Goal: Task Accomplishment & Management: Manage account settings

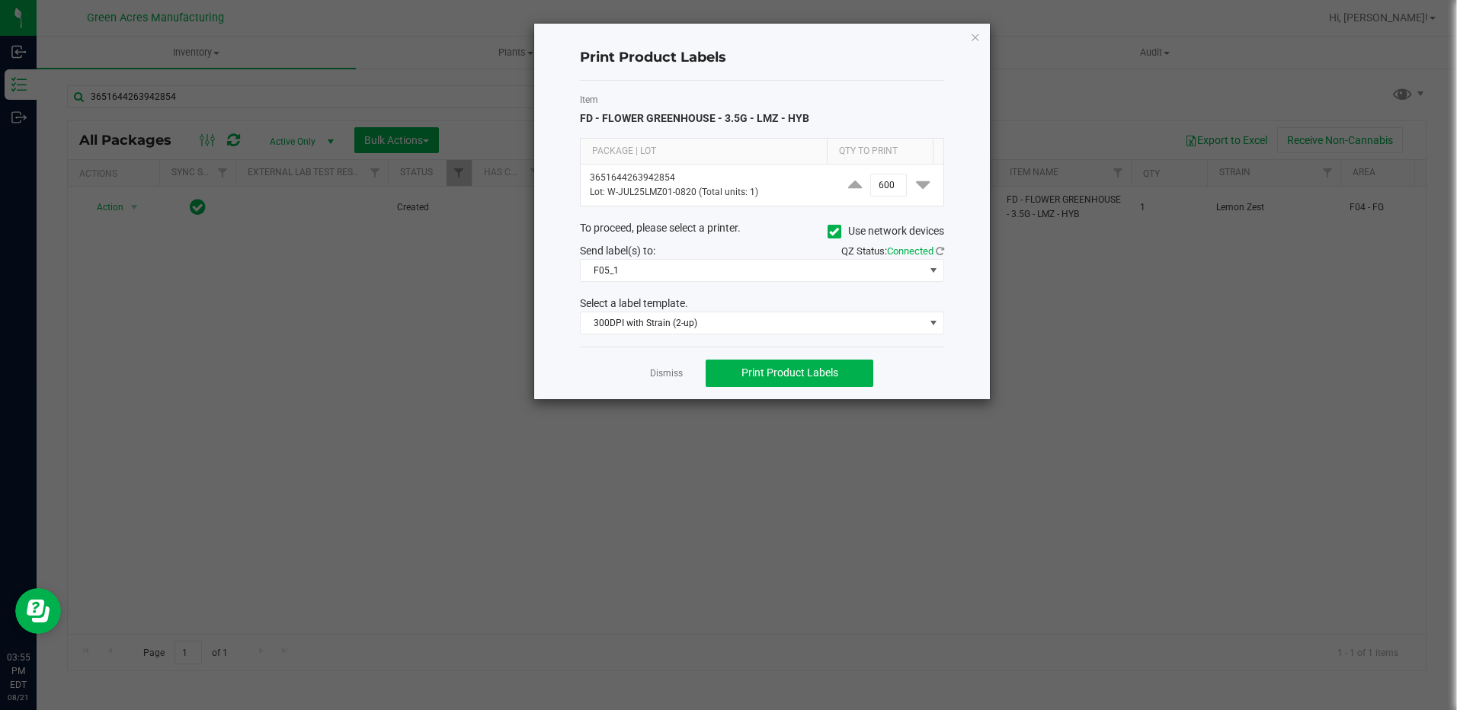
click at [1050, 25] on ngb-modal-window "Print Product Labels Item FD - FLOWER GREENHOUSE - 3.5G - LMZ - HYB Package | L…" at bounding box center [734, 355] width 1468 height 710
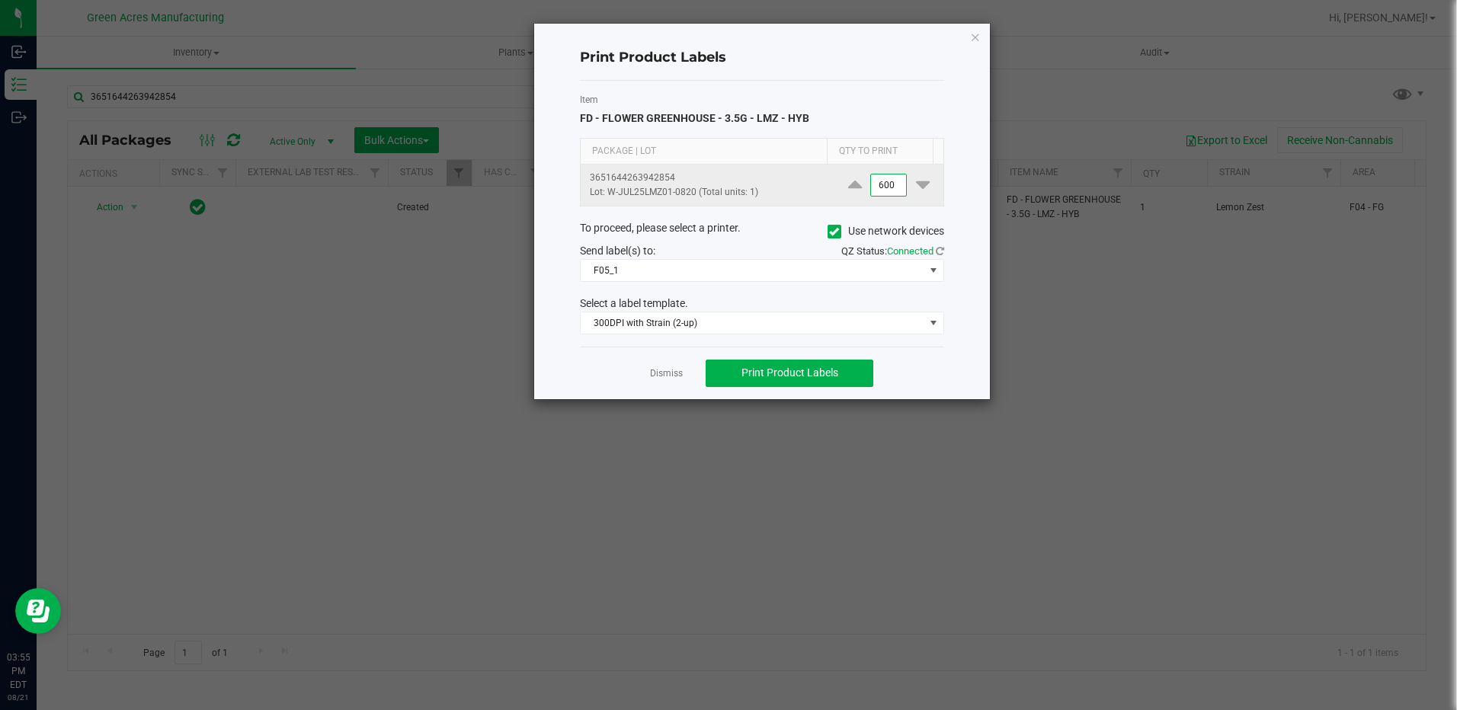
click at [893, 187] on input "600" at bounding box center [888, 185] width 35 height 21
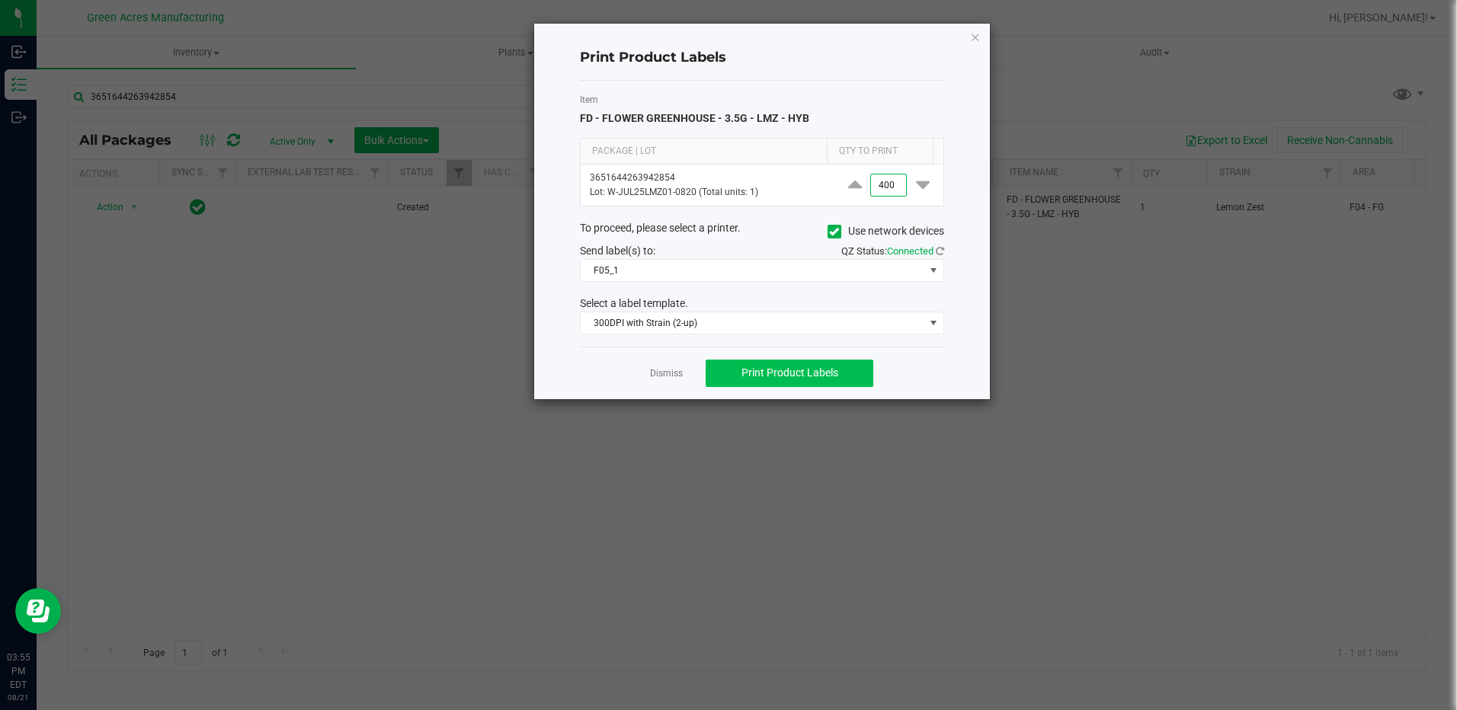
type input "400"
drag, startPoint x: 776, startPoint y: 370, endPoint x: 783, endPoint y: 366, distance: 8.5
click at [781, 368] on span "Print Product Labels" at bounding box center [789, 373] width 97 height 12
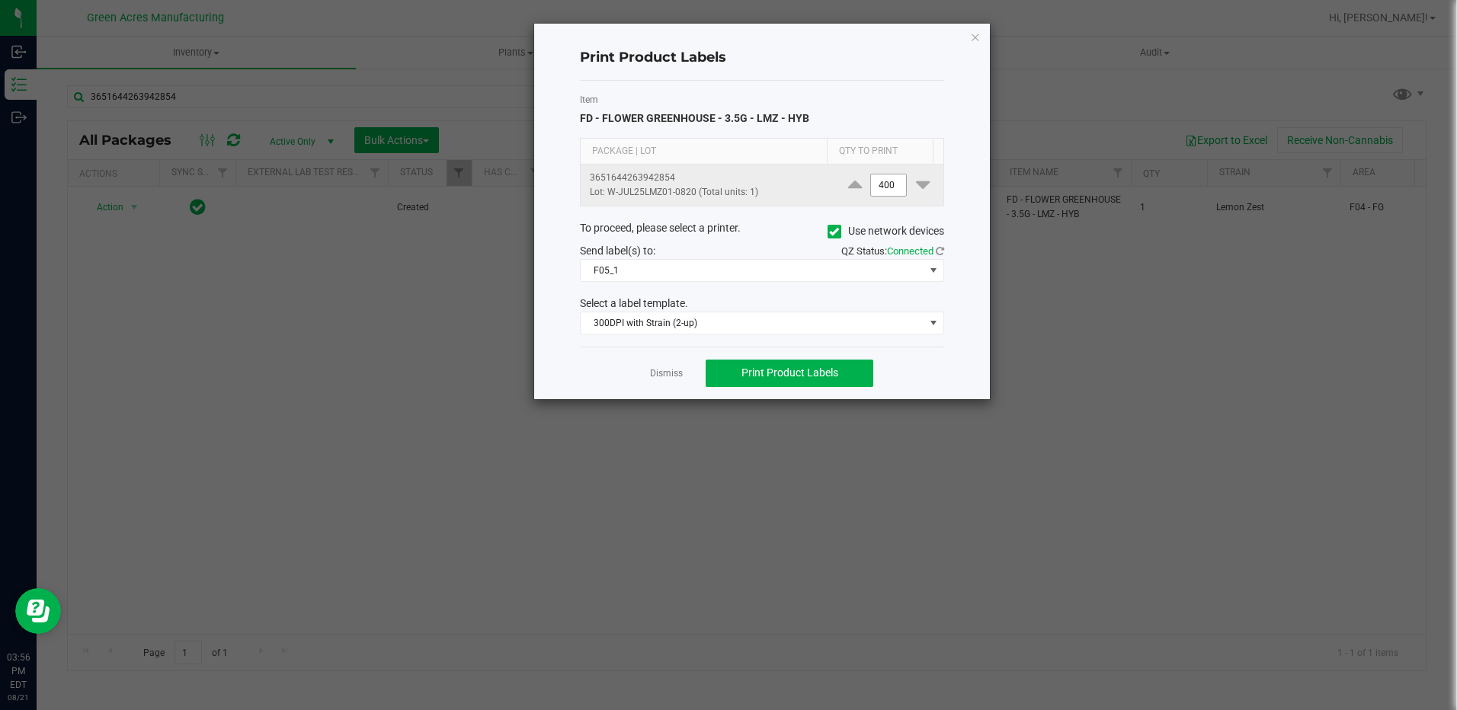
click at [891, 183] on input "400" at bounding box center [888, 185] width 35 height 21
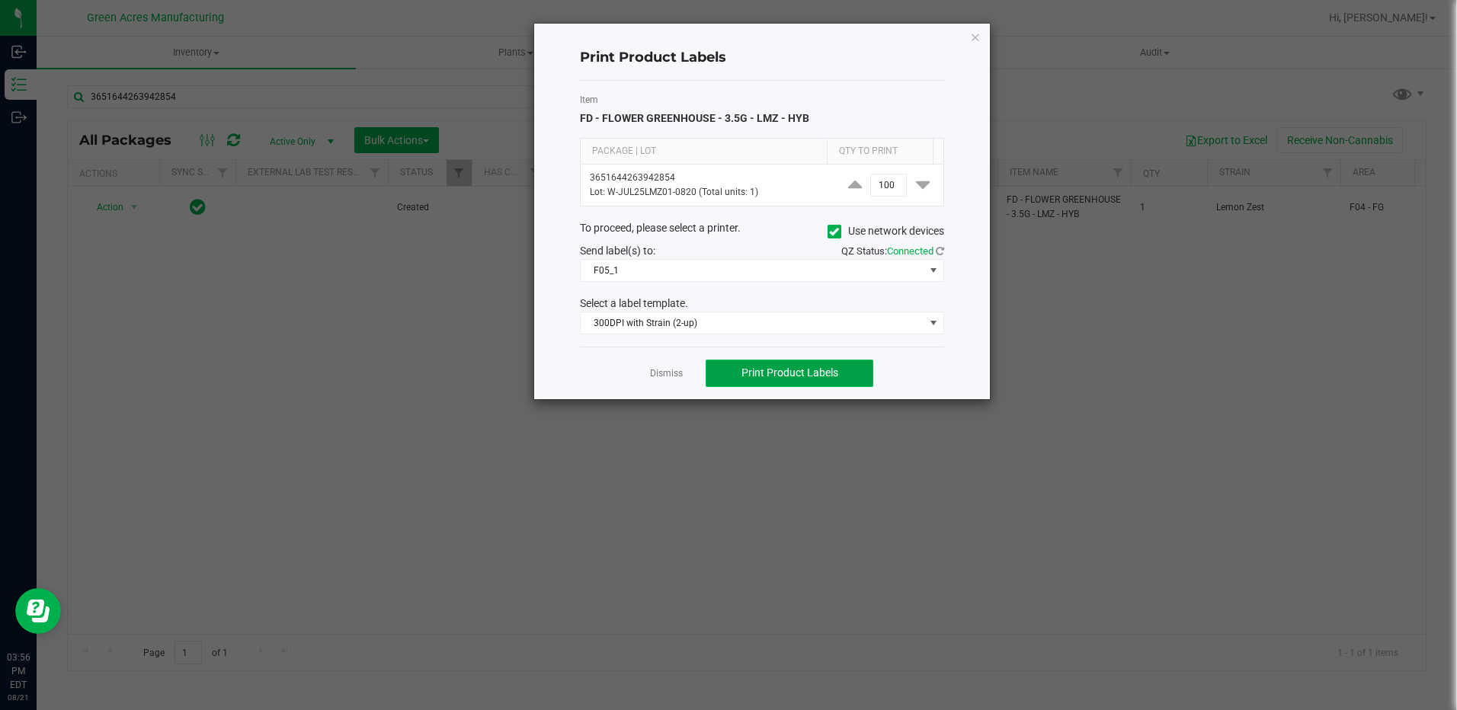
click at [845, 376] on button "Print Product Labels" at bounding box center [790, 373] width 168 height 27
click at [807, 379] on span "Print Product Labels" at bounding box center [789, 373] width 97 height 12
click at [815, 378] on span "Print Product Labels" at bounding box center [789, 373] width 97 height 12
click at [818, 370] on span "Print Product Labels" at bounding box center [789, 373] width 97 height 12
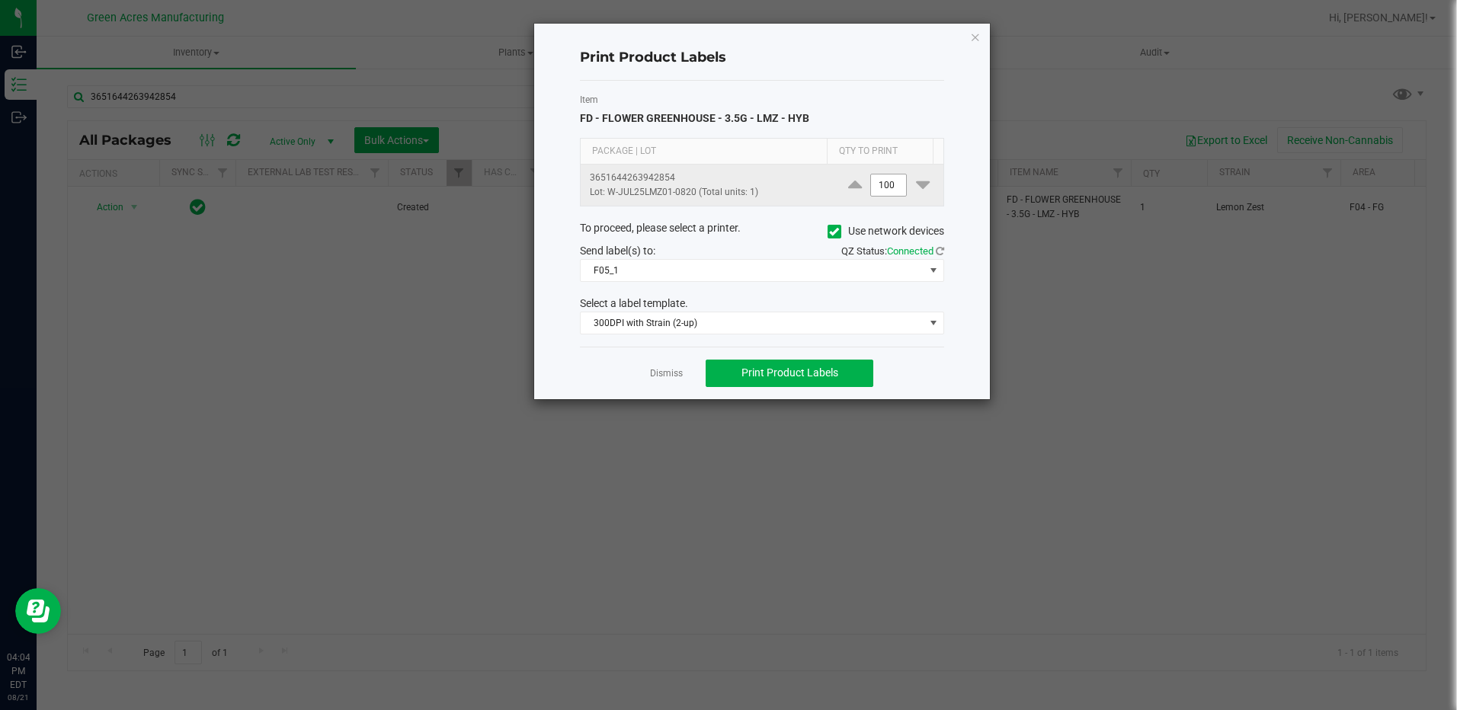
click at [871, 185] on input "100" at bounding box center [888, 185] width 35 height 21
type input "2"
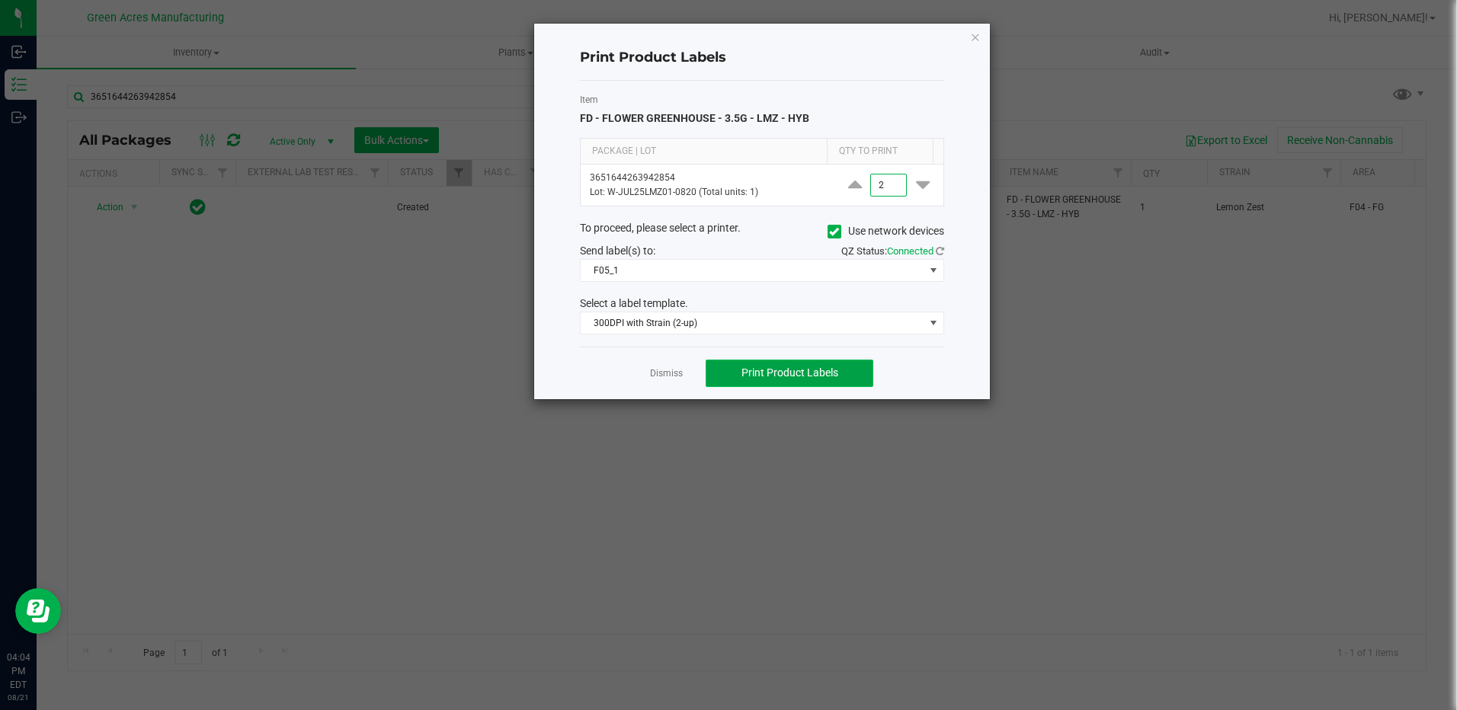
click at [779, 375] on span "Print Product Labels" at bounding box center [789, 373] width 97 height 12
click at [235, 90] on ngb-modal-window "Print Product Labels Item FD - FLOWER GREENHOUSE - 3.5G - LMZ - HYB Package | L…" at bounding box center [734, 355] width 1468 height 710
click at [974, 39] on icon "button" at bounding box center [975, 36] width 11 height 18
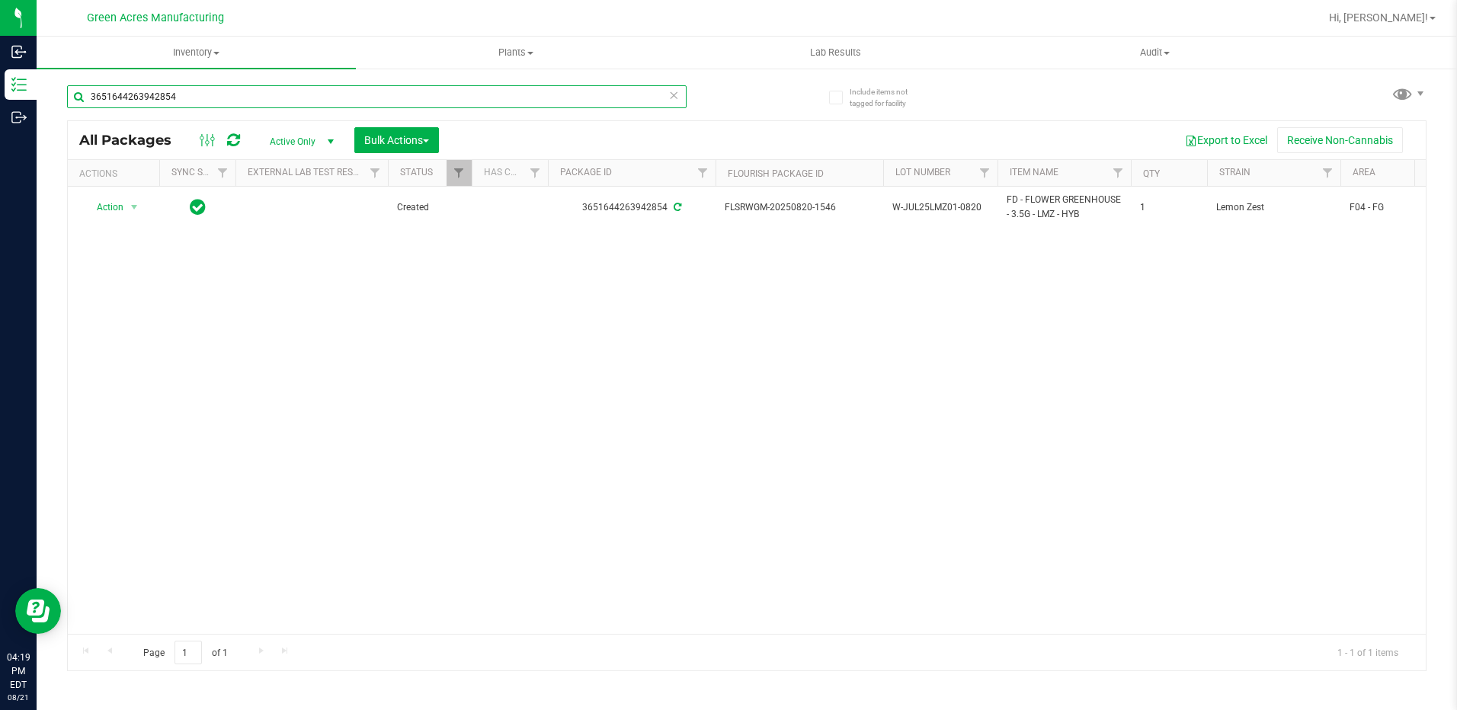
click at [233, 91] on input "3651644263942854" at bounding box center [377, 96] width 620 height 23
type input "3"
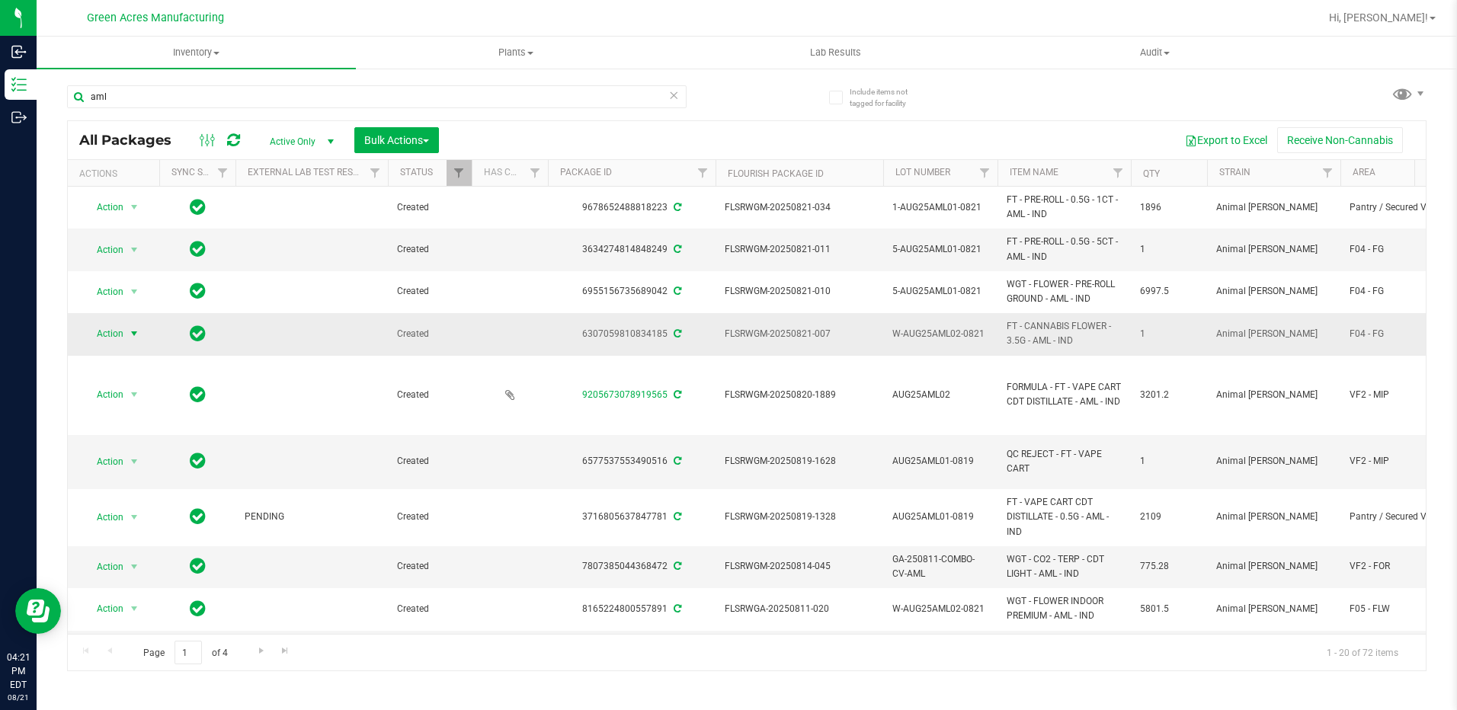
click at [131, 336] on span "select" at bounding box center [134, 334] width 12 height 12
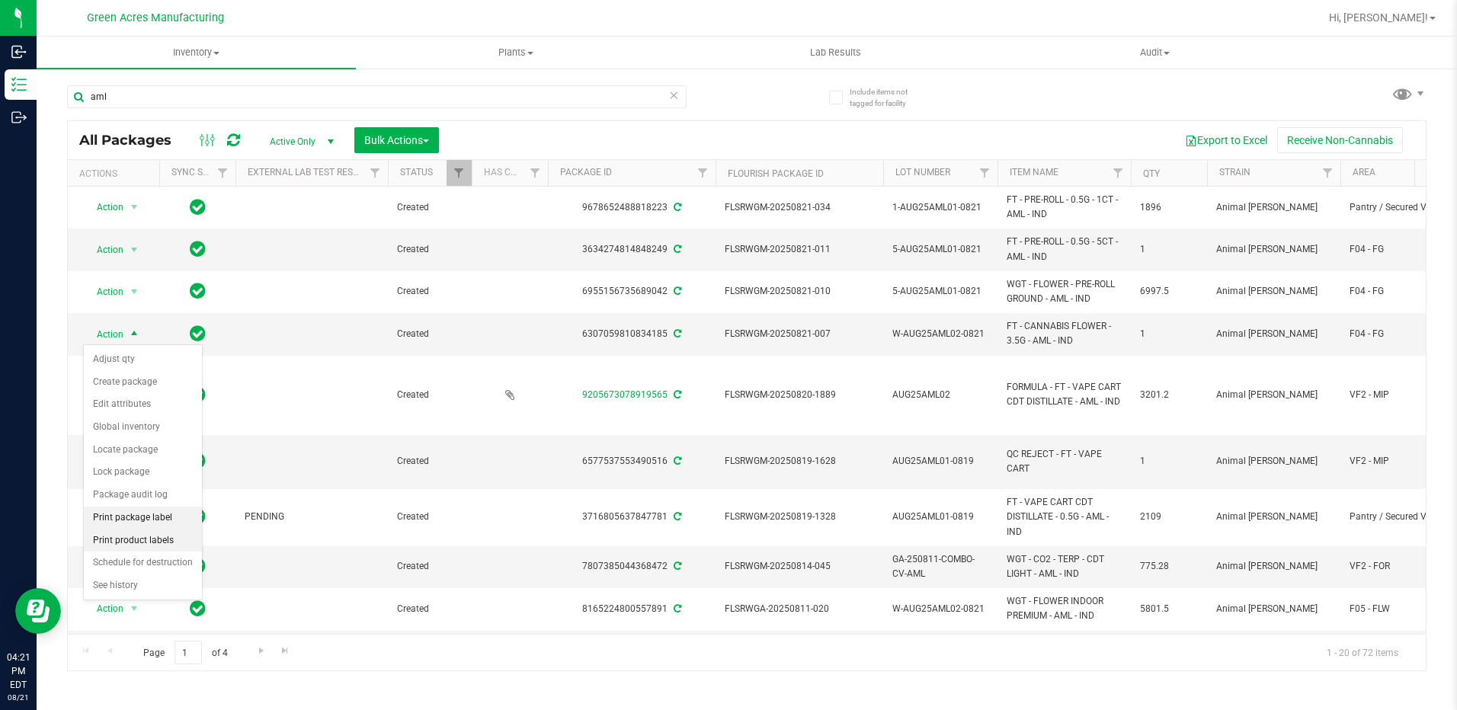
drag, startPoint x: 155, startPoint y: 543, endPoint x: 181, endPoint y: 527, distance: 30.5
click at [156, 542] on li "Print product labels" at bounding box center [143, 541] width 118 height 23
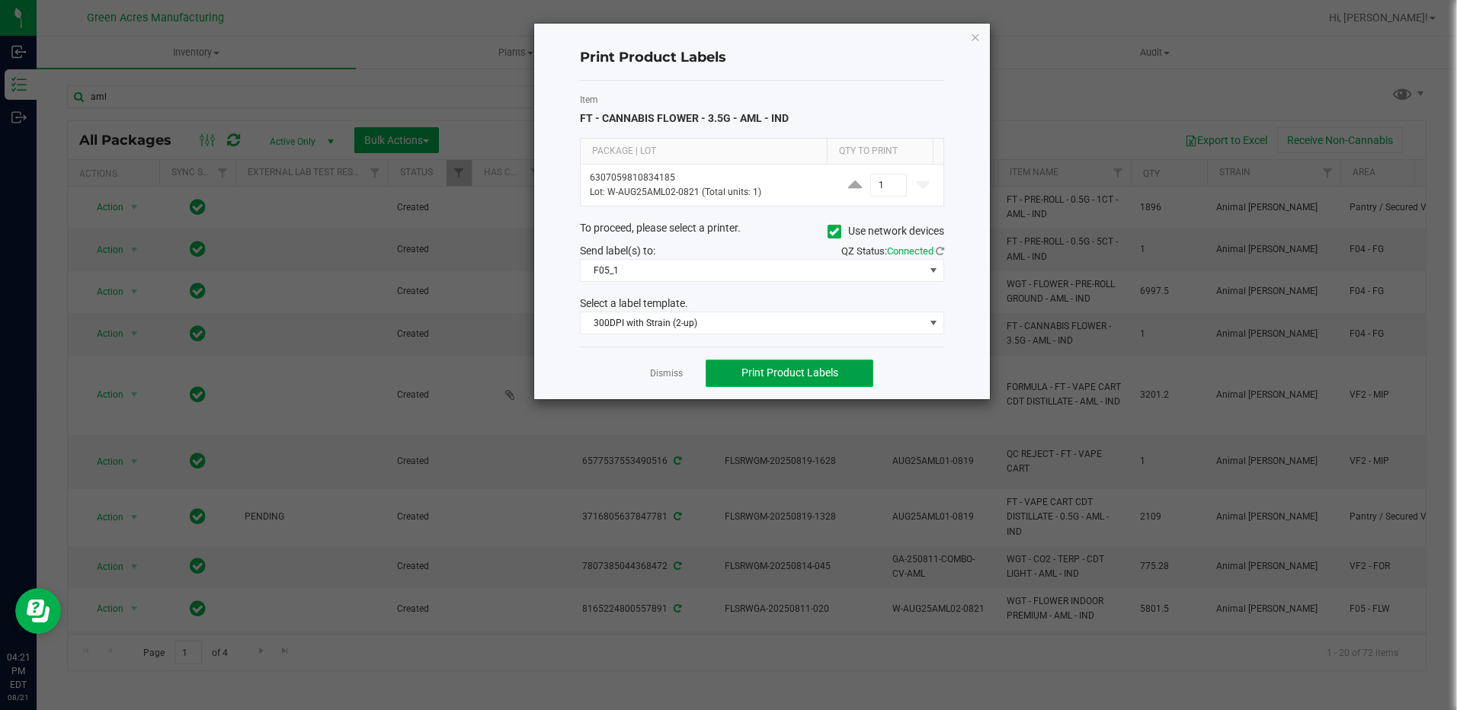
click at [833, 374] on span "Print Product Labels" at bounding box center [789, 373] width 97 height 12
click at [1231, 85] on ngb-modal-window "Print Product Labels Item FT - CANNABIS FLOWER - 3.5G - AML - IND Package | Lot…" at bounding box center [734, 355] width 1468 height 710
click at [975, 39] on icon "button" at bounding box center [975, 36] width 11 height 18
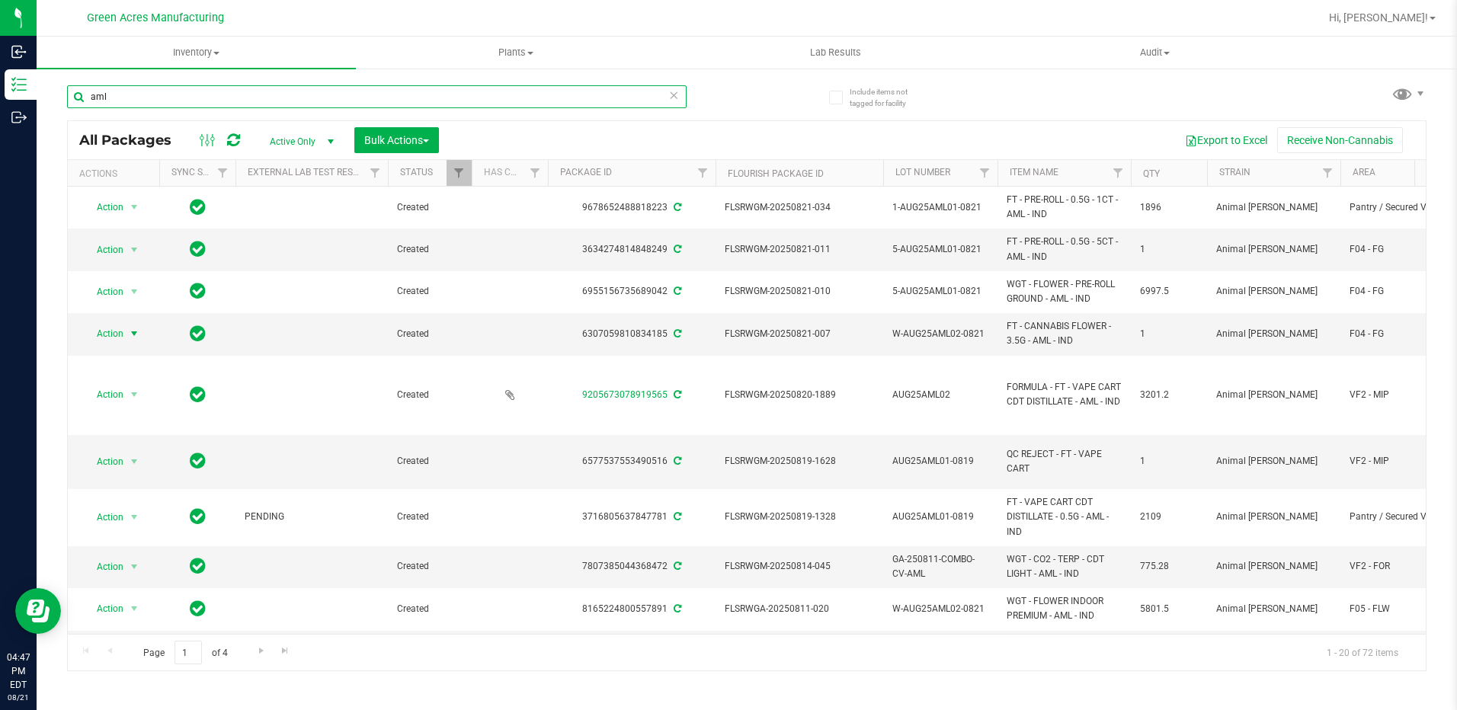
click at [137, 97] on input "aml" at bounding box center [377, 96] width 620 height 23
type input "a"
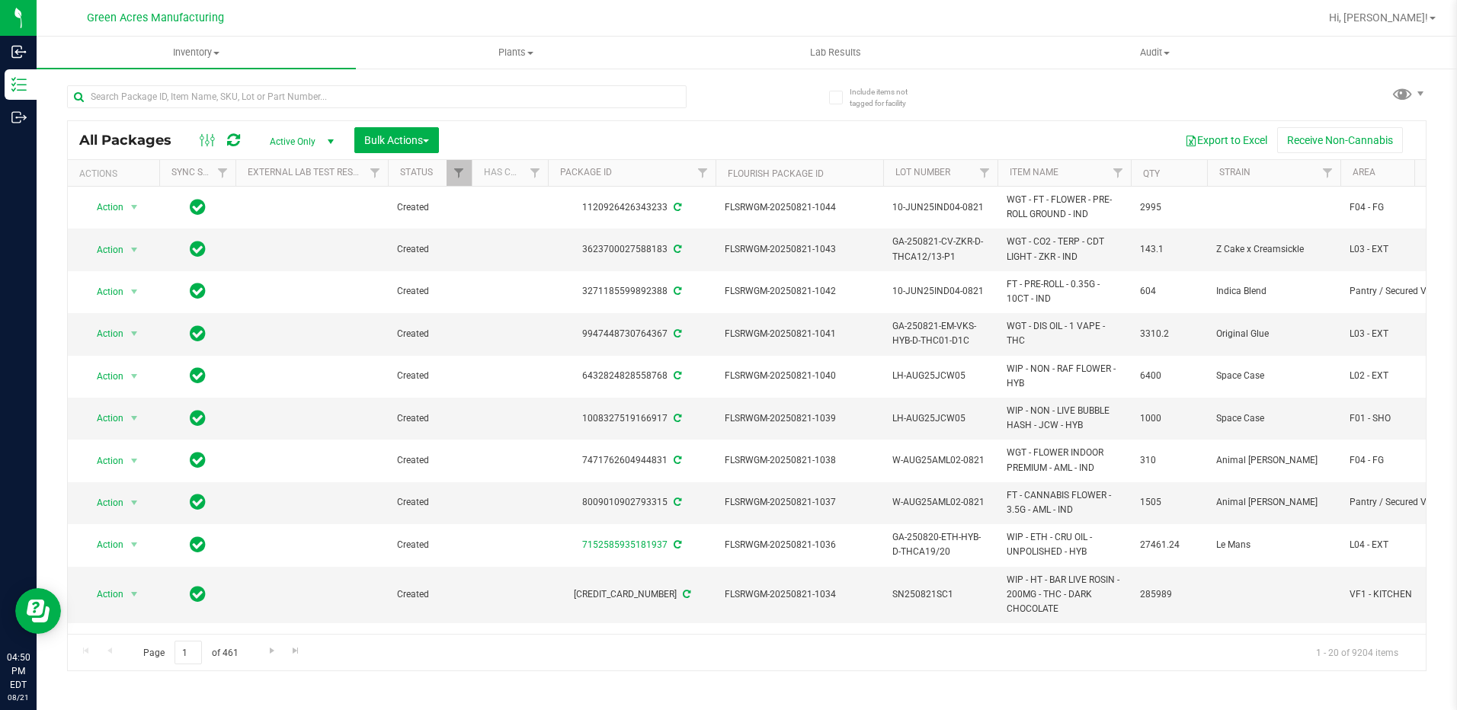
click at [965, 94] on div "All Packages Active Only Active Only Lab Samples Locked All External Internal B…" at bounding box center [746, 371] width 1359 height 600
drag, startPoint x: 146, startPoint y: 95, endPoint x: 166, endPoint y: 94, distance: 19.8
click at [148, 95] on input "text" at bounding box center [377, 96] width 620 height 23
click at [197, 52] on span "Inventory" at bounding box center [196, 53] width 319 height 14
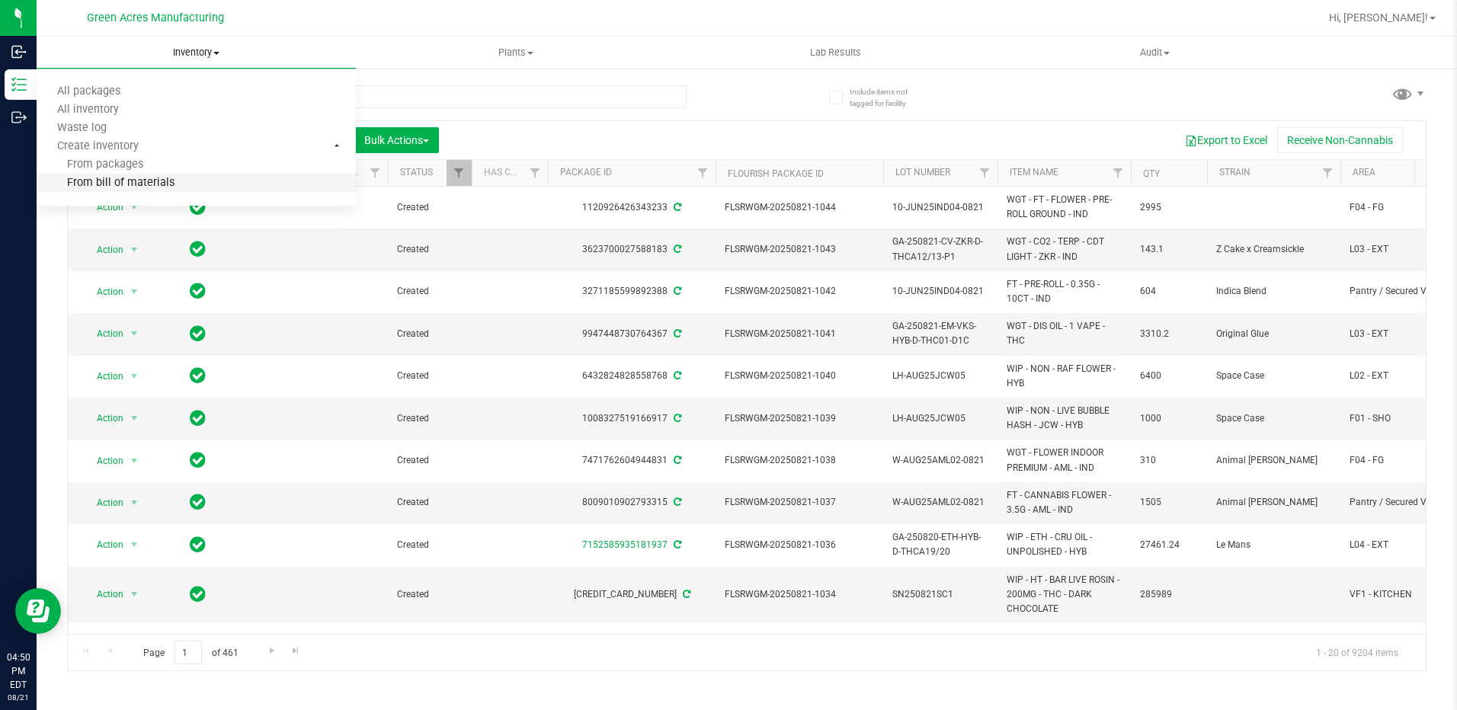
click at [168, 185] on span "From bill of materials" at bounding box center [106, 183] width 138 height 13
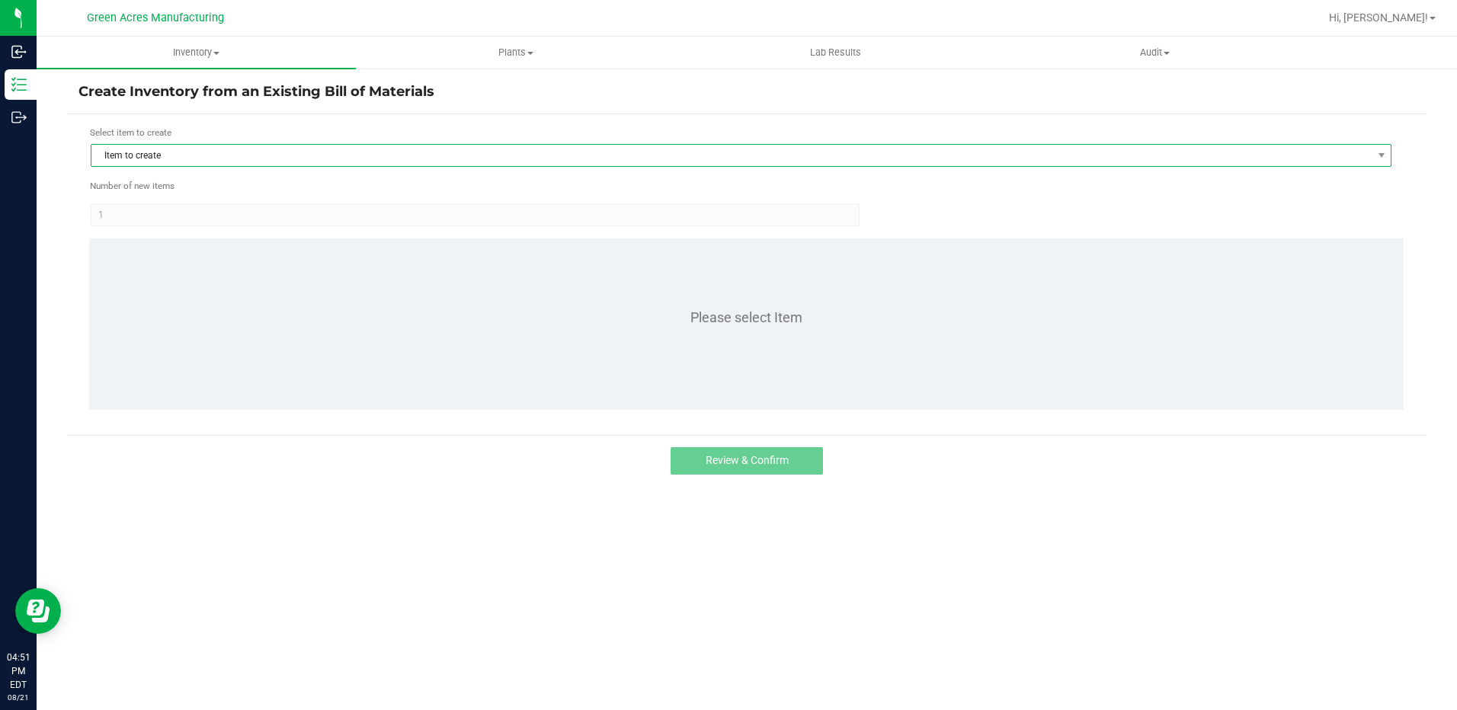
click at [237, 158] on span "Item to create" at bounding box center [731, 155] width 1280 height 21
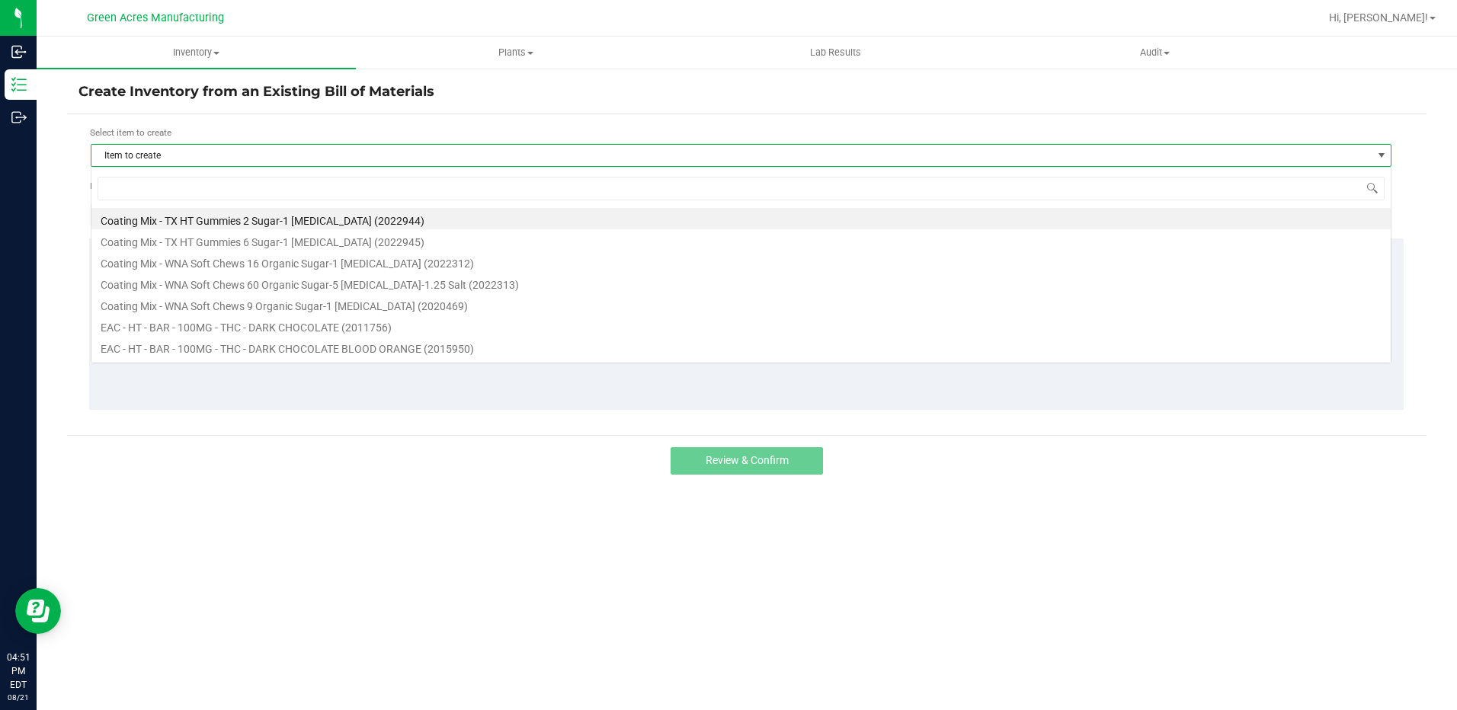
scroll to position [23, 1301]
type input "lmz"
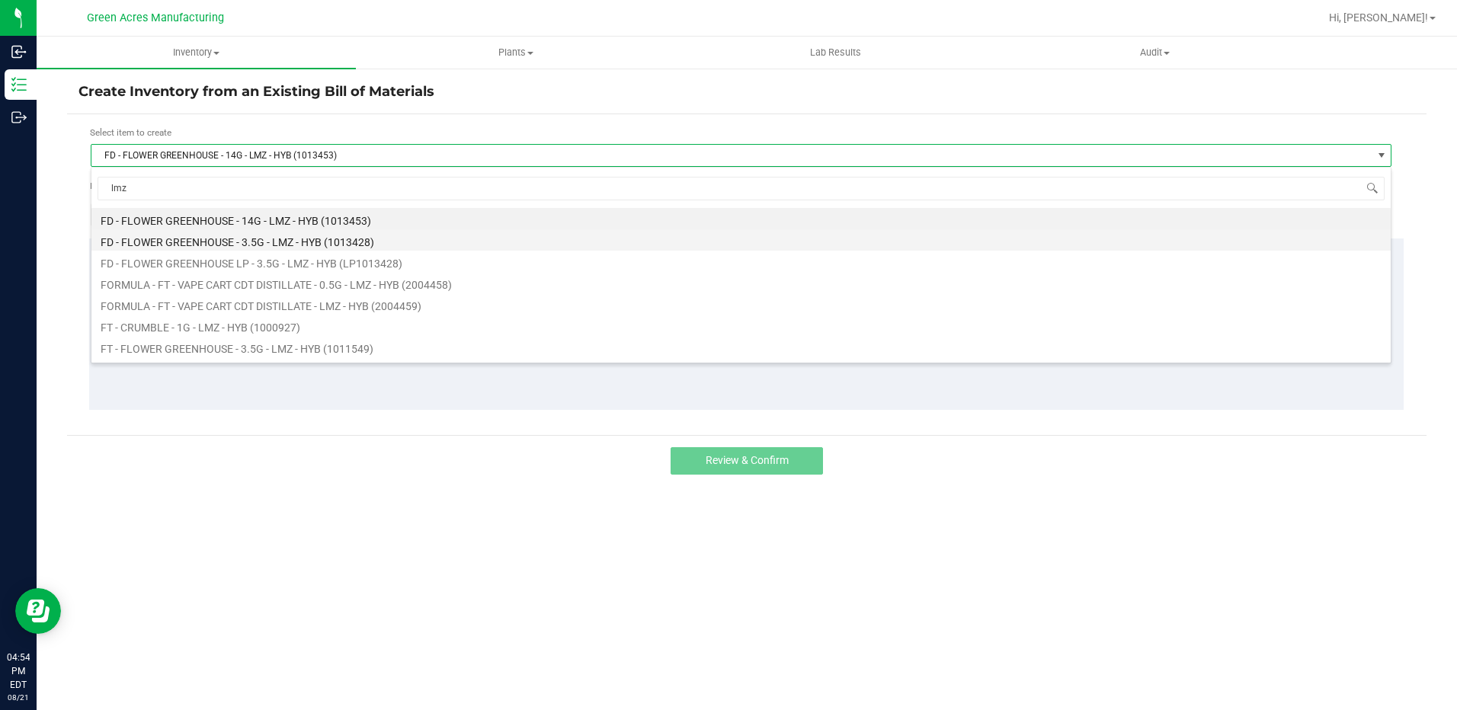
click at [213, 248] on li "FD - FLOWER GREENHOUSE - 3.5G - LMZ - HYB (1013428)" at bounding box center [740, 239] width 1299 height 21
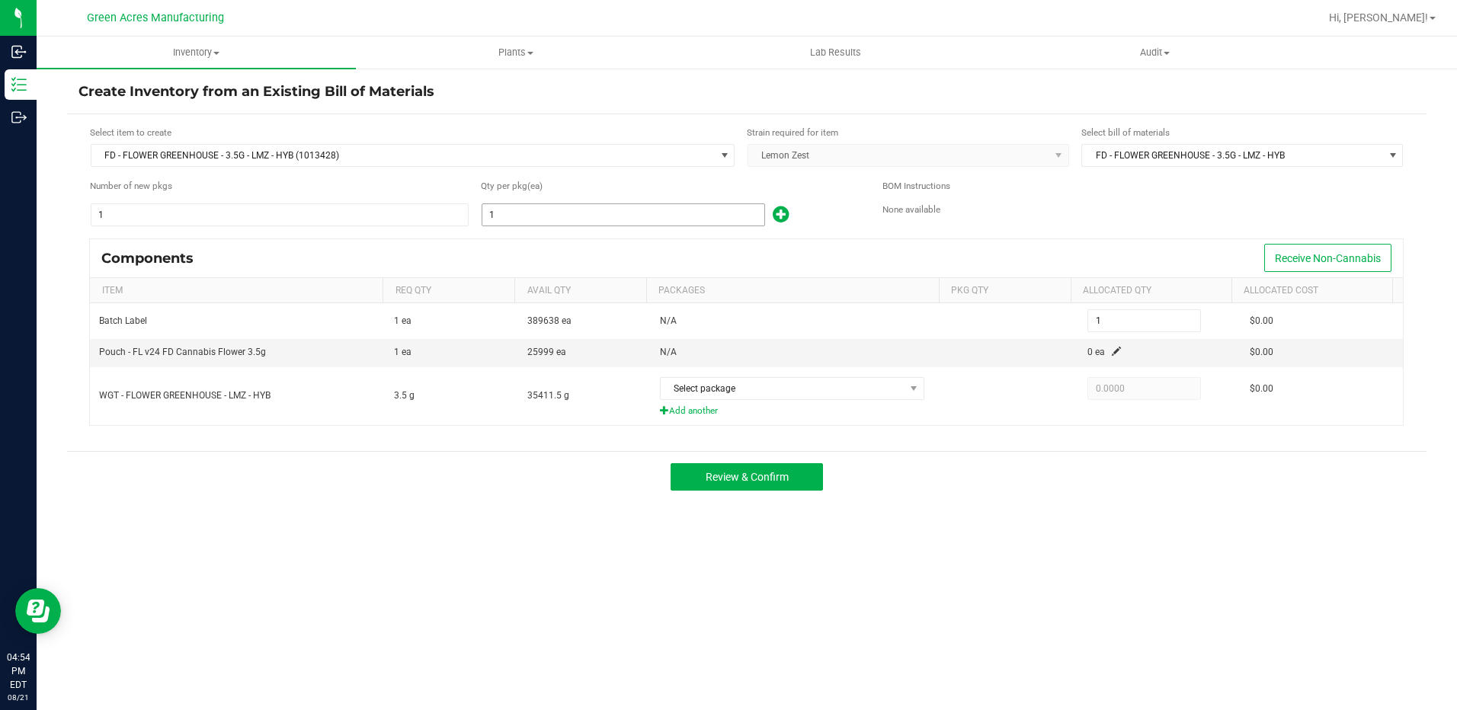
click at [533, 218] on input "1" at bounding box center [623, 214] width 282 height 21
type input "5"
type input "55"
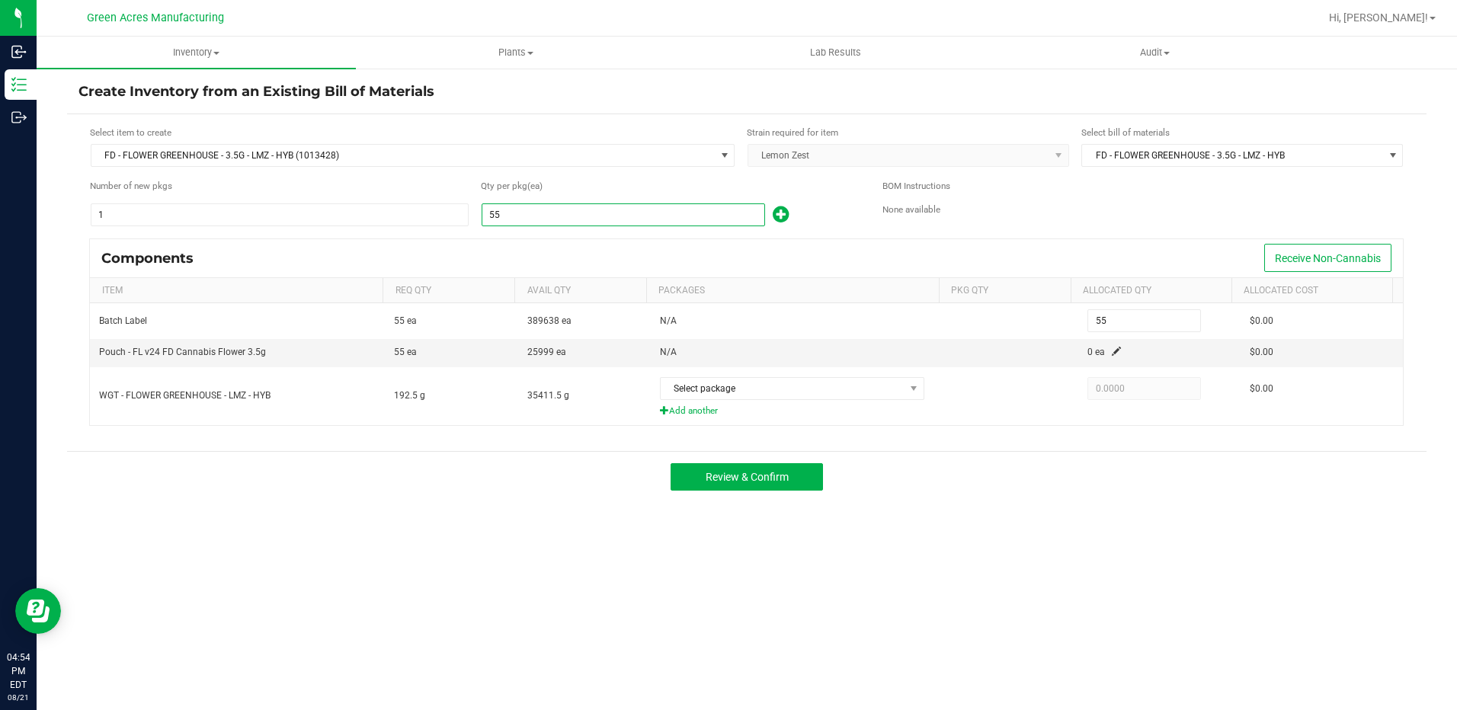
type input "551"
type input "5513"
type input "5,513"
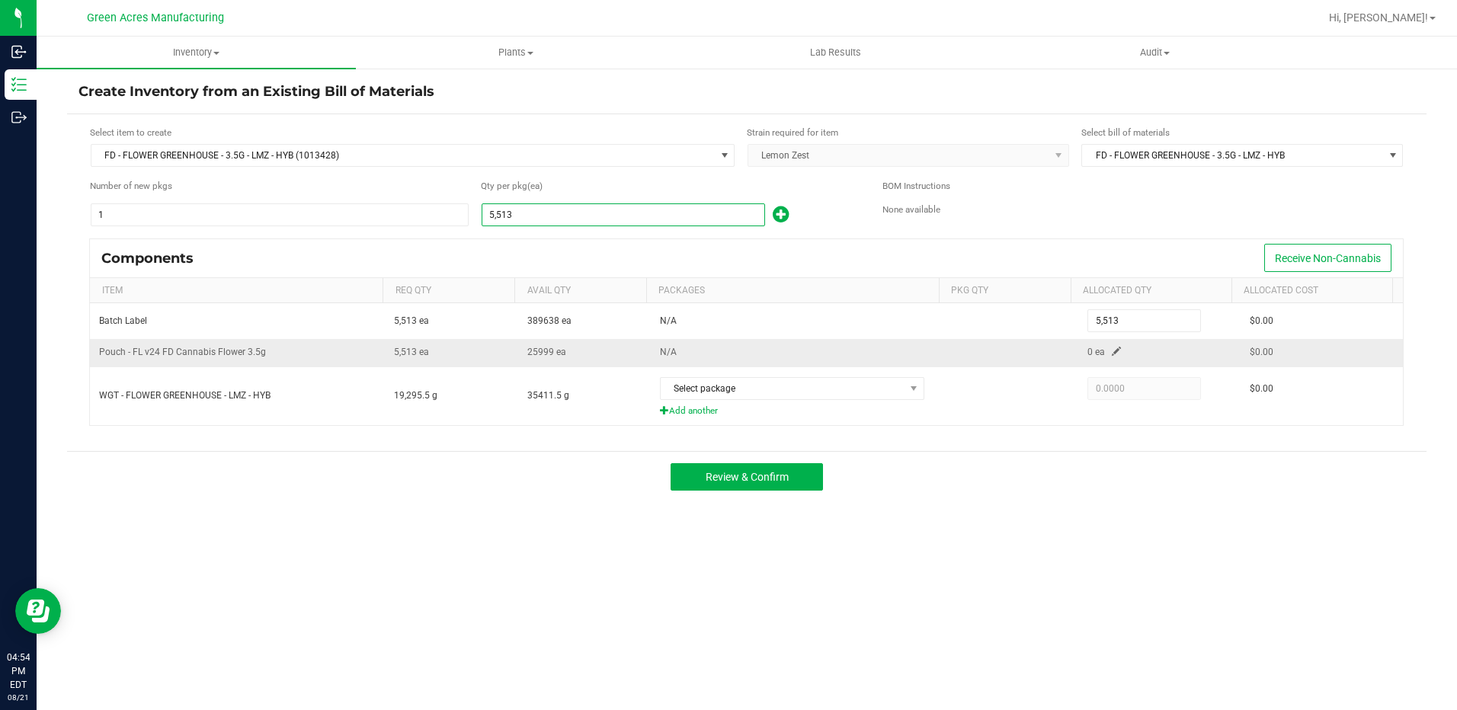
click at [1112, 352] on span at bounding box center [1116, 351] width 9 height 9
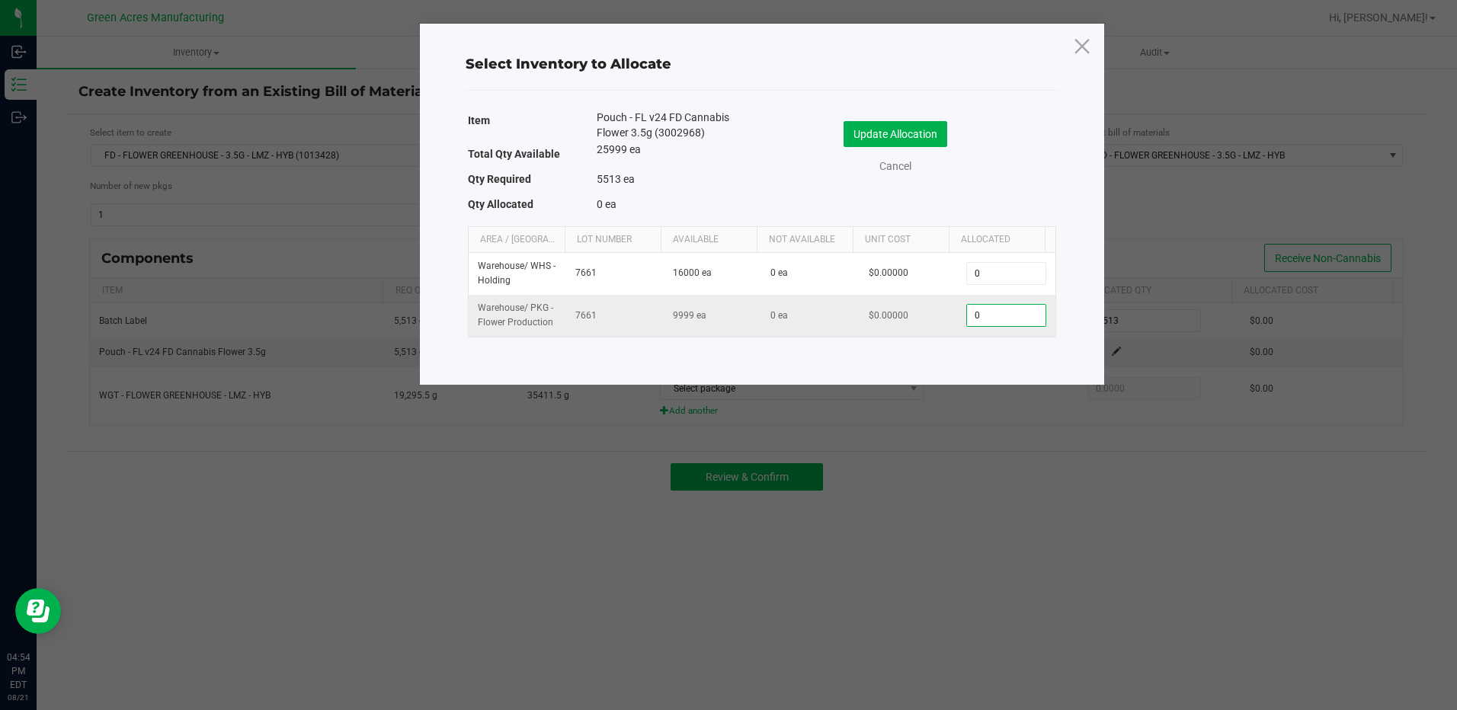
click at [991, 314] on input "0" at bounding box center [1006, 315] width 78 height 21
type input "5,513"
click at [929, 142] on button "Update Allocation" at bounding box center [896, 134] width 104 height 26
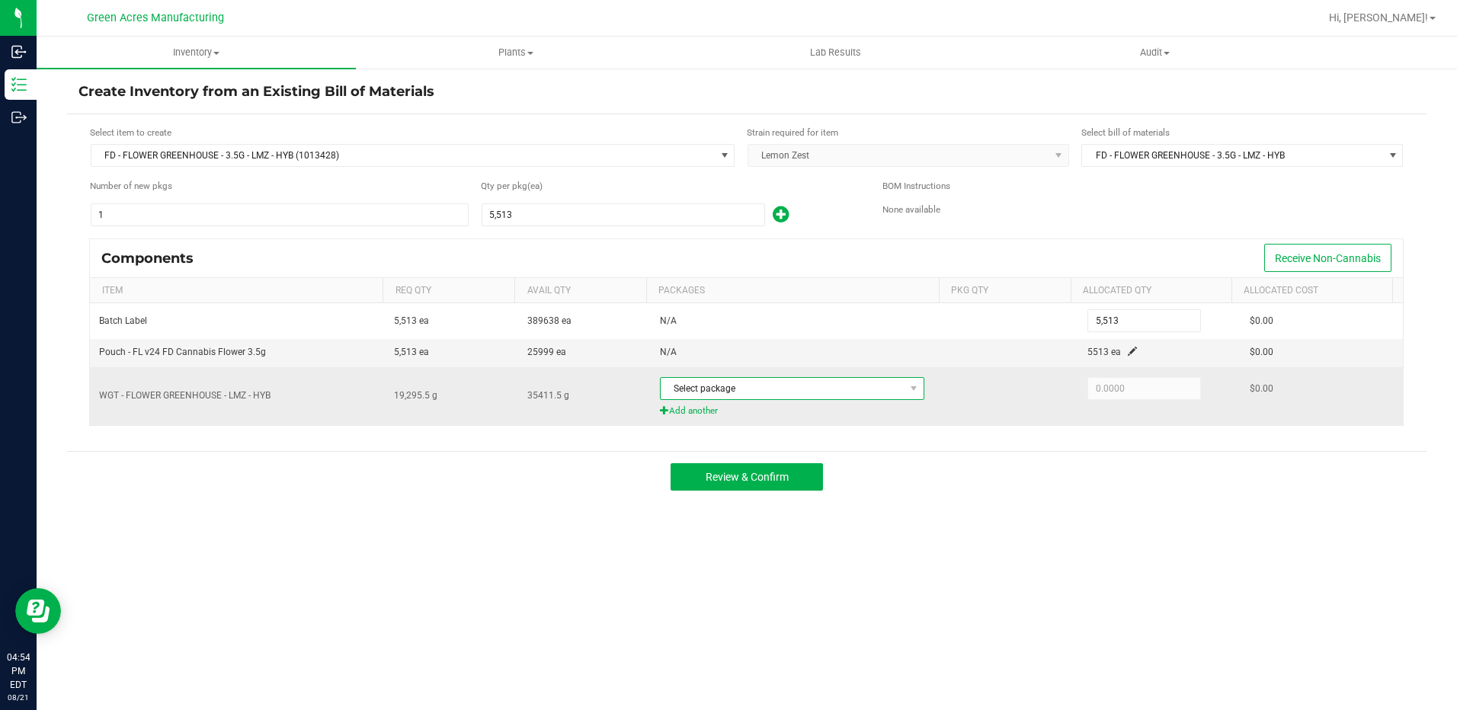
click at [844, 393] on span "Select package" at bounding box center [783, 388] width 244 height 21
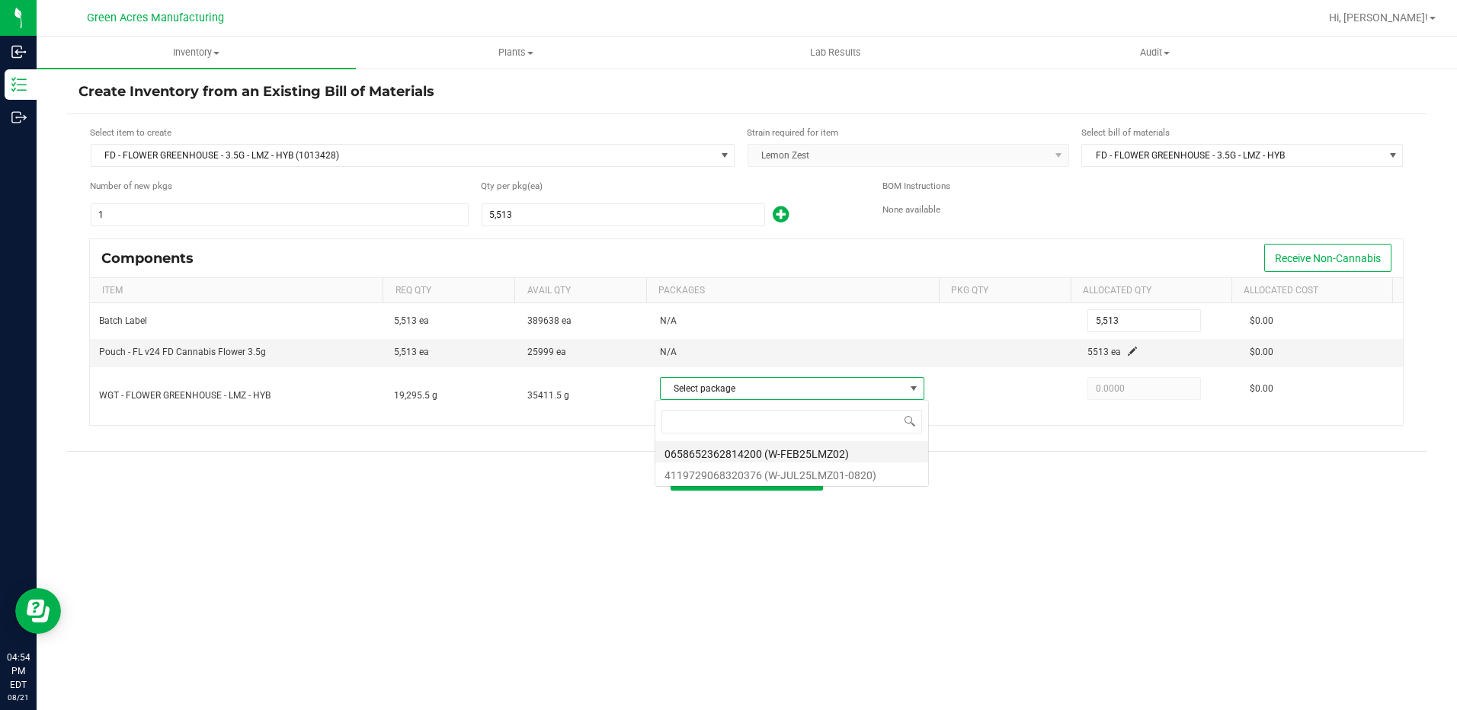
scroll to position [23, 261]
click at [869, 479] on li "4119729068320376 (W-JUL25LMZ01-0820)" at bounding box center [791, 473] width 273 height 21
type input "19,295.5000"
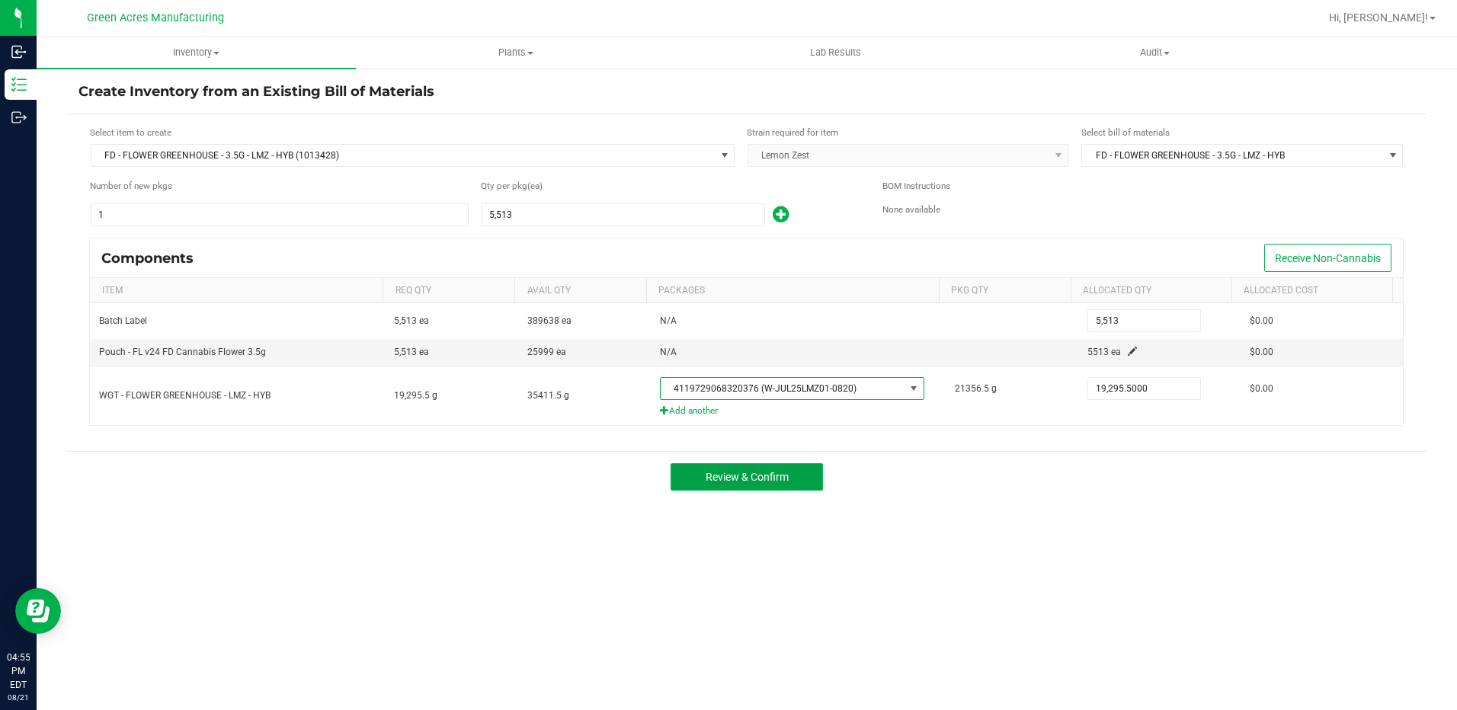
click at [778, 484] on button "Review & Confirm" at bounding box center [747, 476] width 152 height 27
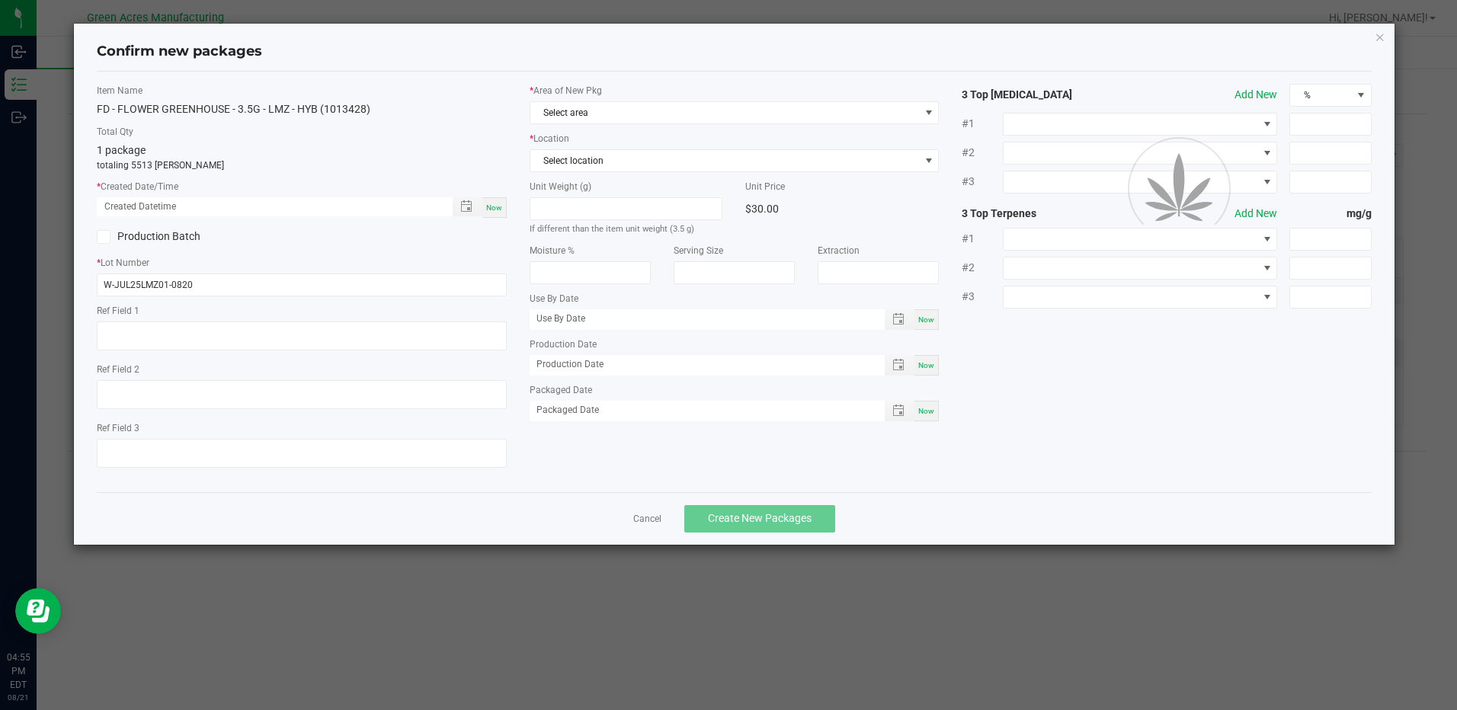
type textarea "DEP"
drag, startPoint x: 497, startPoint y: 208, endPoint x: 508, endPoint y: 205, distance: 11.1
click at [502, 207] on div "Now" at bounding box center [494, 207] width 24 height 21
type input "[DATE] 04:55 PM"
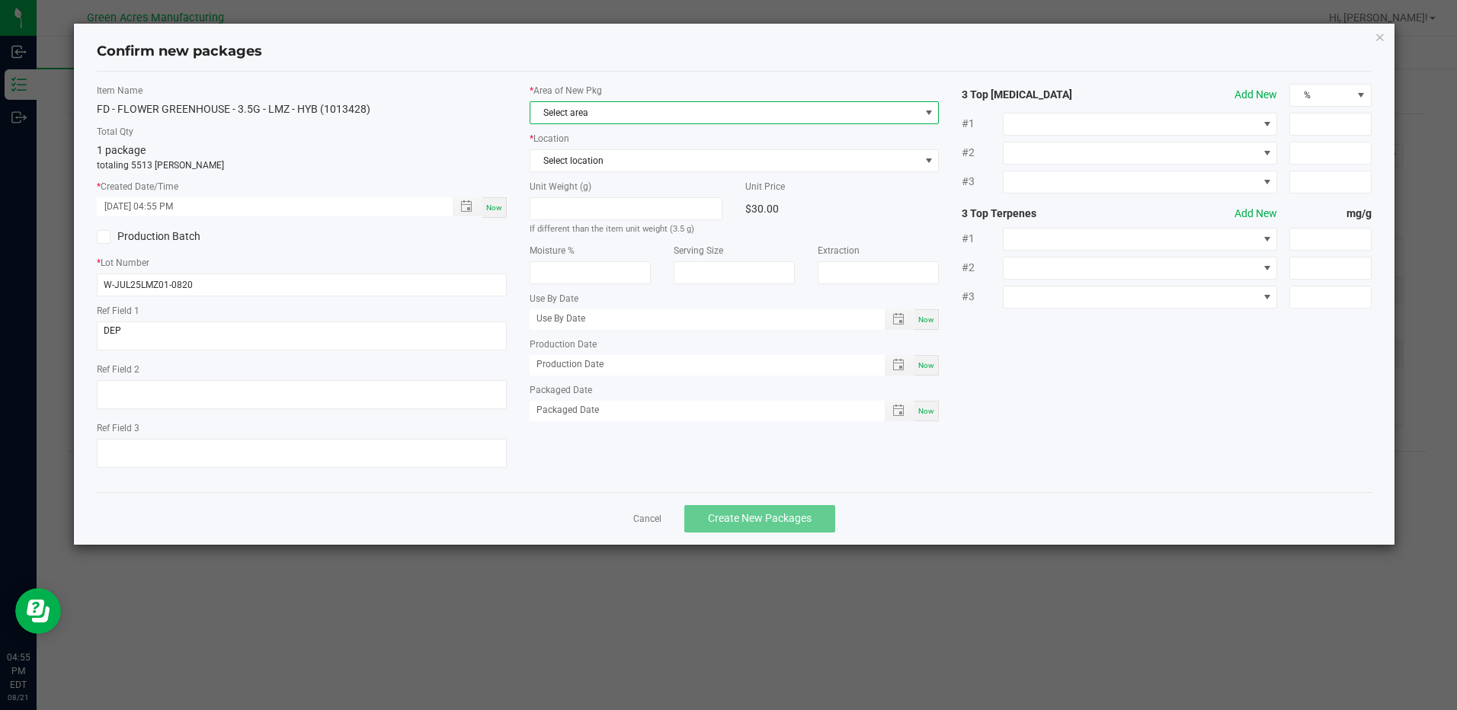
drag, startPoint x: 508, startPoint y: 205, endPoint x: 645, endPoint y: 116, distance: 164.2
click at [645, 116] on span "Select area" at bounding box center [724, 112] width 389 height 21
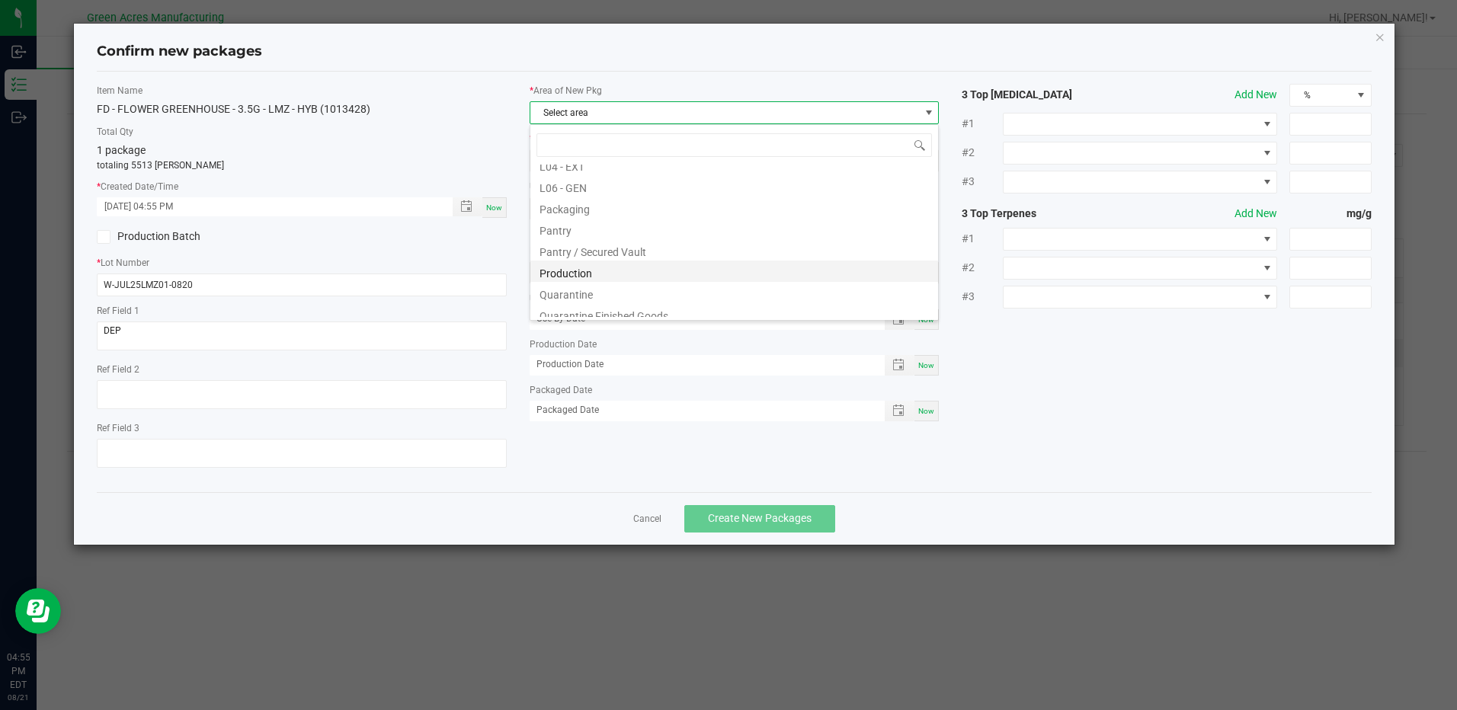
scroll to position [457, 0]
click at [610, 168] on li "Pantry / Secured Vault" at bounding box center [734, 165] width 408 height 21
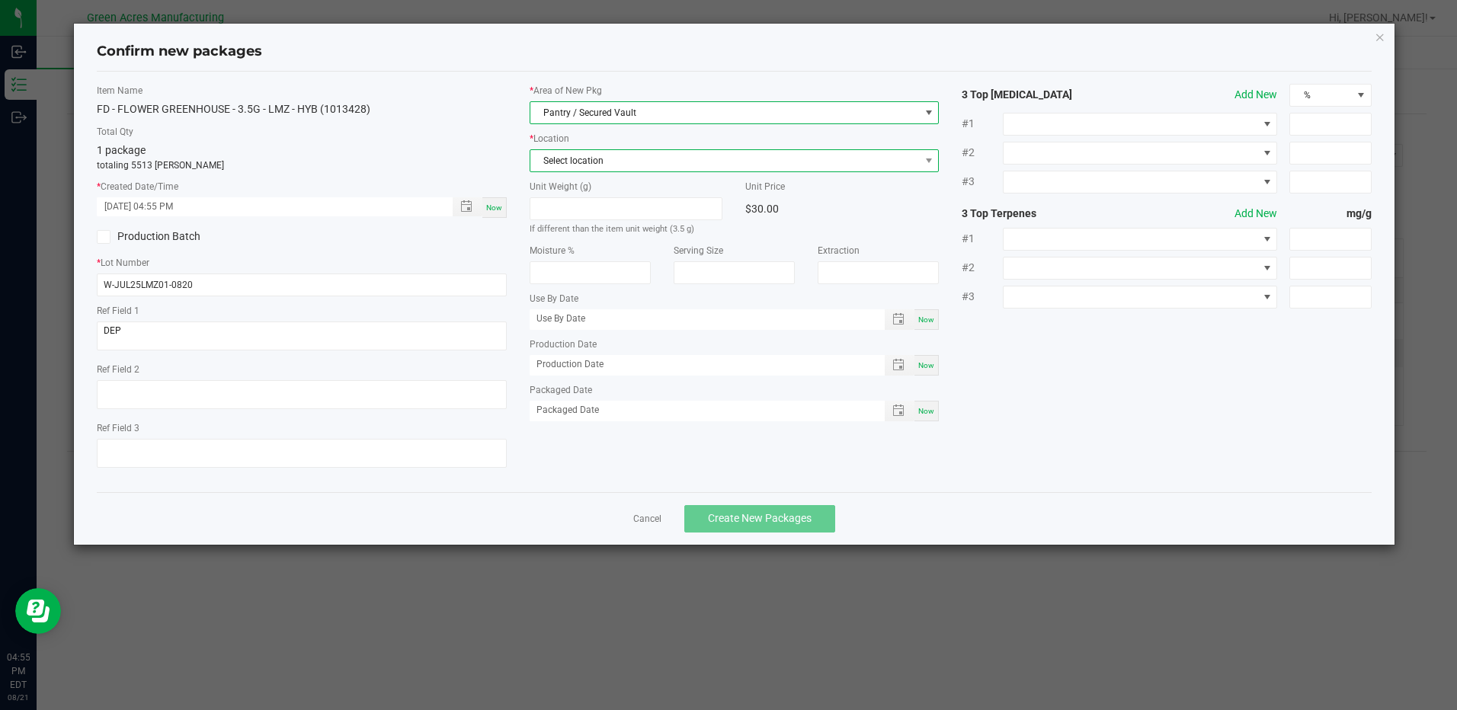
click at [603, 161] on span "Select location" at bounding box center [724, 160] width 389 height 21
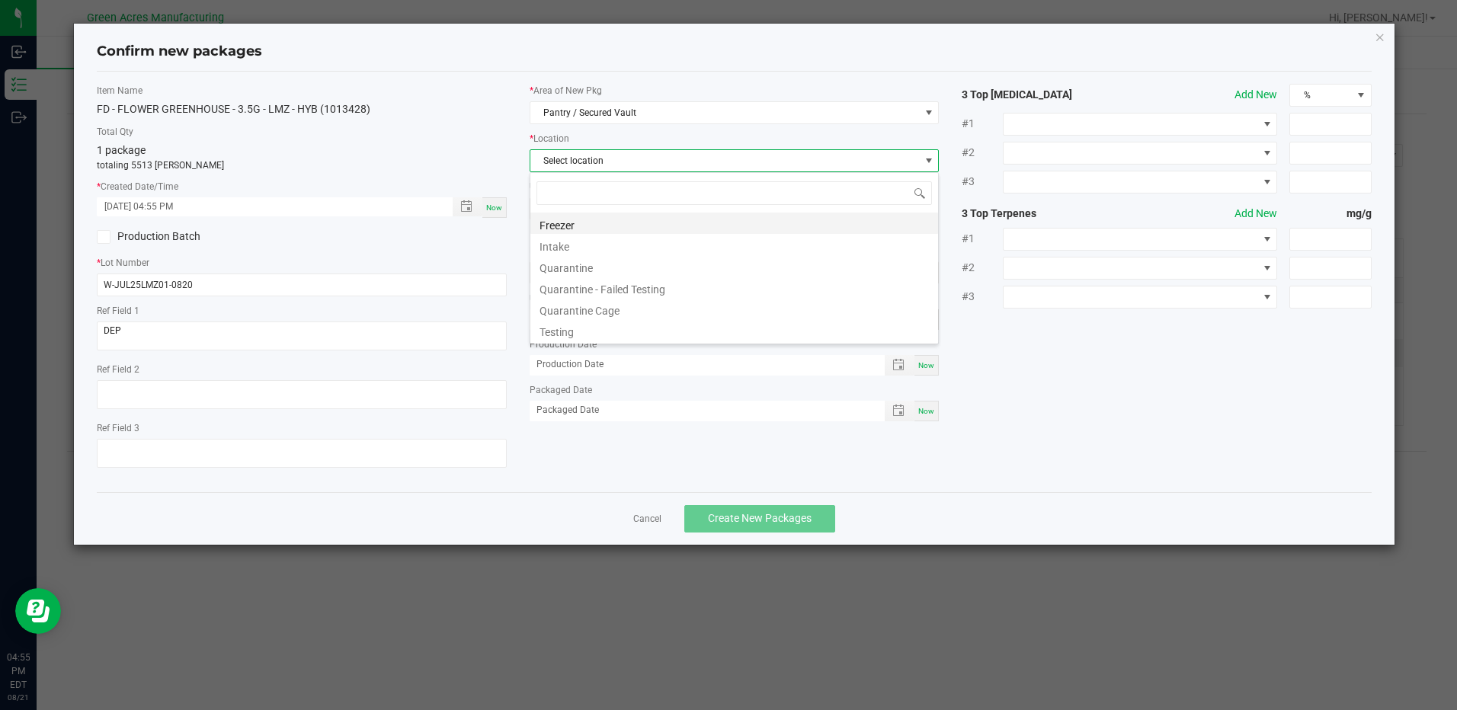
scroll to position [23, 410]
click at [581, 251] on li "Intake" at bounding box center [734, 244] width 408 height 21
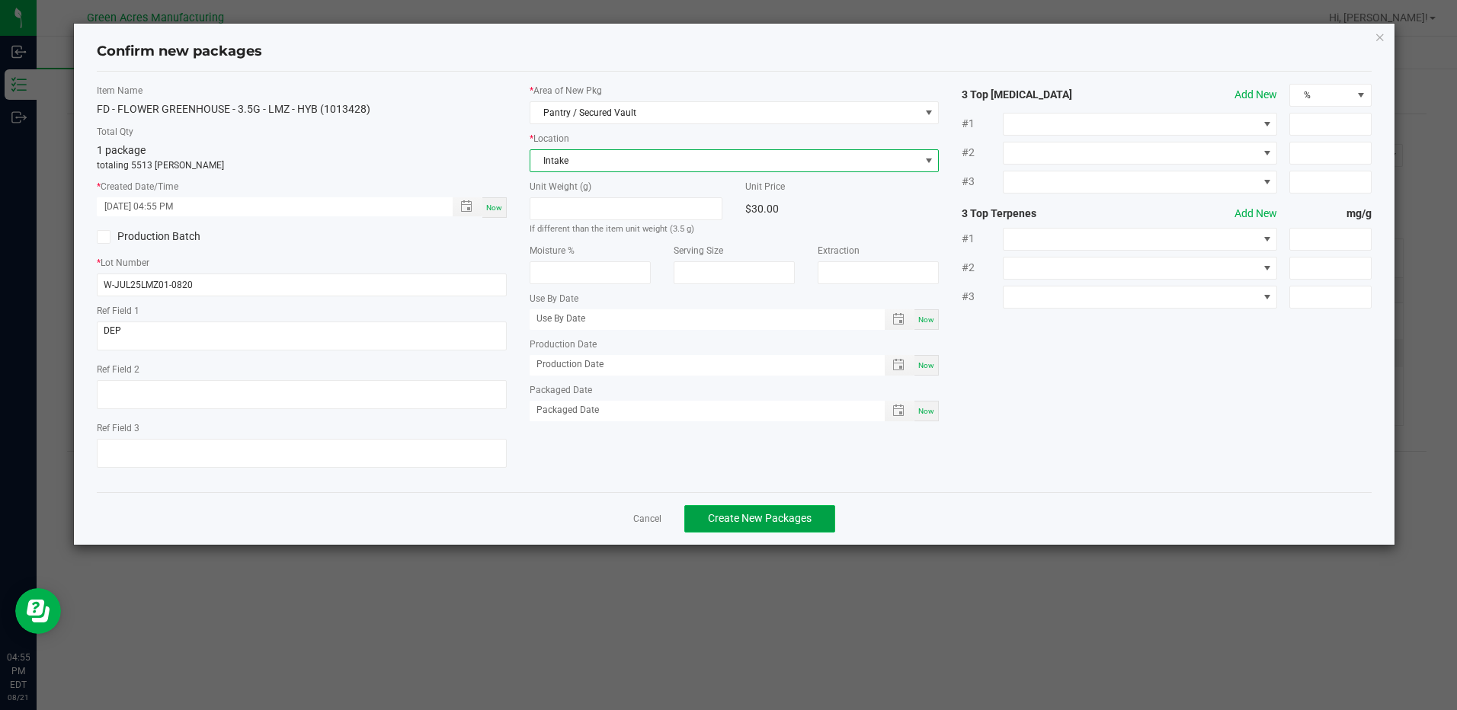
click at [755, 513] on span "Create New Packages" at bounding box center [760, 518] width 104 height 12
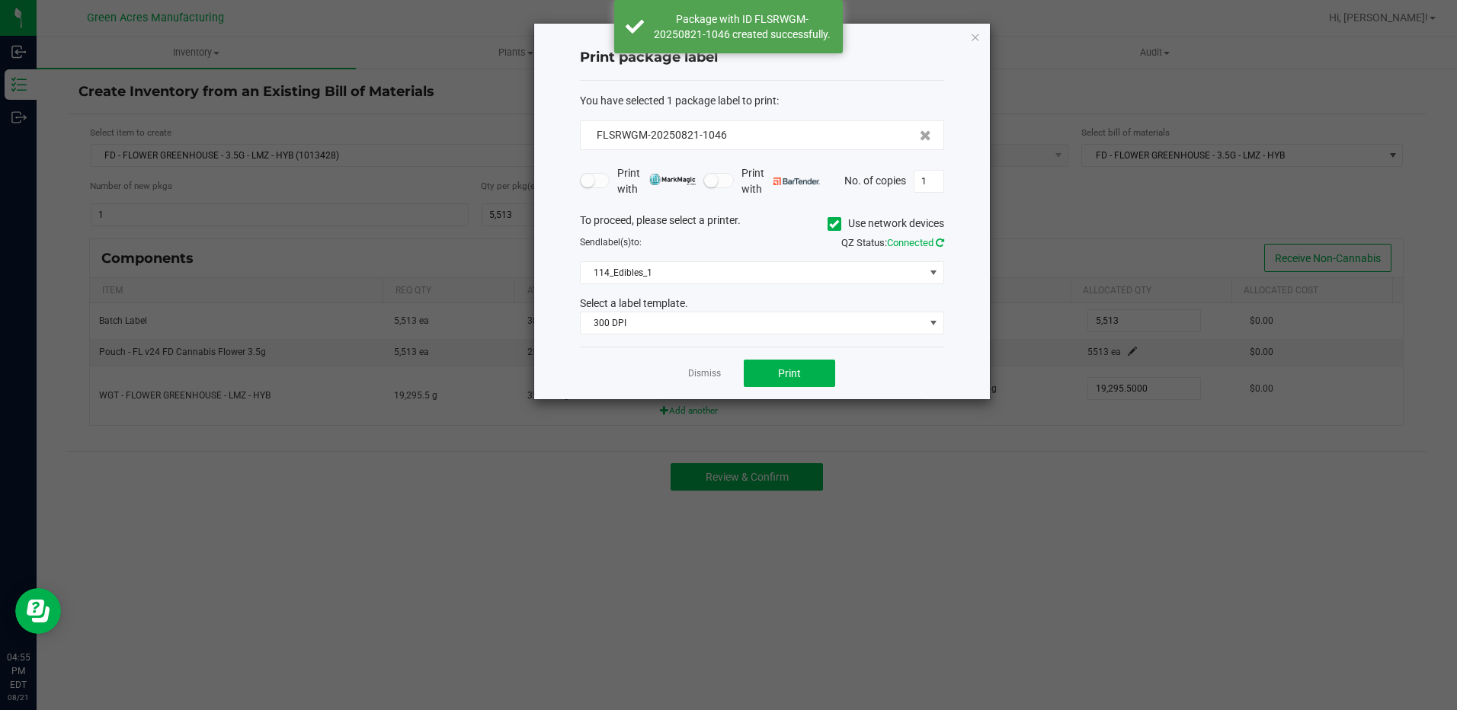
click at [943, 240] on icon at bounding box center [940, 243] width 8 height 10
click at [933, 186] on input "1" at bounding box center [928, 181] width 29 height 21
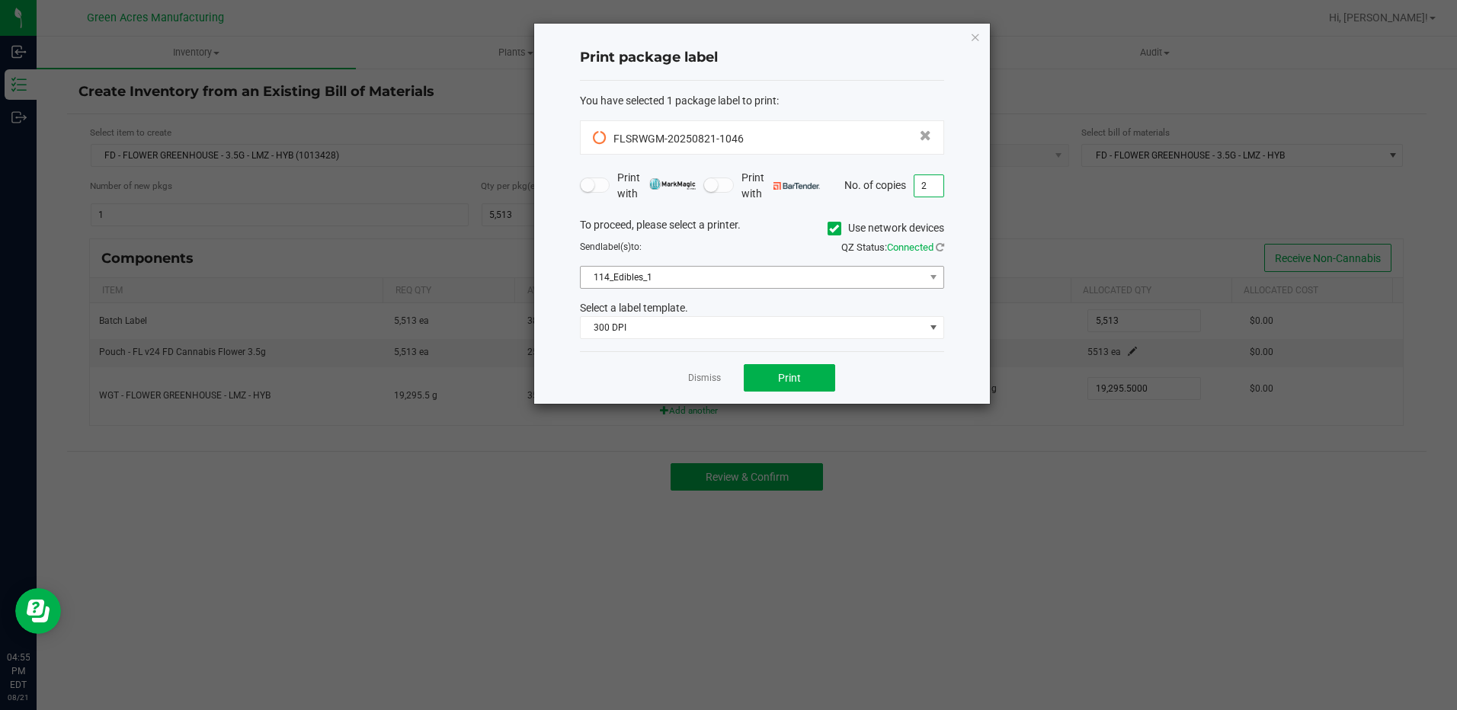
type input "2"
click at [693, 273] on span "114_Edibles_1" at bounding box center [753, 277] width 344 height 21
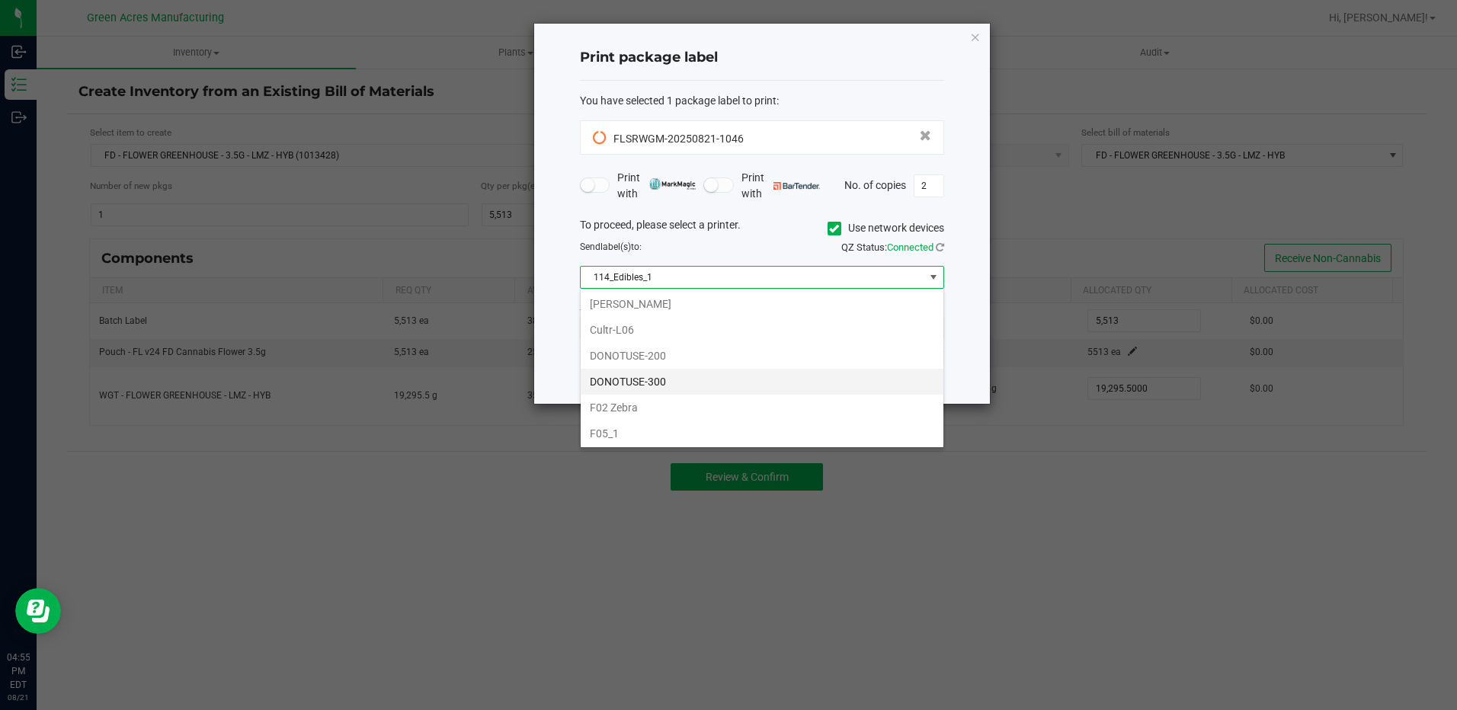
scroll to position [381, 0]
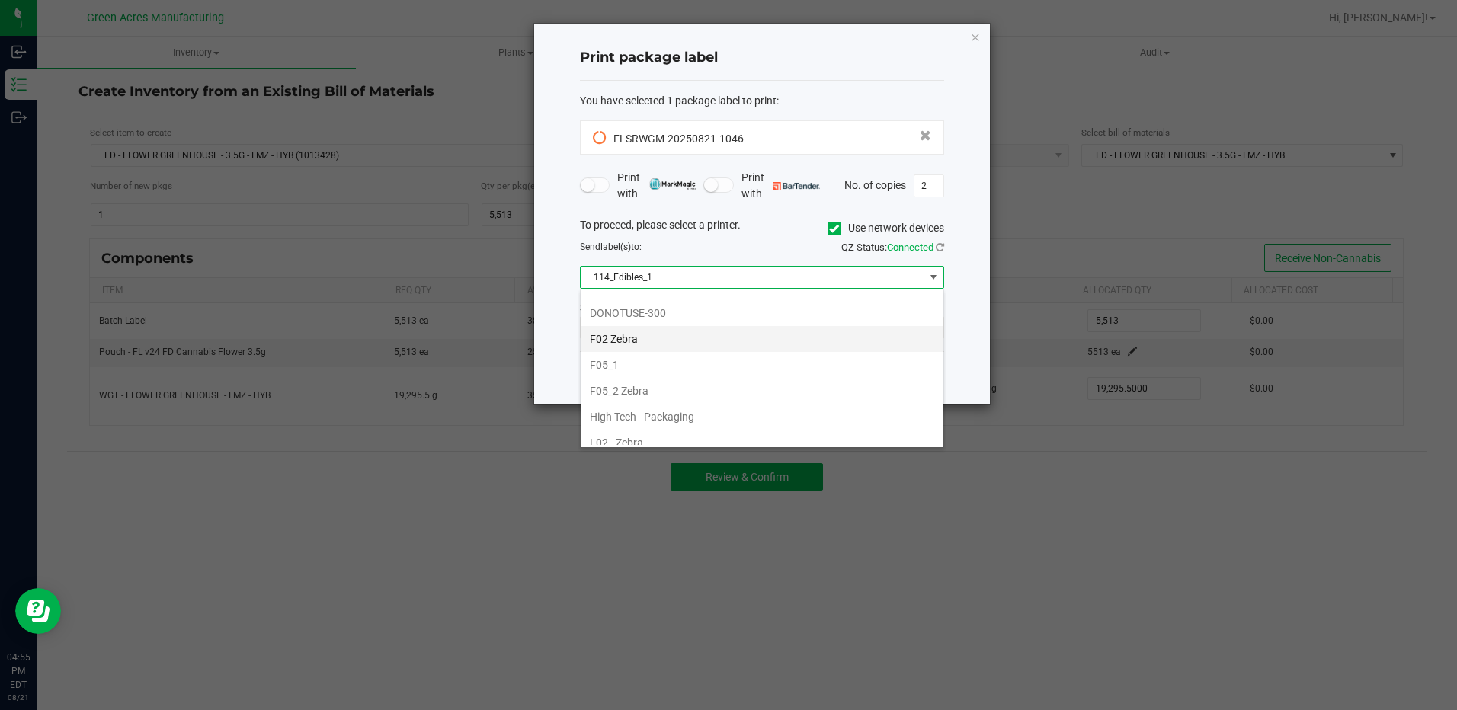
click at [651, 341] on li "F02 Zebra" at bounding box center [762, 339] width 363 height 26
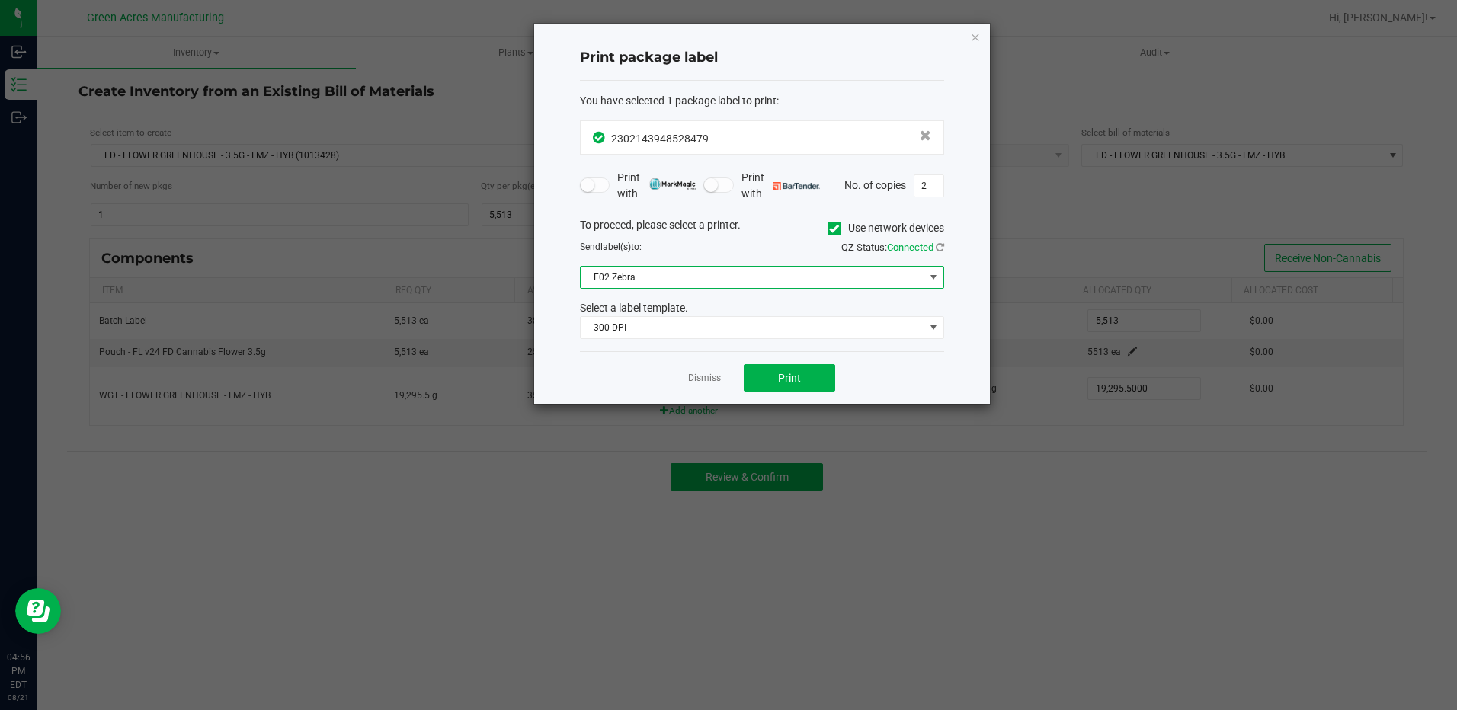
click at [1042, 52] on ngb-modal-window "Print package label You have selected 1 package label to print : 23021439485284…" at bounding box center [734, 355] width 1468 height 710
click at [801, 384] on button "Print" at bounding box center [789, 377] width 91 height 27
drag, startPoint x: 714, startPoint y: 298, endPoint x: 710, endPoint y: 287, distance: 11.3
click at [716, 298] on div "To proceed, please select a printer. Use network devices Send label(s) to: QZ S…" at bounding box center [762, 278] width 364 height 123
click at [709, 280] on span "F02 Zebra" at bounding box center [753, 277] width 344 height 21
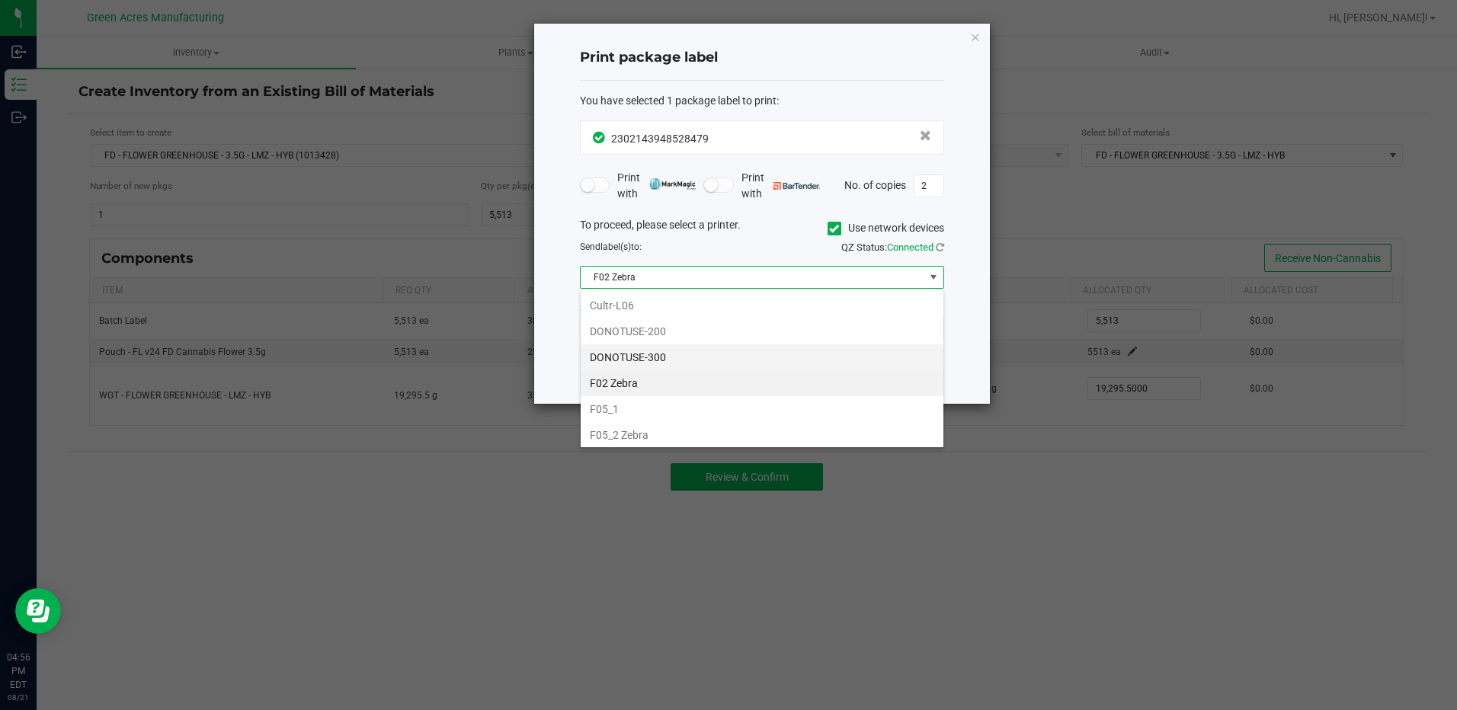
scroll to position [364, 0]
click at [643, 409] on li "F05_2 Zebra" at bounding box center [762, 408] width 363 height 26
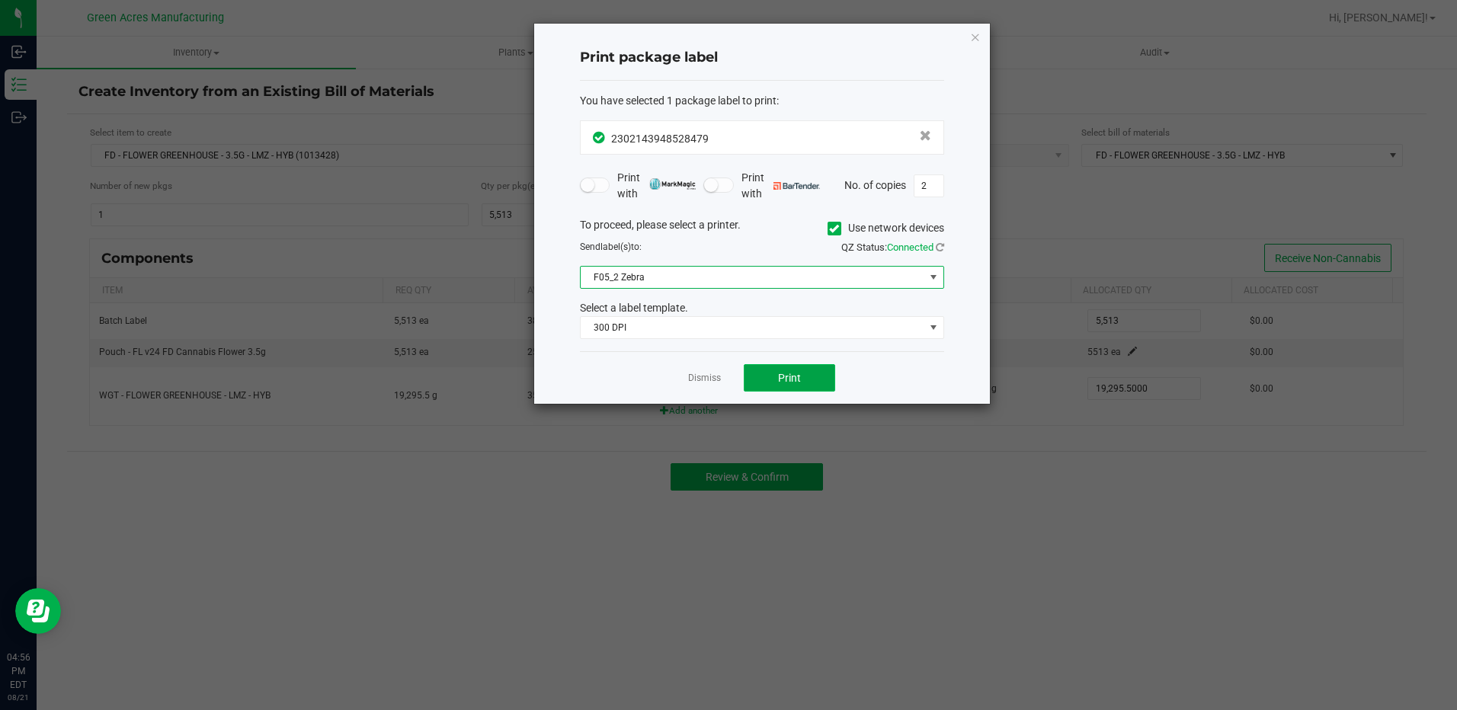
click at [766, 388] on button "Print" at bounding box center [789, 377] width 91 height 27
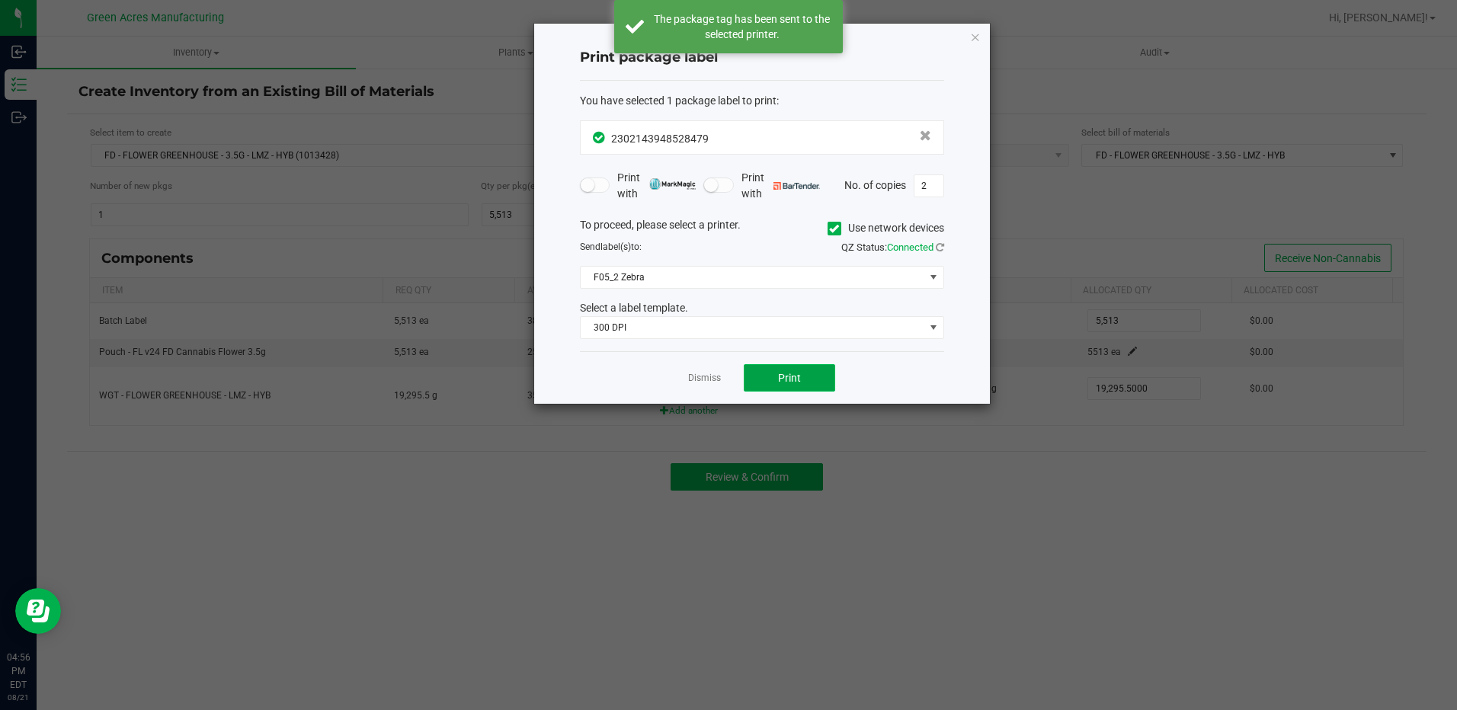
click at [806, 383] on button "Print" at bounding box center [789, 377] width 91 height 27
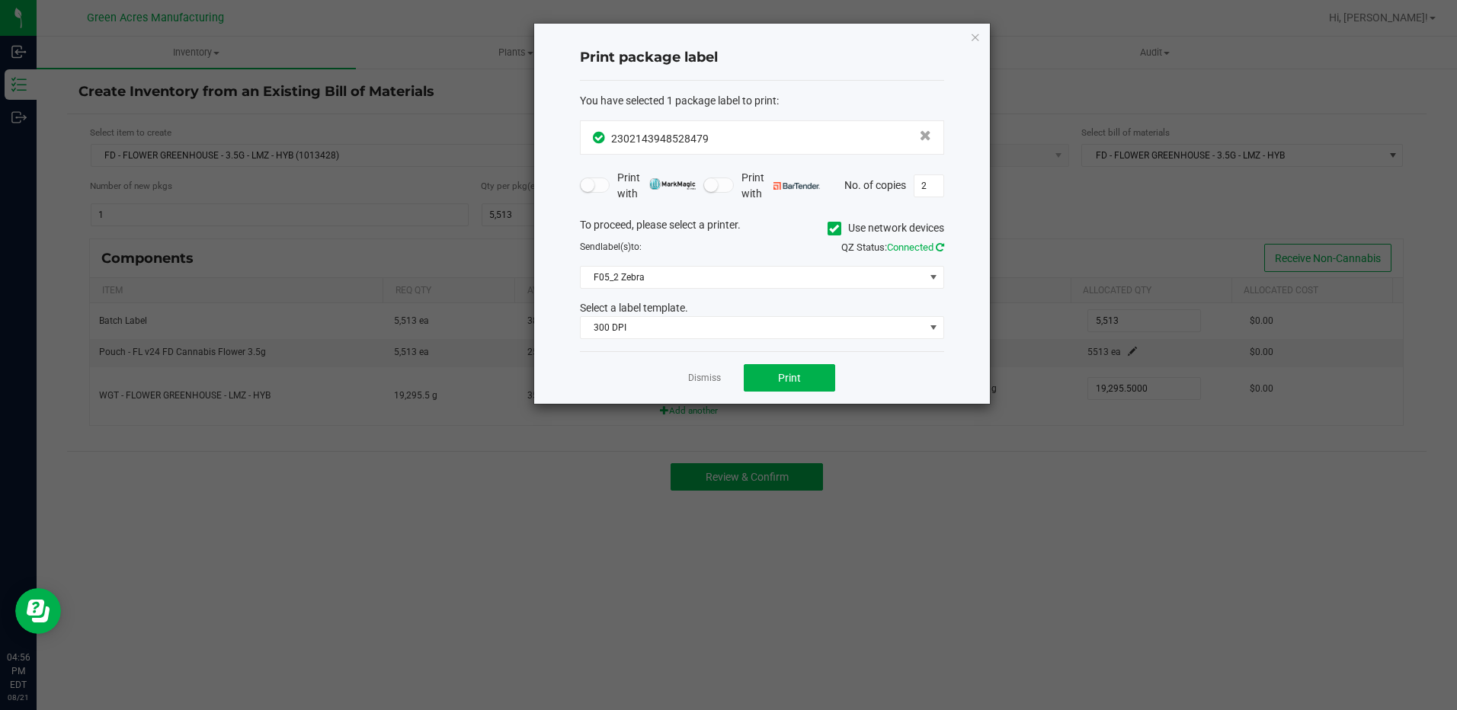
click at [940, 248] on icon at bounding box center [940, 247] width 8 height 10
click at [981, 41] on div "Print package label You have selected 1 package label to print : 23021439485284…" at bounding box center [762, 214] width 456 height 380
click at [971, 37] on icon "button" at bounding box center [975, 36] width 11 height 18
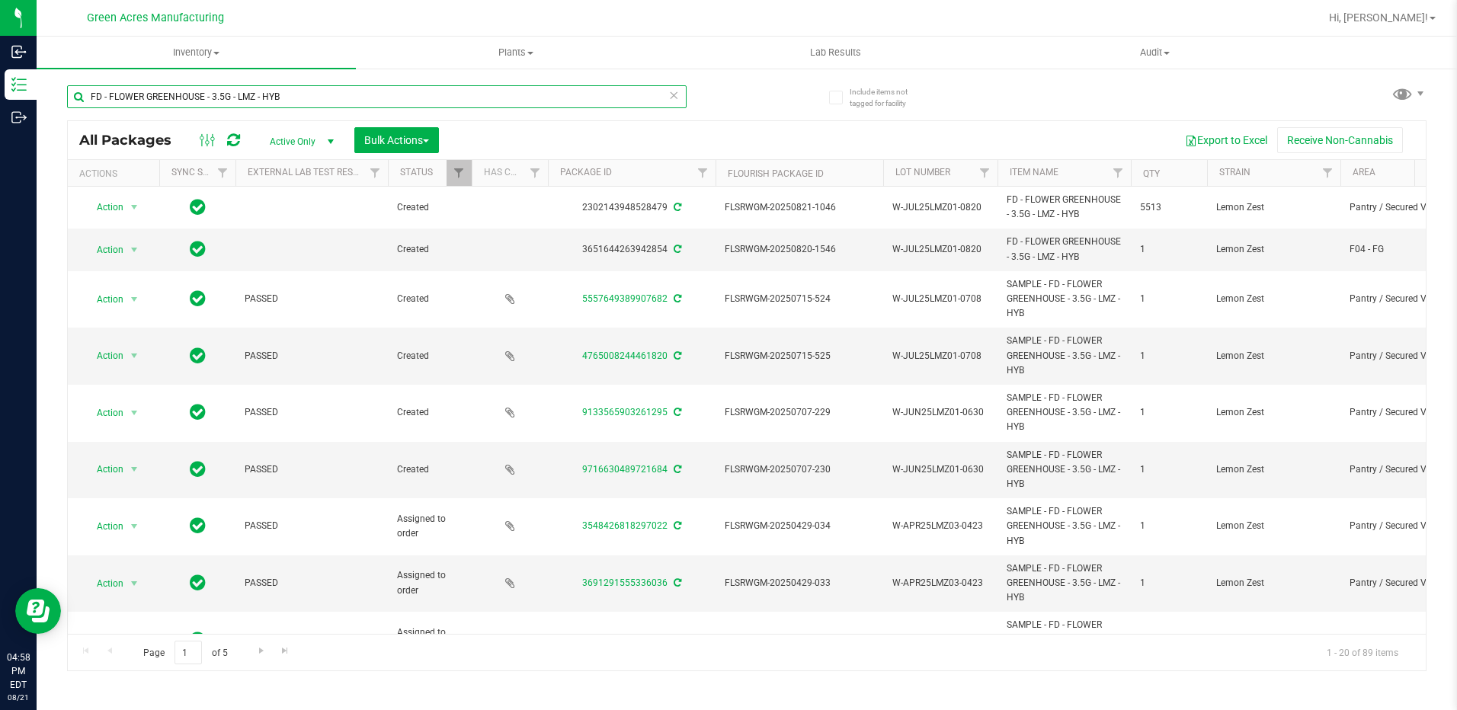
click at [184, 96] on input "FD - FLOWER GREENHOUSE - 3.5G - LMZ - HYB" at bounding box center [377, 96] width 620 height 23
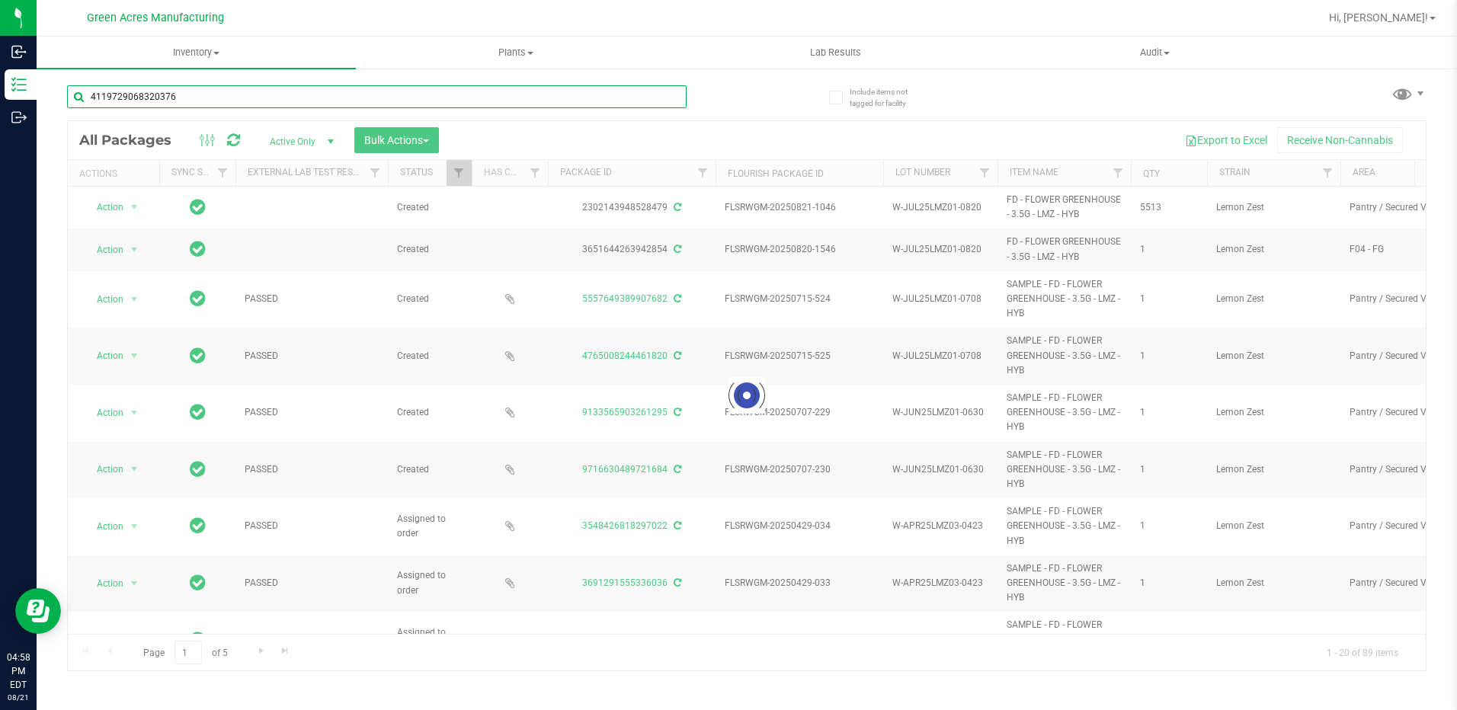
type input "4119729068320376"
click at [495, 40] on uib-tab-heading "Plants All plants Waste log" at bounding box center [516, 52] width 318 height 30
click at [742, 95] on div "4119729068320376" at bounding box center [407, 96] width 680 height 49
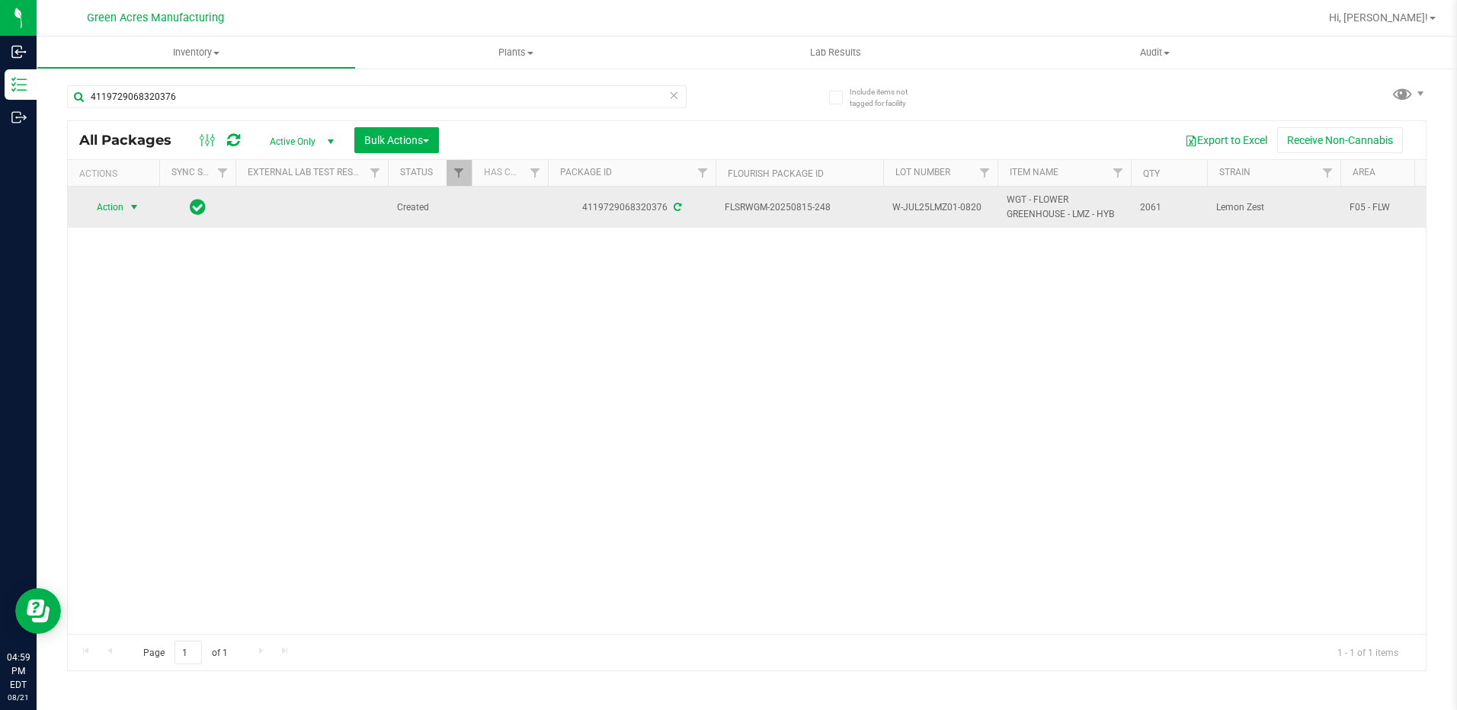
click at [135, 205] on span "select" at bounding box center [134, 207] width 12 height 12
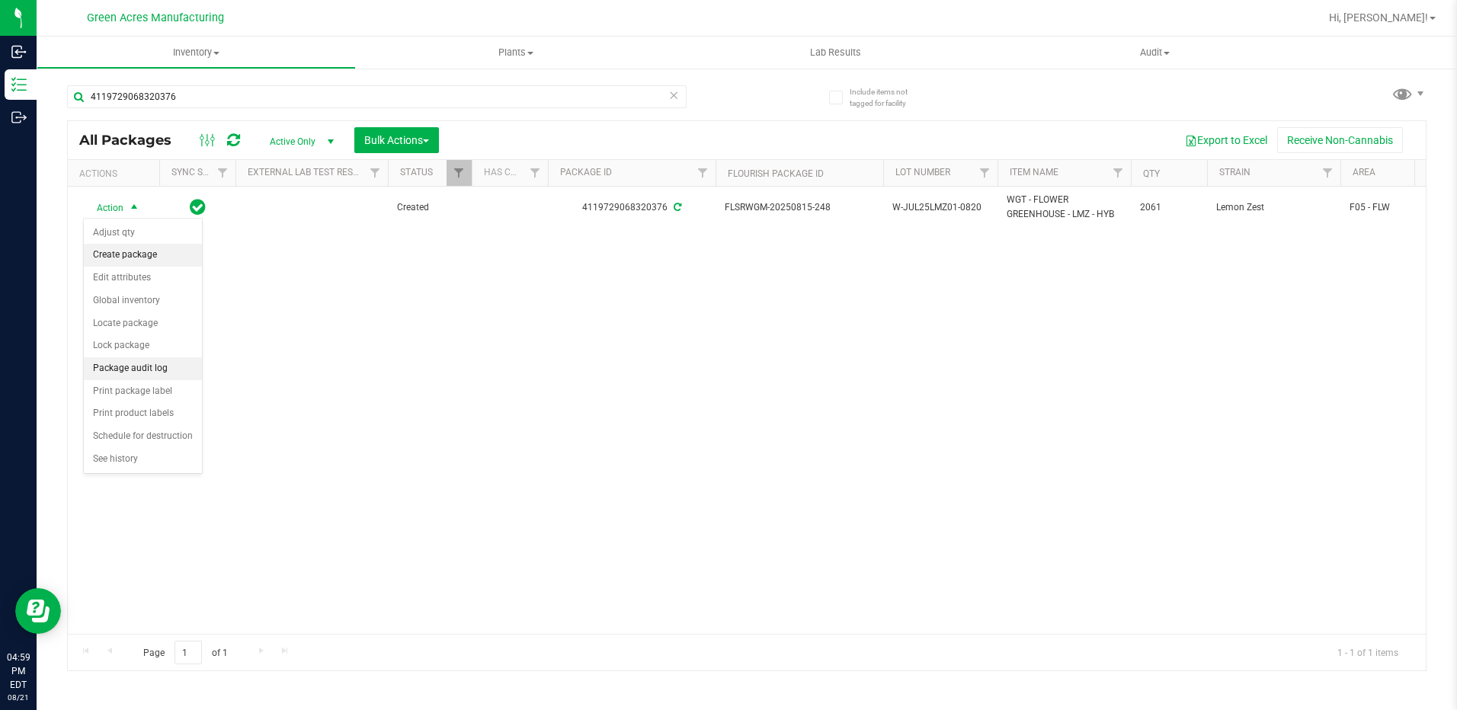
drag, startPoint x: 177, startPoint y: 256, endPoint x: 200, endPoint y: 253, distance: 23.1
click at [178, 255] on li "Create package" at bounding box center [143, 255] width 118 height 23
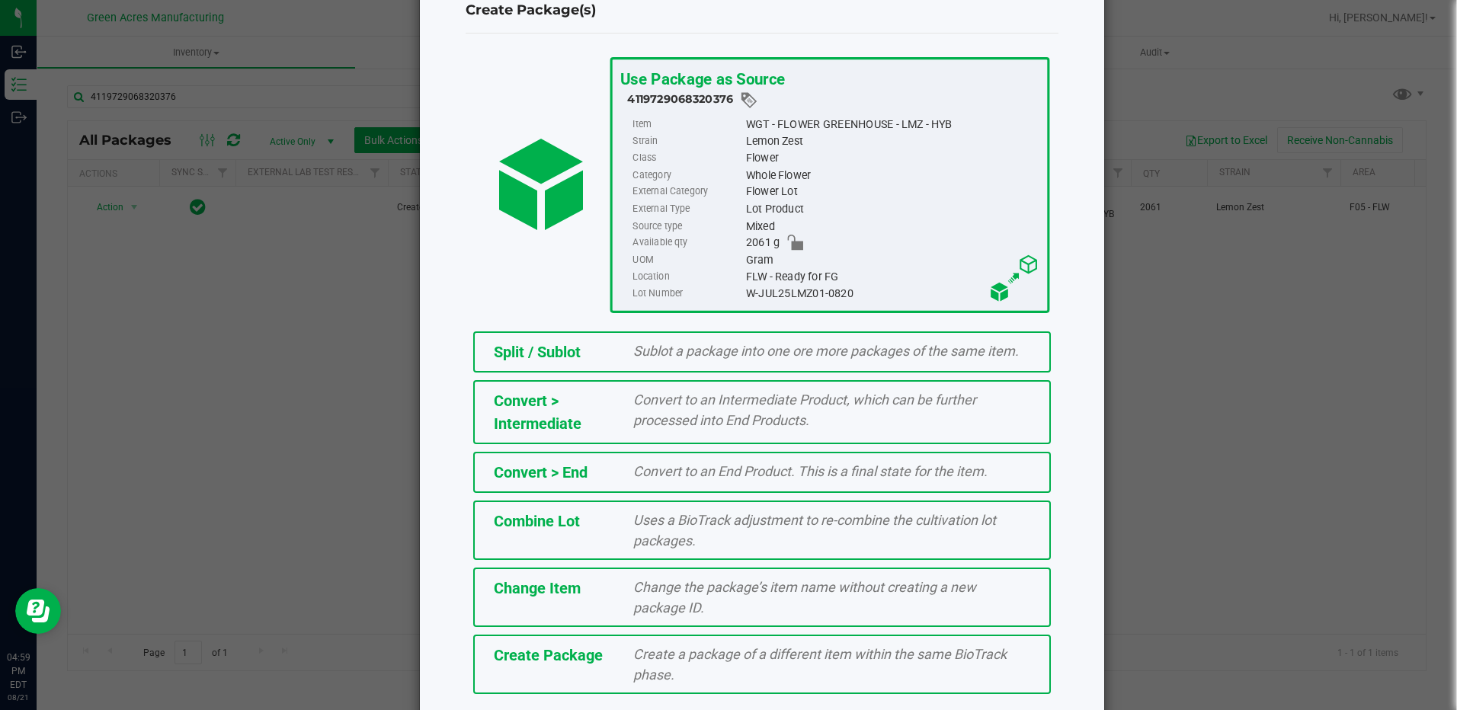
scroll to position [100, 0]
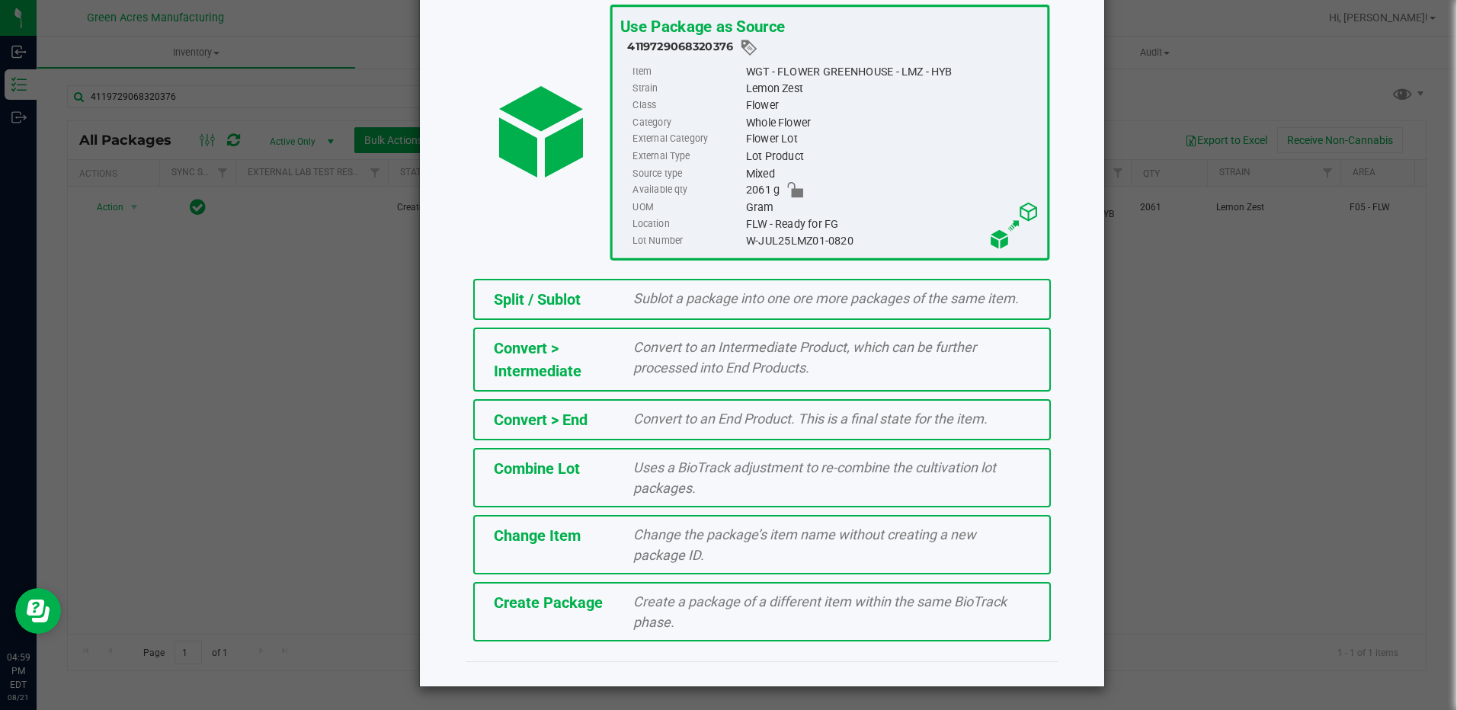
drag, startPoint x: 804, startPoint y: 603, endPoint x: 813, endPoint y: 598, distance: 10.2
click at [813, 598] on span "Create a package of a different item within the same BioTrack phase." at bounding box center [819, 612] width 373 height 37
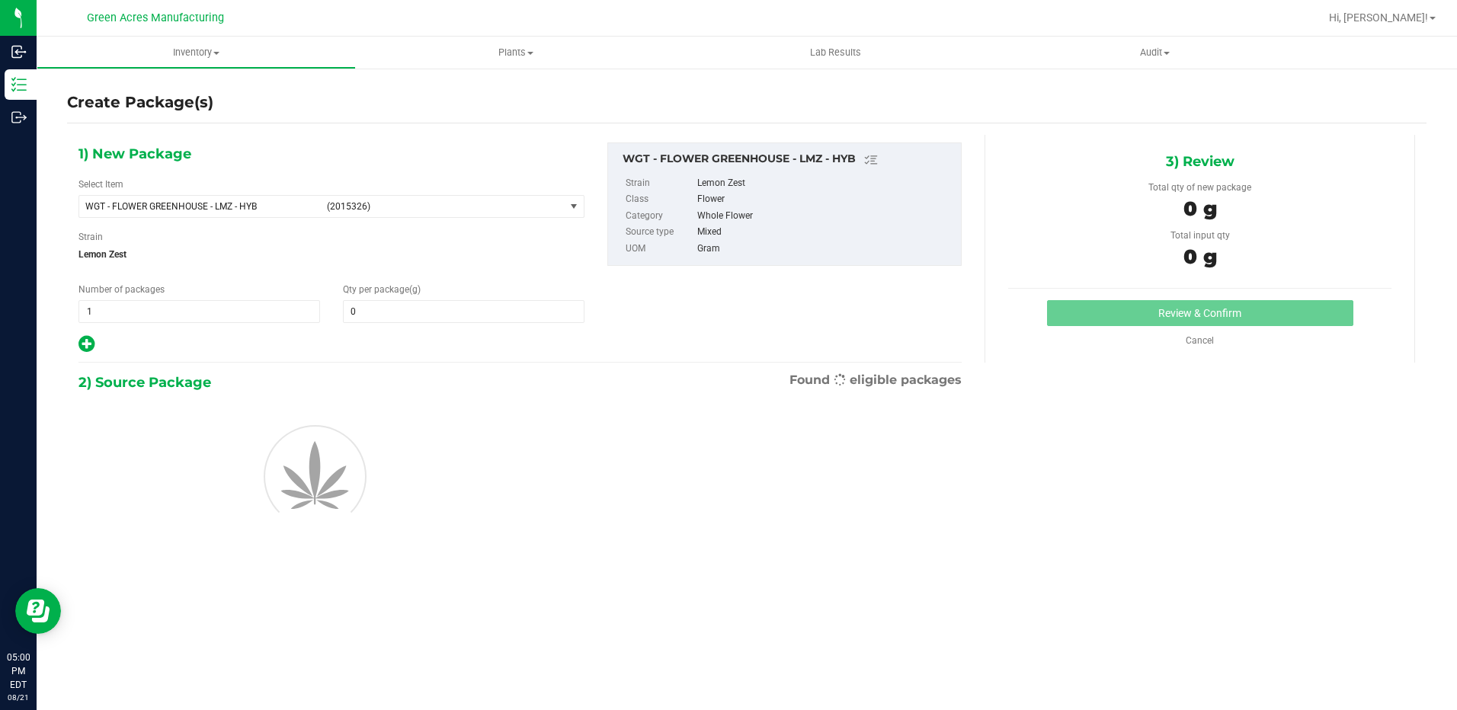
type input "0.0000"
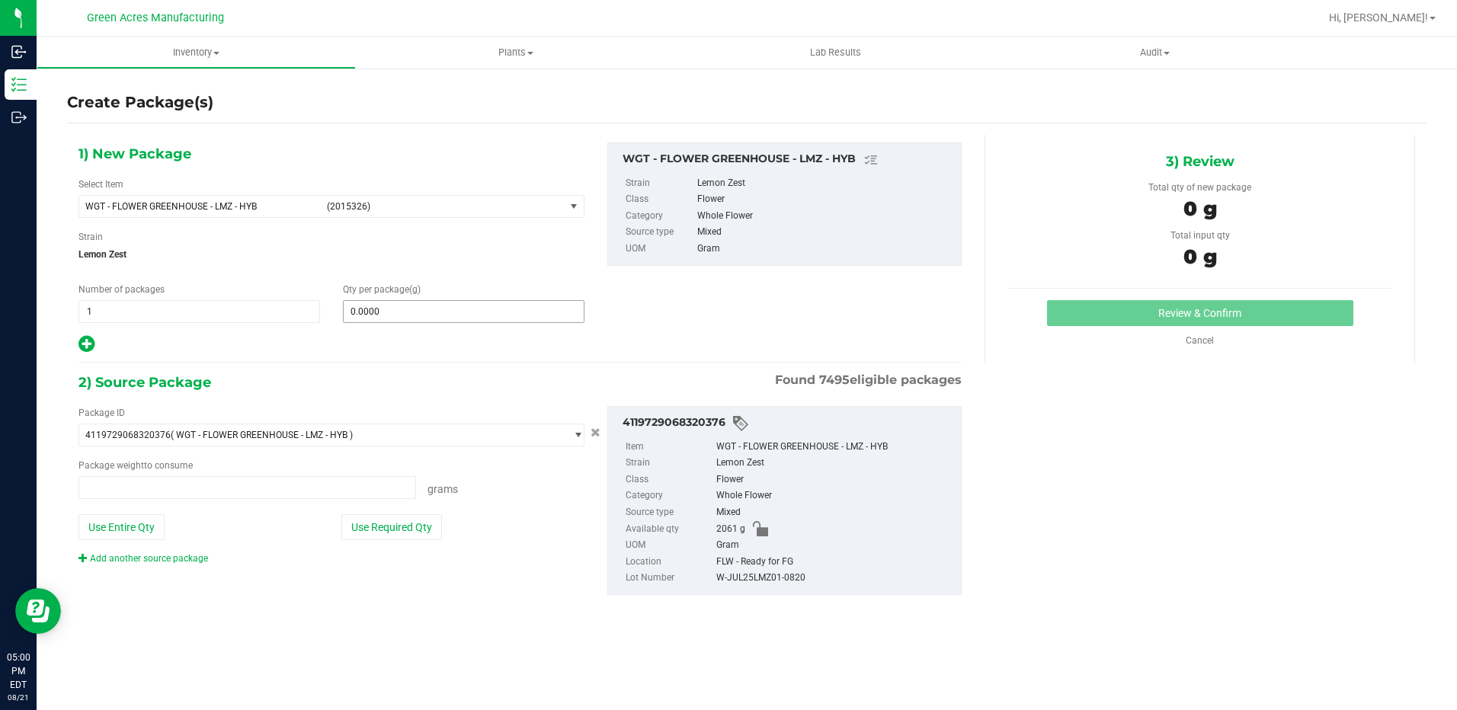
type input "0.0000 g"
click at [411, 318] on span at bounding box center [464, 311] width 242 height 23
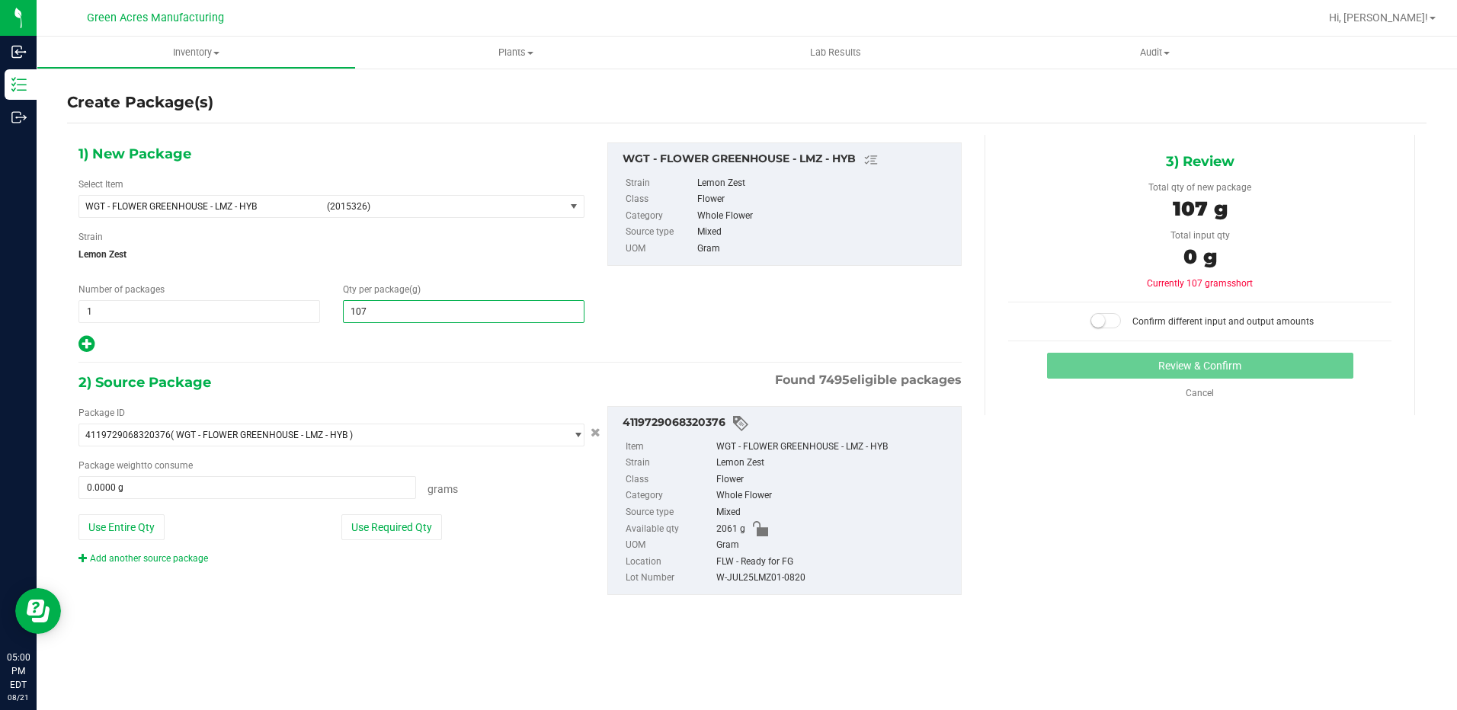
type input "1070"
type input "1,070.0000"
drag, startPoint x: 386, startPoint y: 534, endPoint x: 472, endPoint y: 503, distance: 91.6
click at [389, 532] on button "Use Required Qty" at bounding box center [391, 527] width 101 height 26
type input "1070.0000 g"
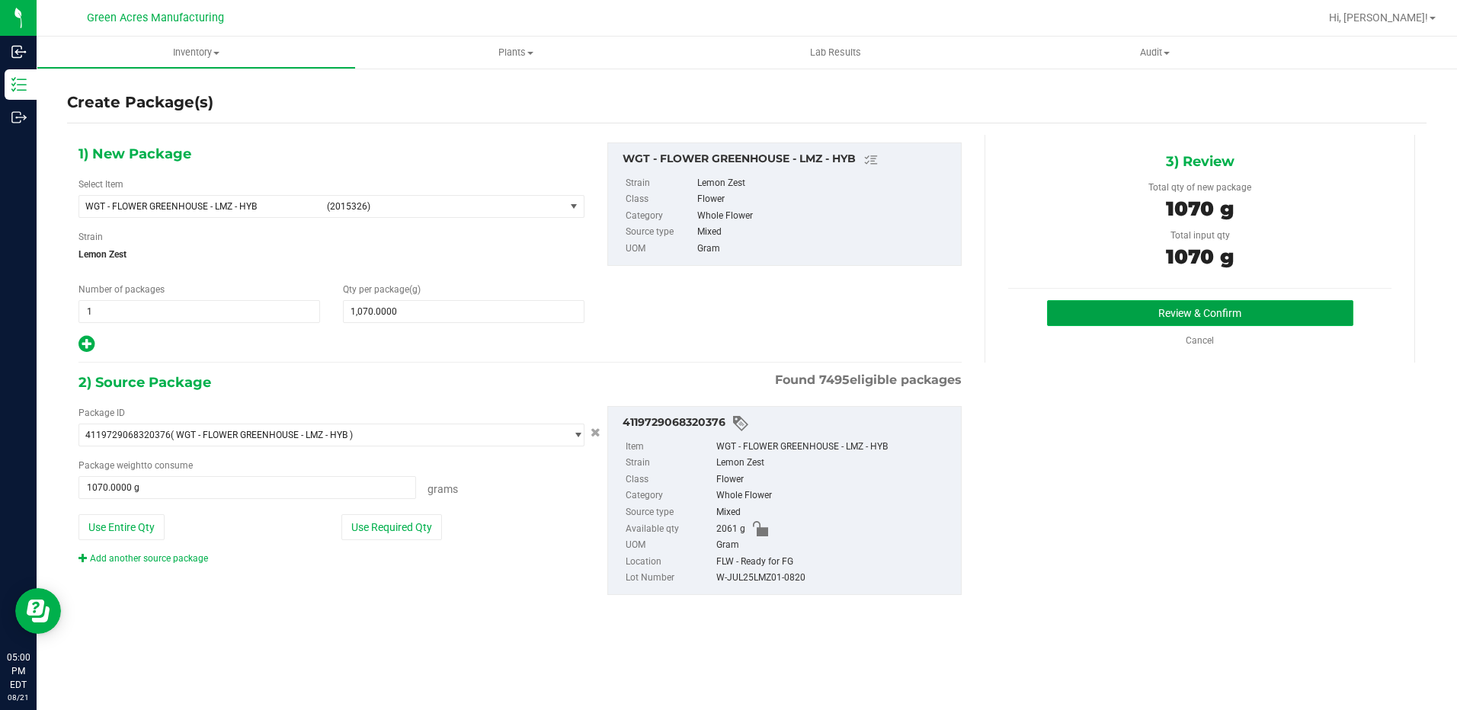
click at [1164, 313] on button "Review & Confirm" at bounding box center [1200, 313] width 306 height 26
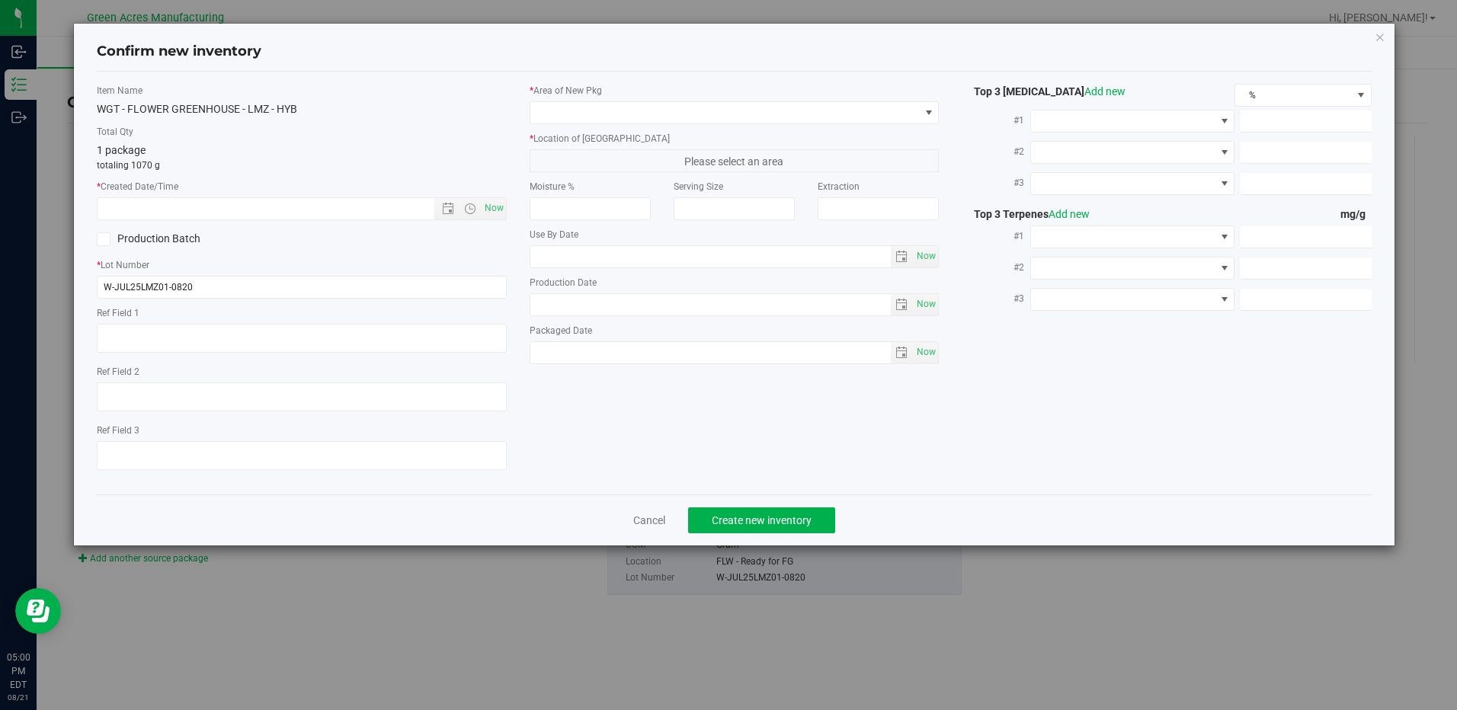
type textarea "DEP"
click at [498, 204] on span "Now" at bounding box center [494, 208] width 26 height 22
type input "[DATE] 5:00 PM"
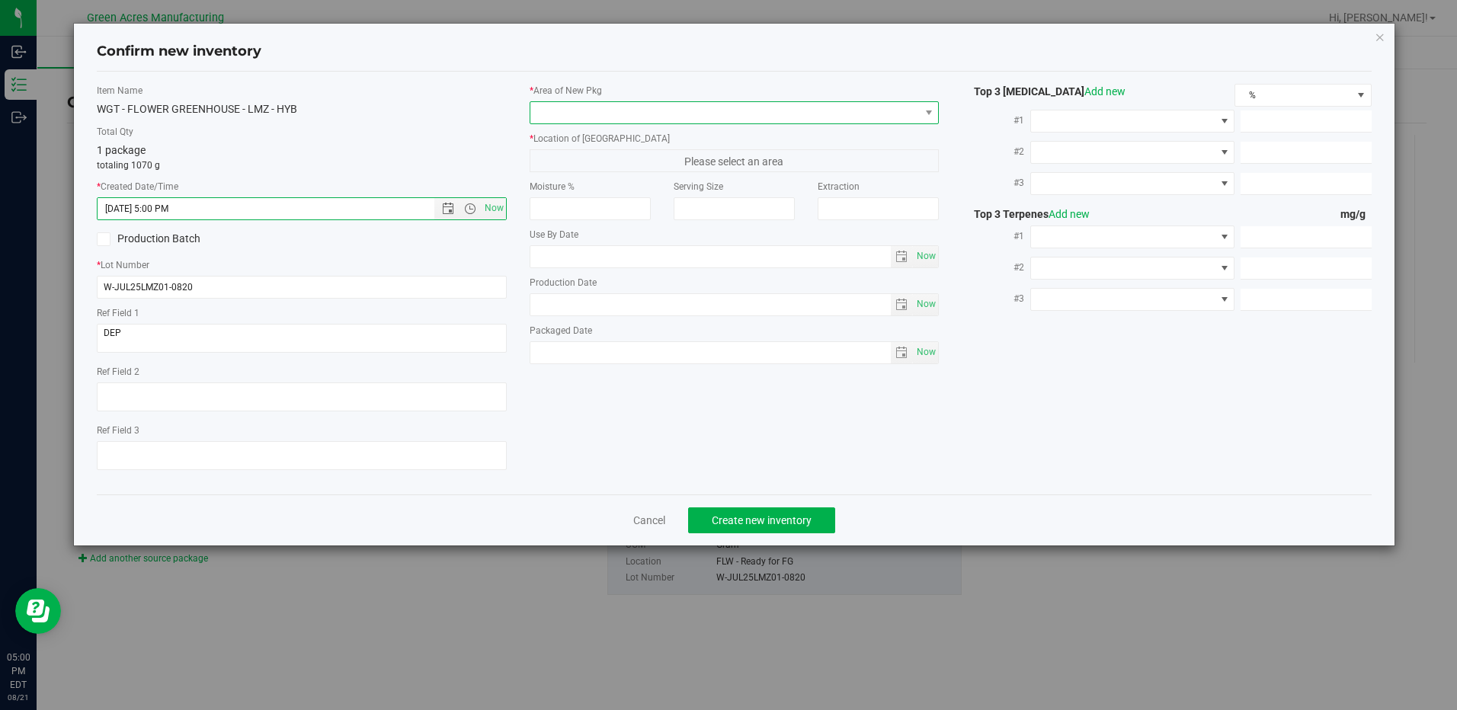
drag, startPoint x: 628, startPoint y: 110, endPoint x: 637, endPoint y: 107, distance: 9.4
click at [628, 109] on span at bounding box center [724, 112] width 389 height 21
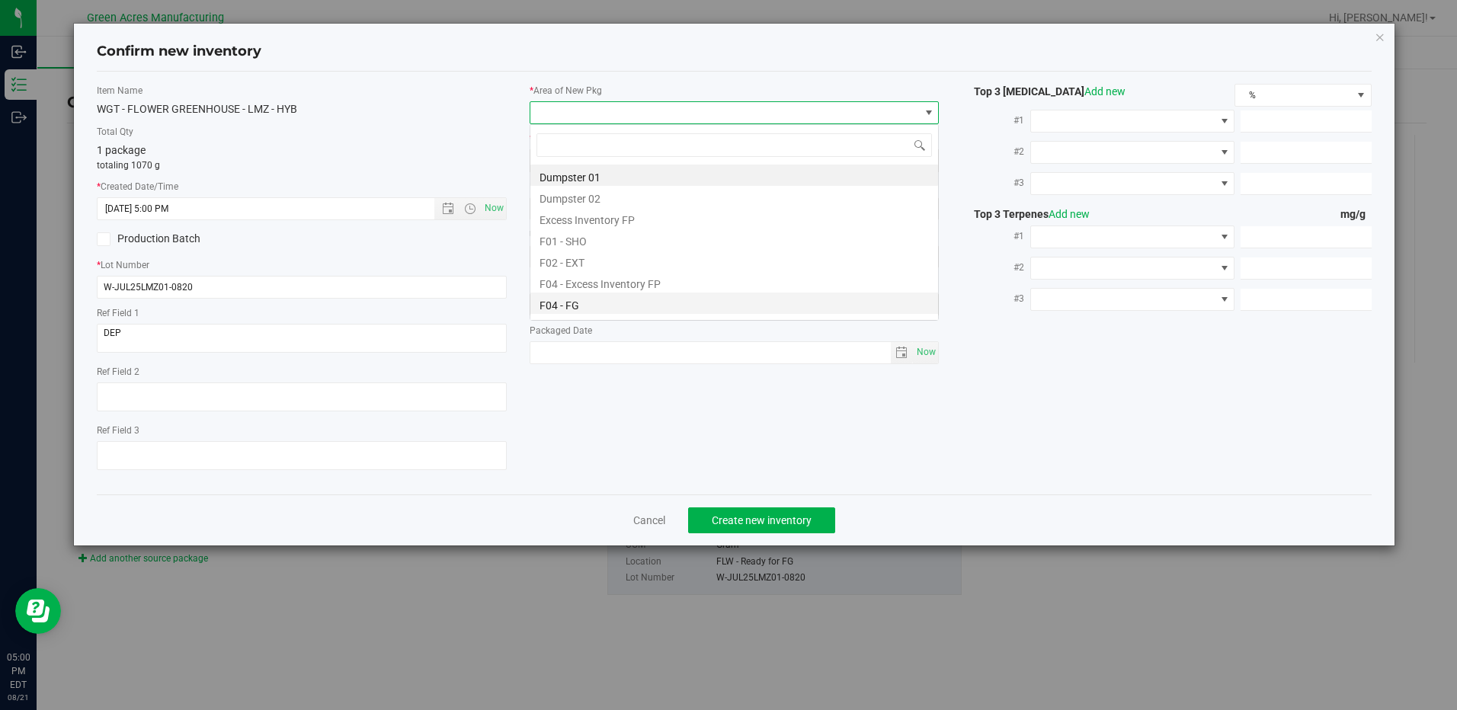
scroll to position [23, 410]
drag, startPoint x: 597, startPoint y: 297, endPoint x: 613, endPoint y: 262, distance: 38.5
click at [598, 296] on li "F04 - FG" at bounding box center [734, 303] width 408 height 21
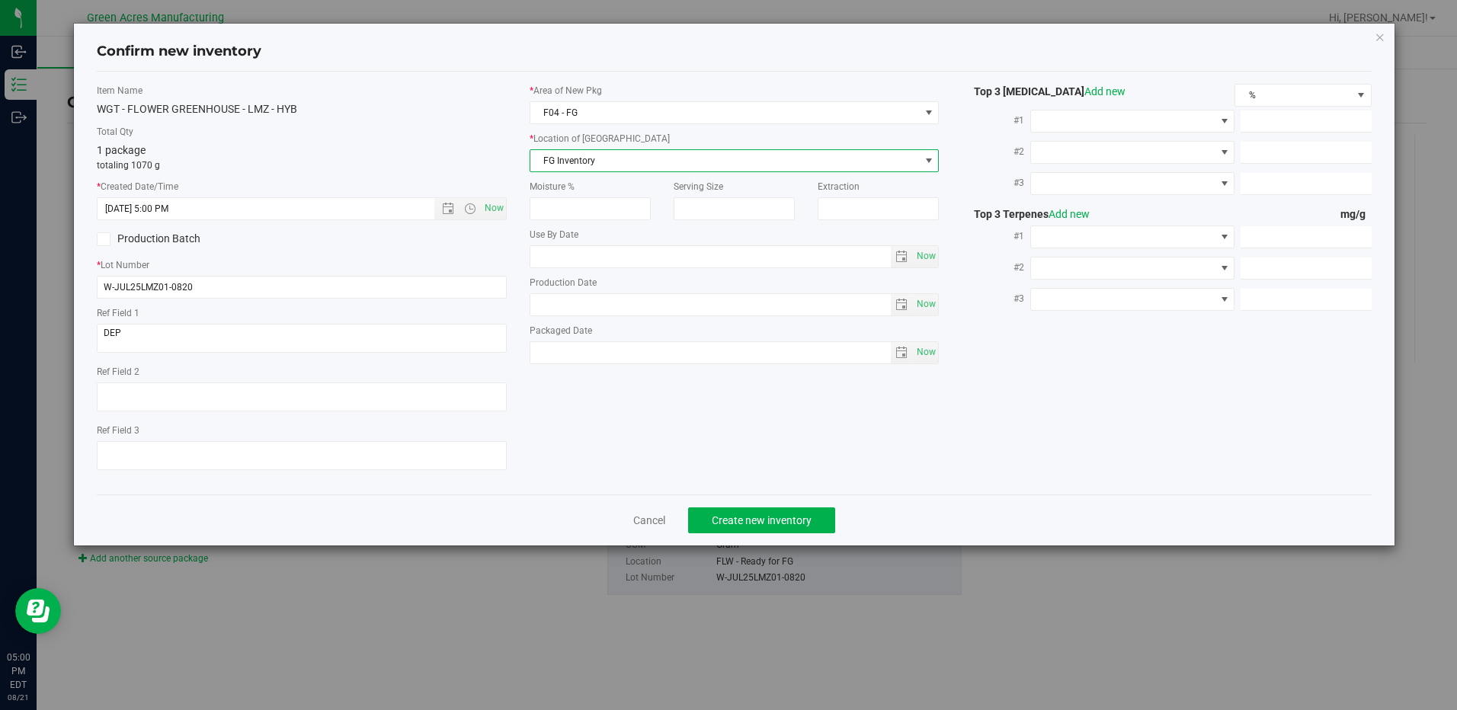
click at [626, 159] on span "FG Inventory" at bounding box center [724, 160] width 389 height 21
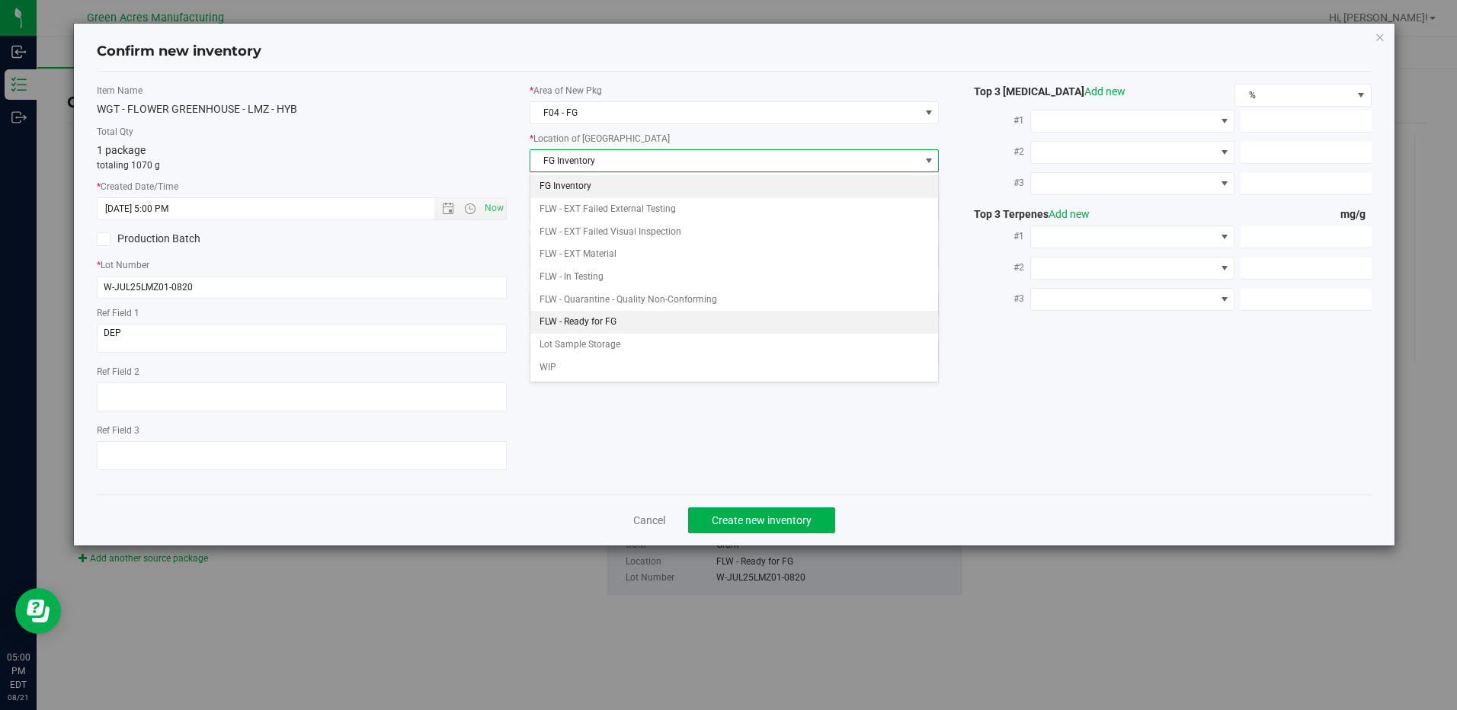
click at [642, 323] on li "FLW - Ready for FG" at bounding box center [734, 322] width 408 height 23
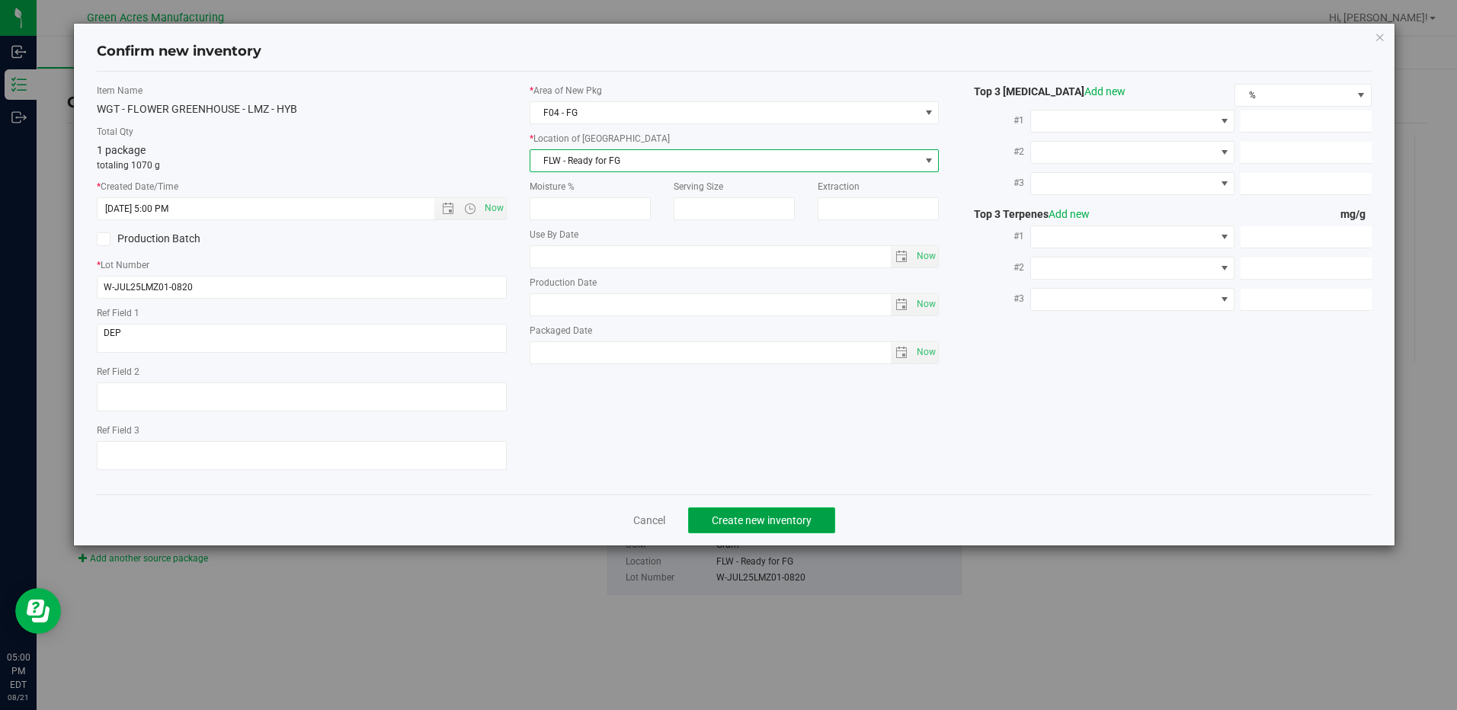
click at [798, 526] on span "Create new inventory" at bounding box center [762, 520] width 100 height 12
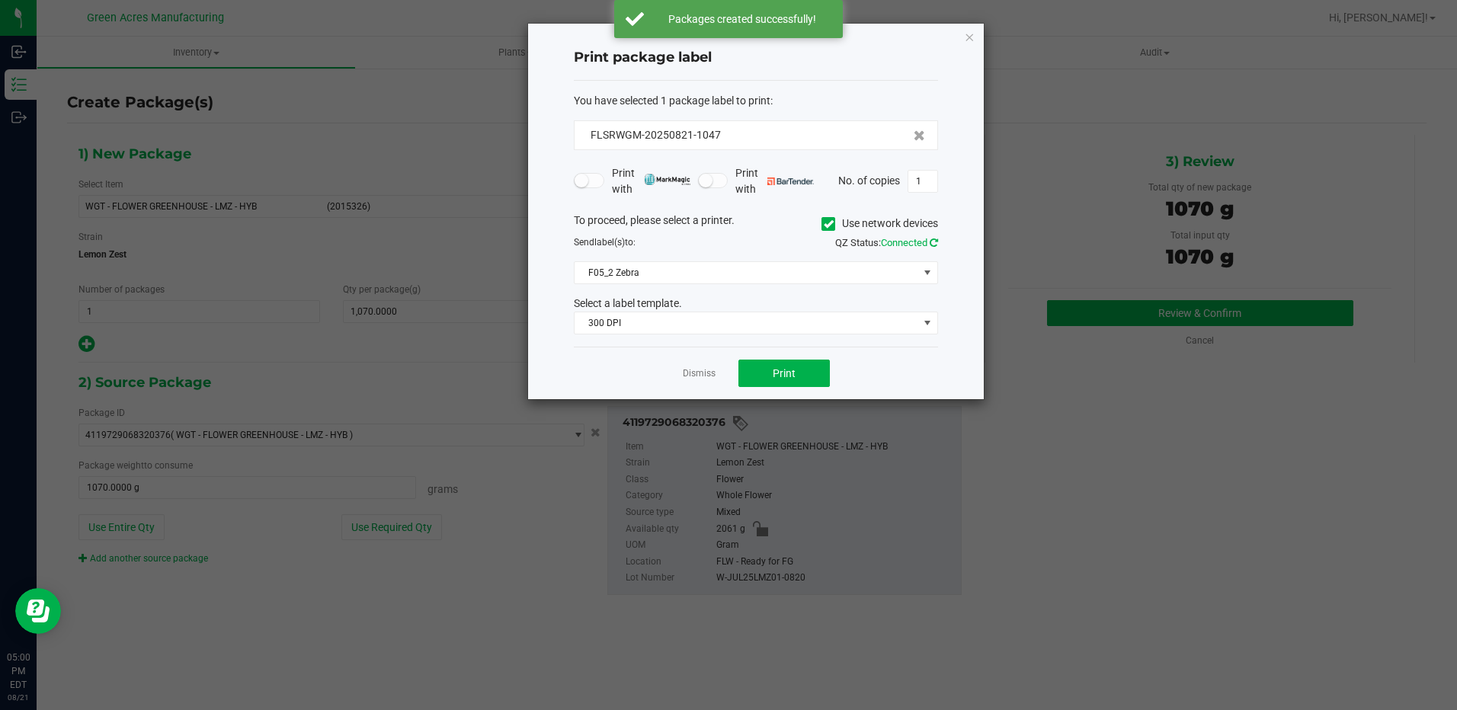
click at [934, 243] on icon at bounding box center [934, 243] width 8 height 10
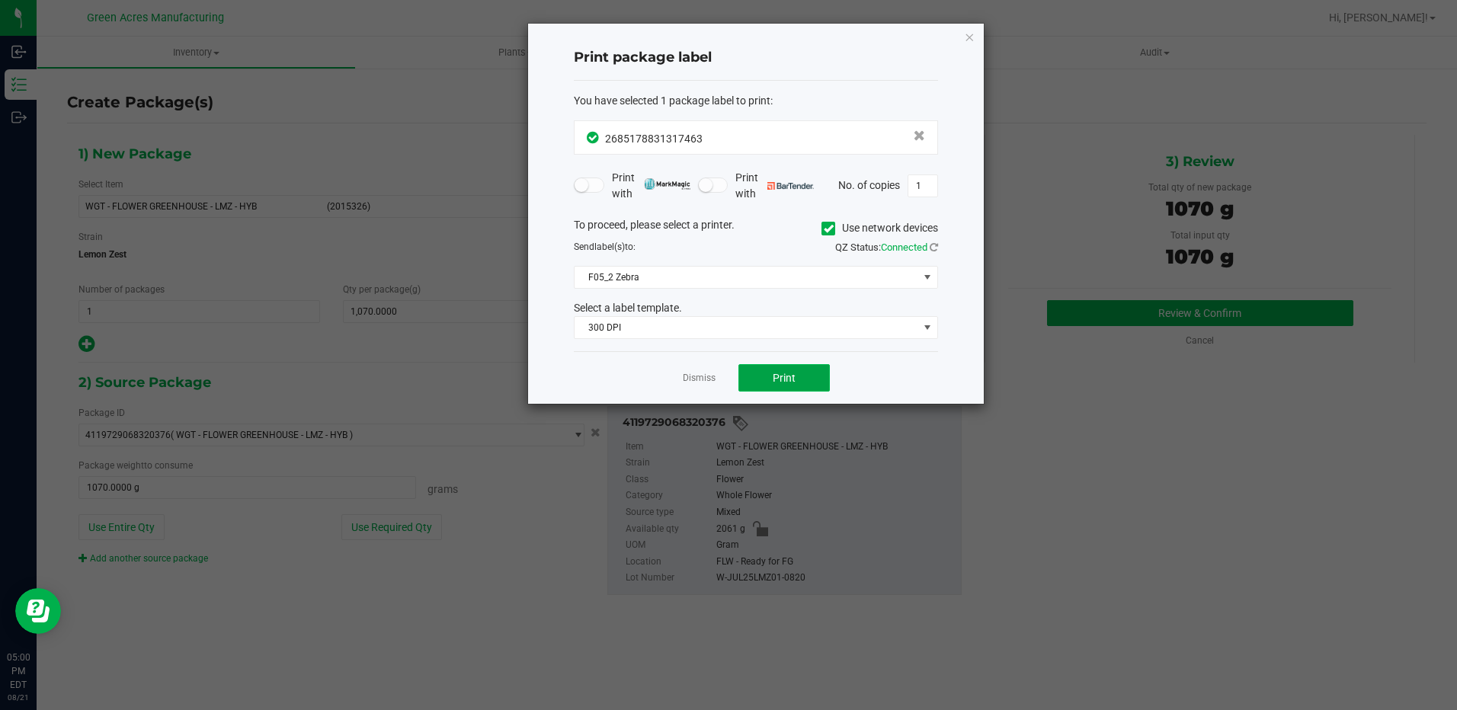
click at [816, 389] on button "Print" at bounding box center [783, 377] width 91 height 27
click at [974, 42] on icon "button" at bounding box center [969, 36] width 11 height 18
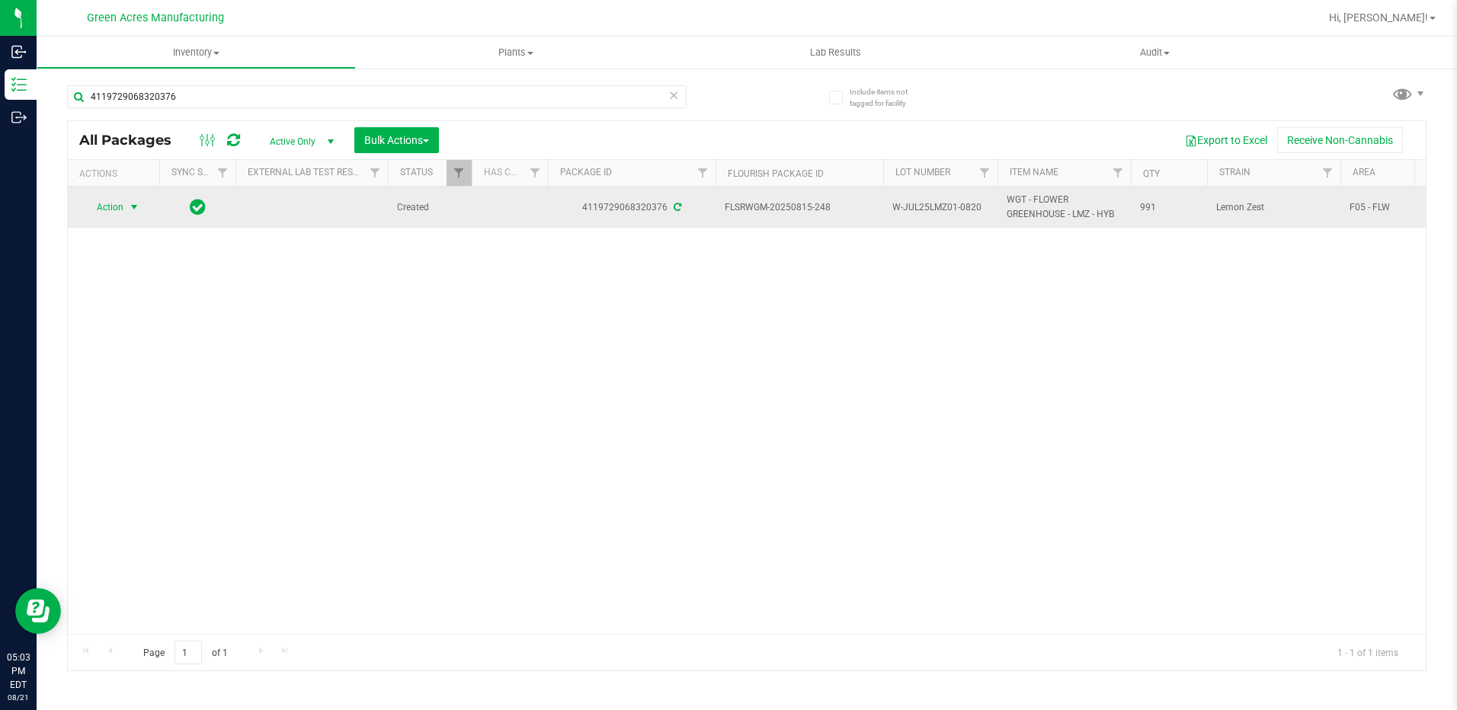
click at [128, 211] on span "select" at bounding box center [134, 207] width 12 height 12
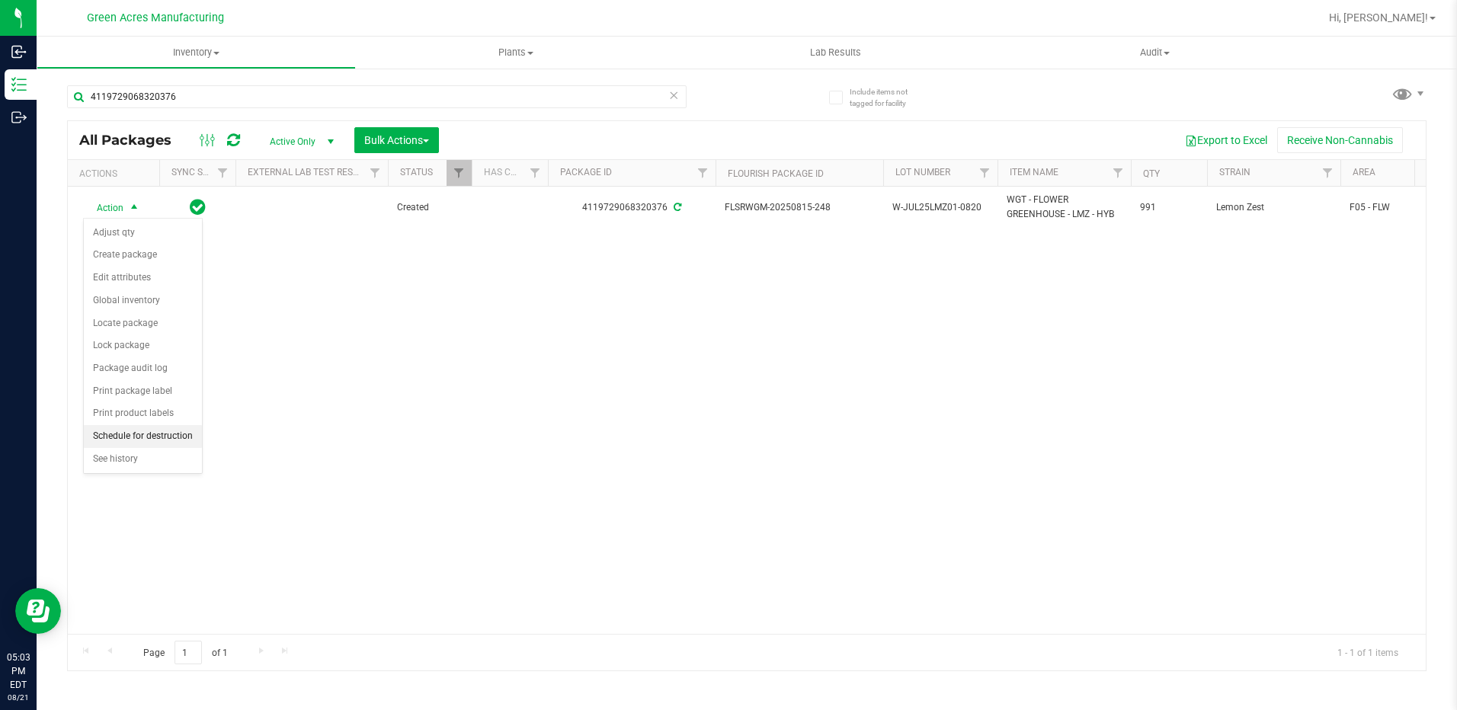
click at [158, 434] on li "Schedule for destruction" at bounding box center [143, 436] width 118 height 23
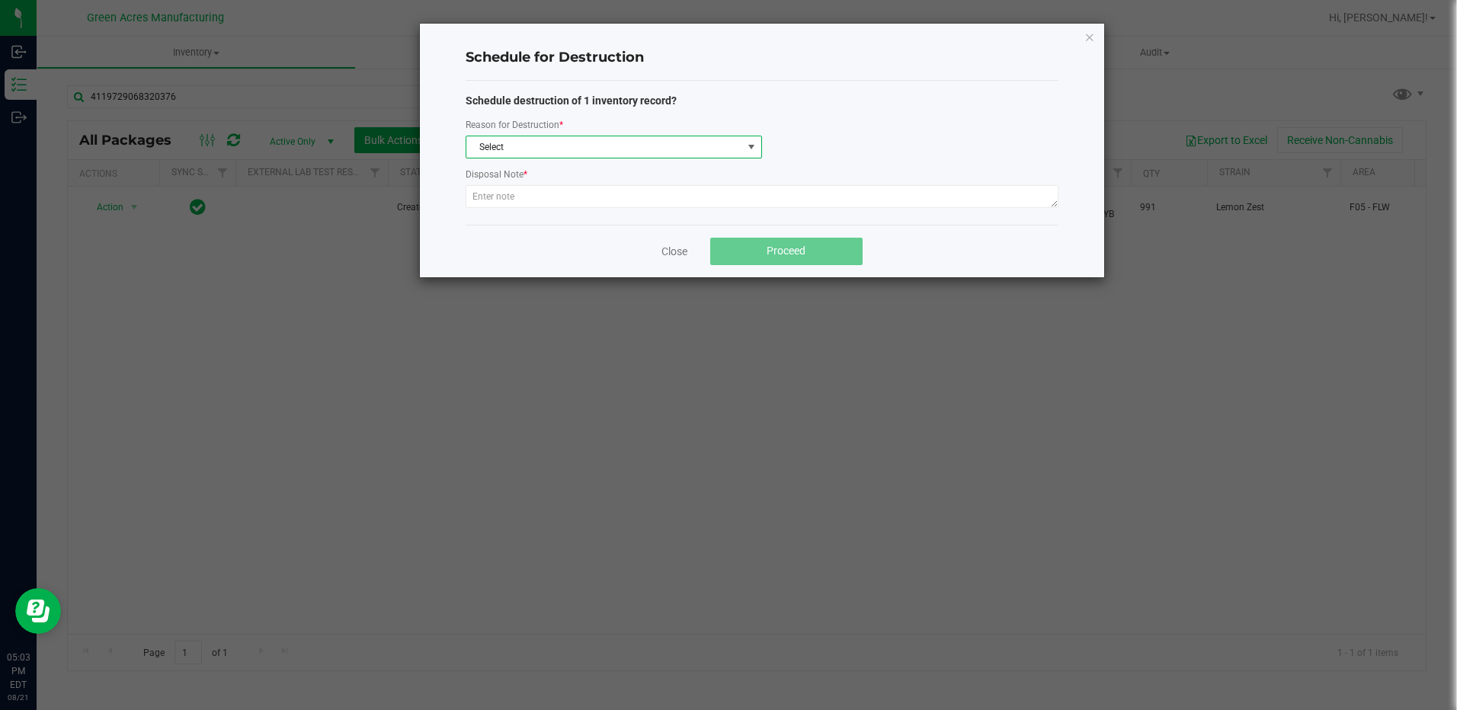
click at [647, 146] on span "Select" at bounding box center [604, 146] width 276 height 21
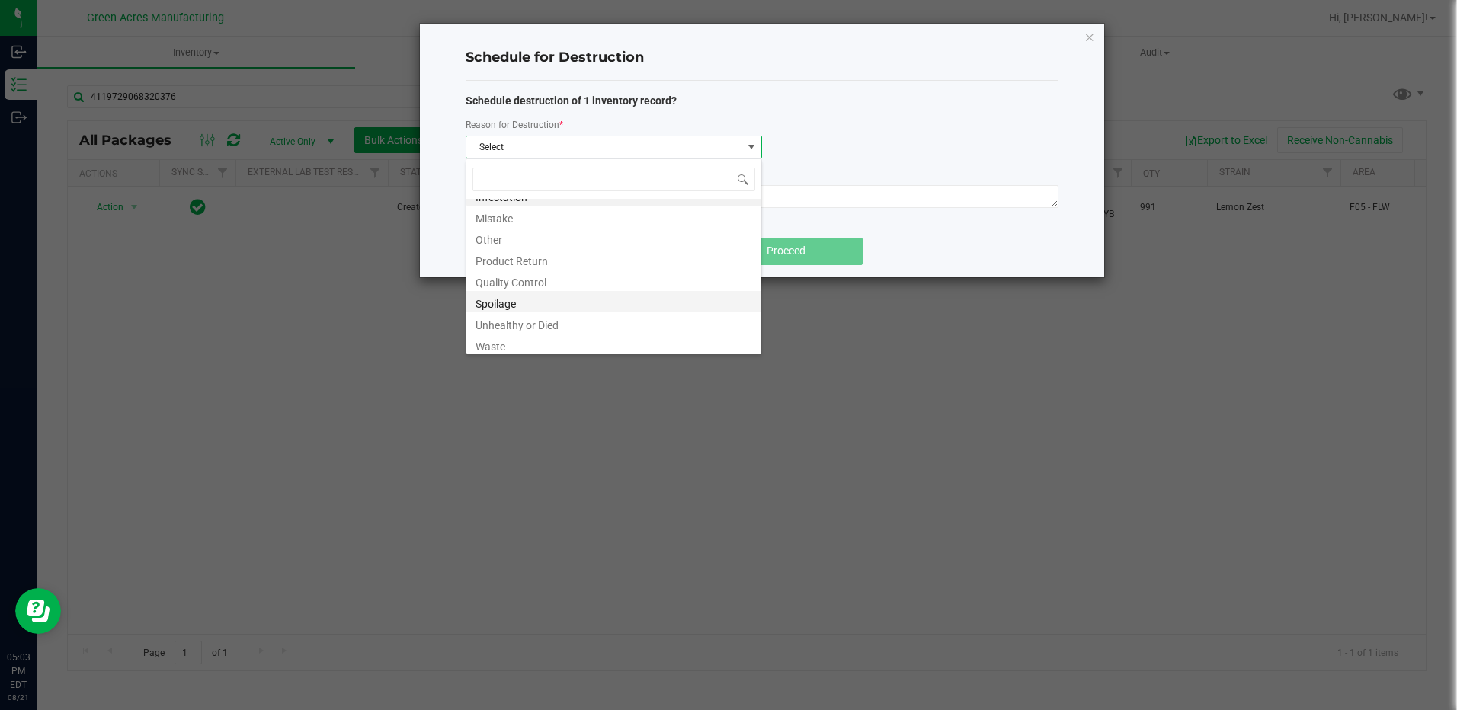
scroll to position [18, 0]
click at [504, 341] on li "Waste" at bounding box center [613, 340] width 295 height 21
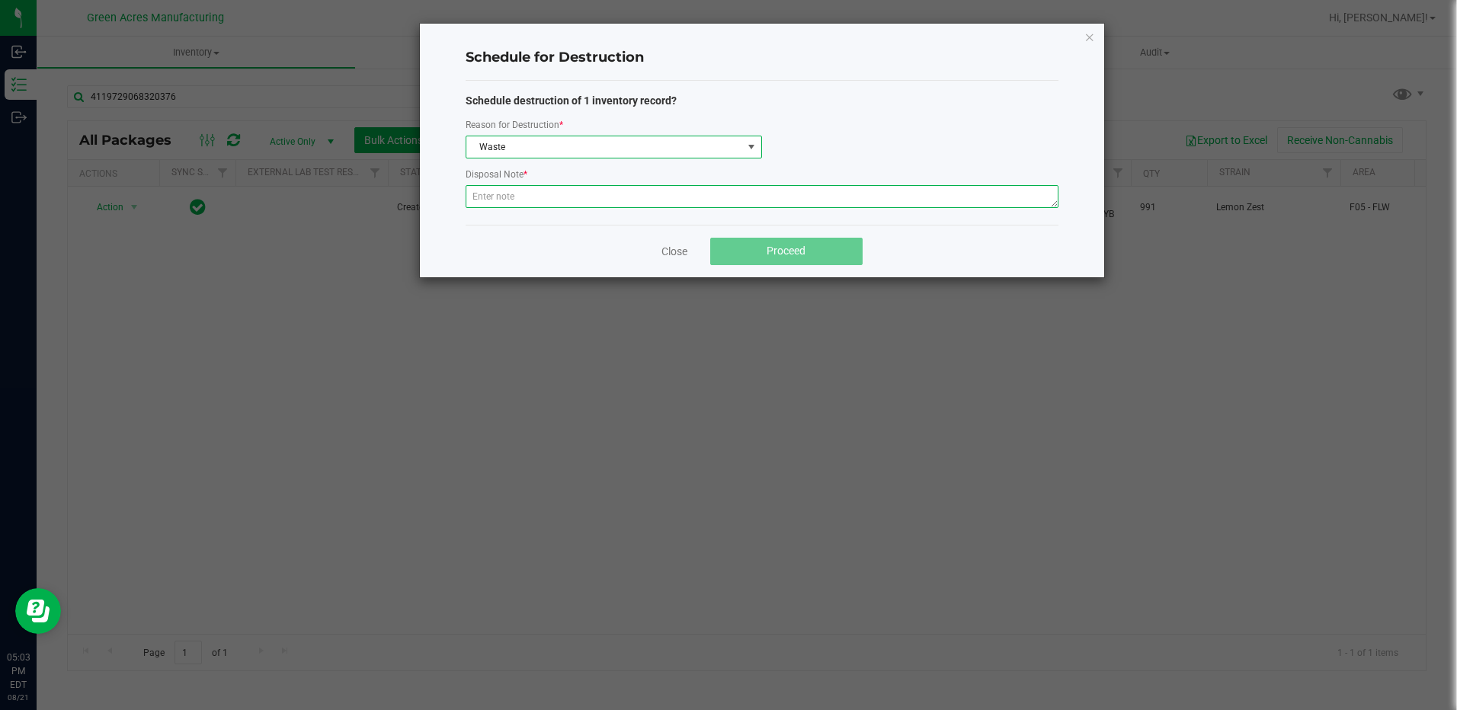
click at [525, 207] on textarea at bounding box center [762, 196] width 593 height 23
click at [550, 208] on div at bounding box center [762, 198] width 593 height 27
click at [552, 202] on textarea at bounding box center [762, 196] width 593 height 23
paste textarea "WASTE FROM WHOLE FLOWER PACKING PROCESS"
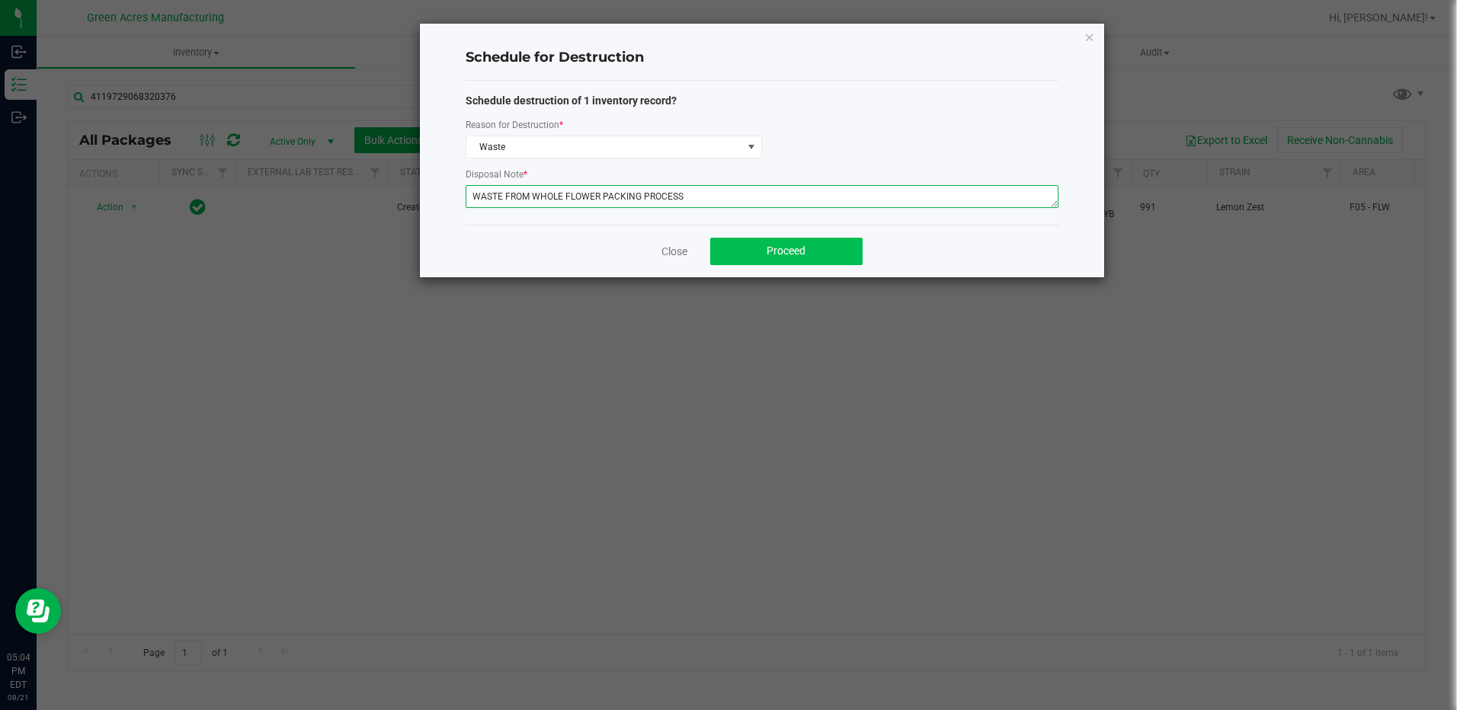
type textarea "WASTE FROM WHOLE FLOWER PACKING PROCESS"
click at [780, 255] on span "Proceed" at bounding box center [786, 251] width 39 height 12
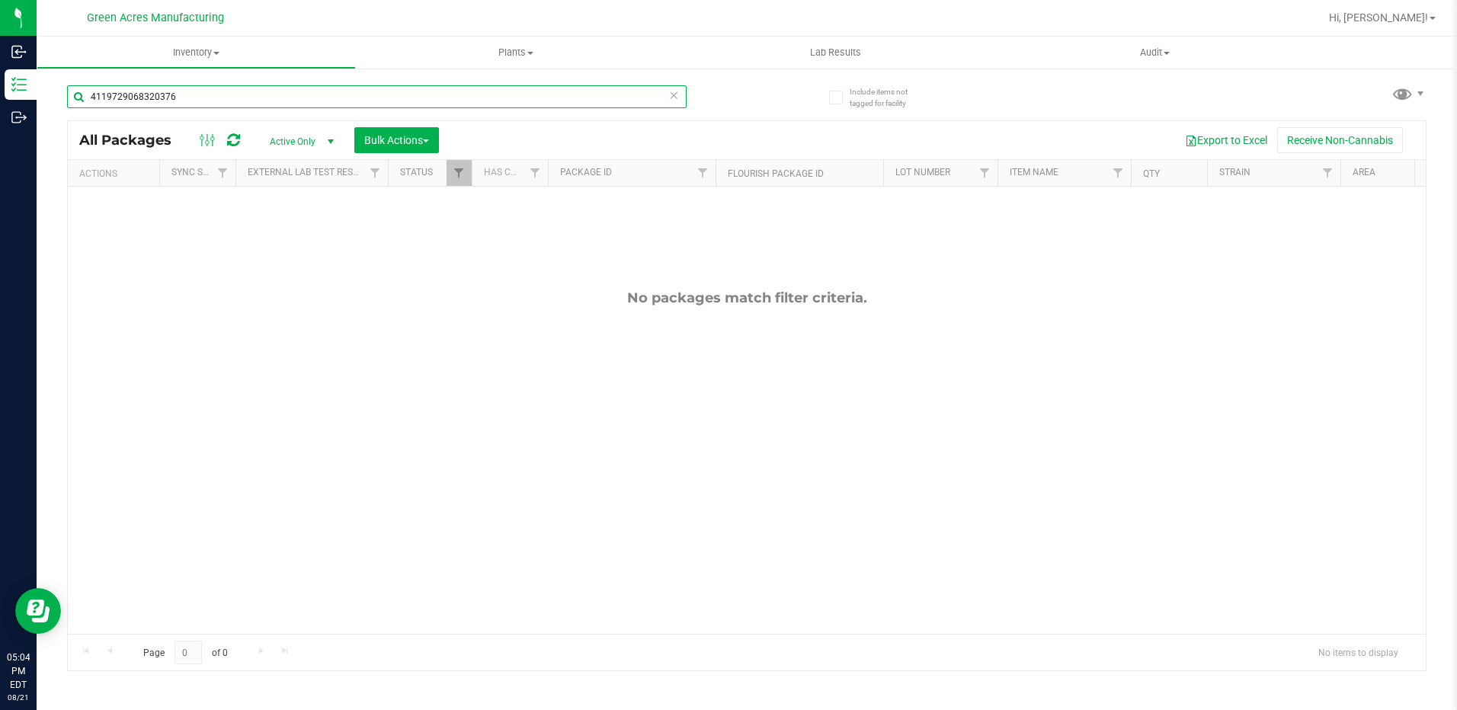
click at [211, 100] on input "4119729068320376" at bounding box center [377, 96] width 620 height 23
type input "4"
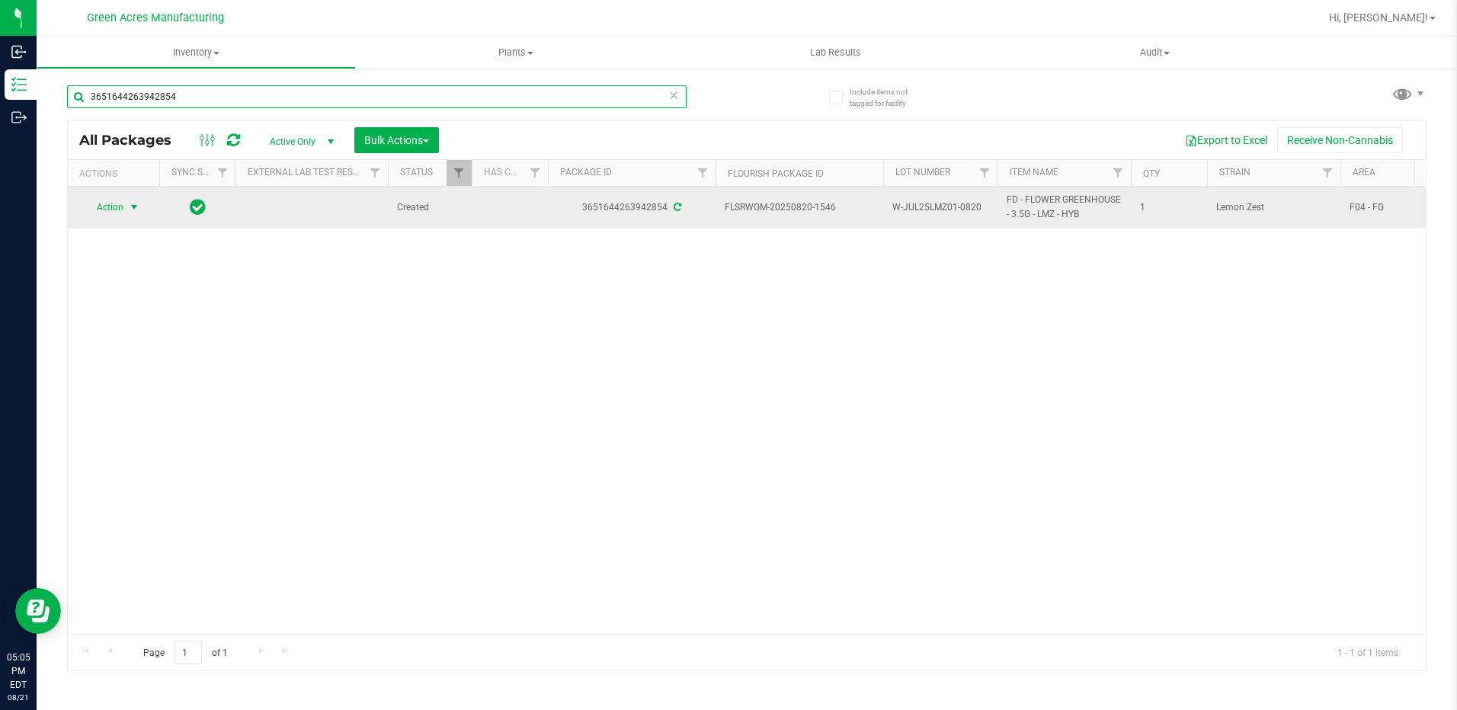
type input "3651644263942854"
click at [130, 214] on span "select" at bounding box center [134, 207] width 19 height 21
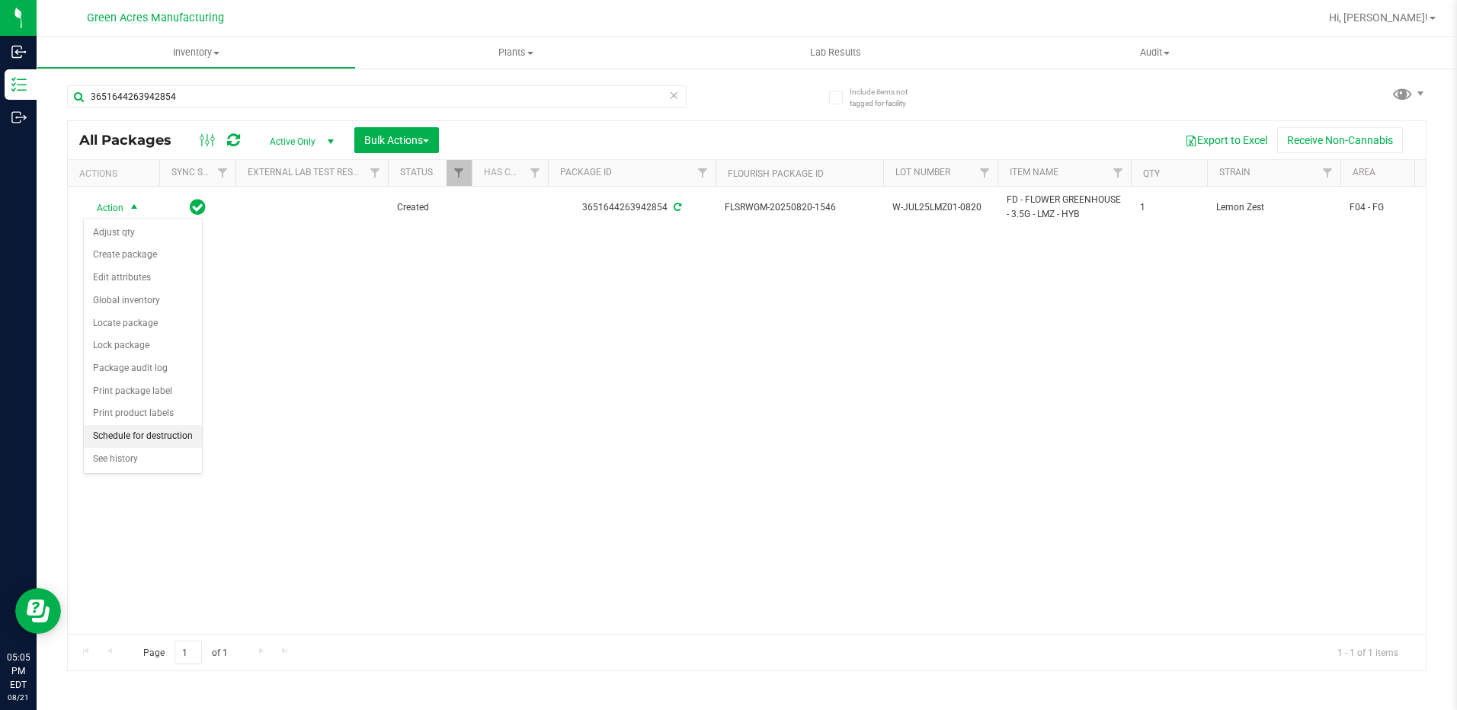
click at [160, 434] on li "Schedule for destruction" at bounding box center [143, 436] width 118 height 23
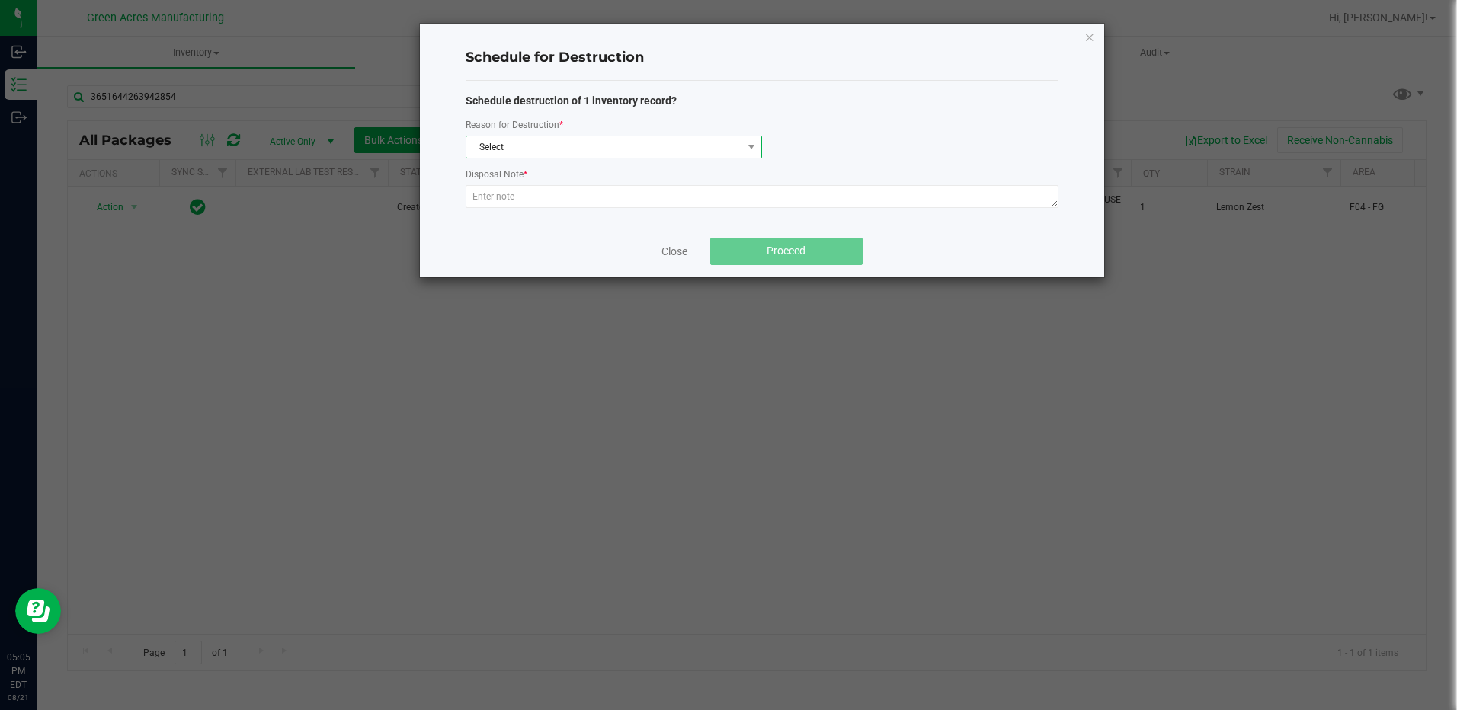
click at [637, 150] on span "Select" at bounding box center [604, 146] width 276 height 21
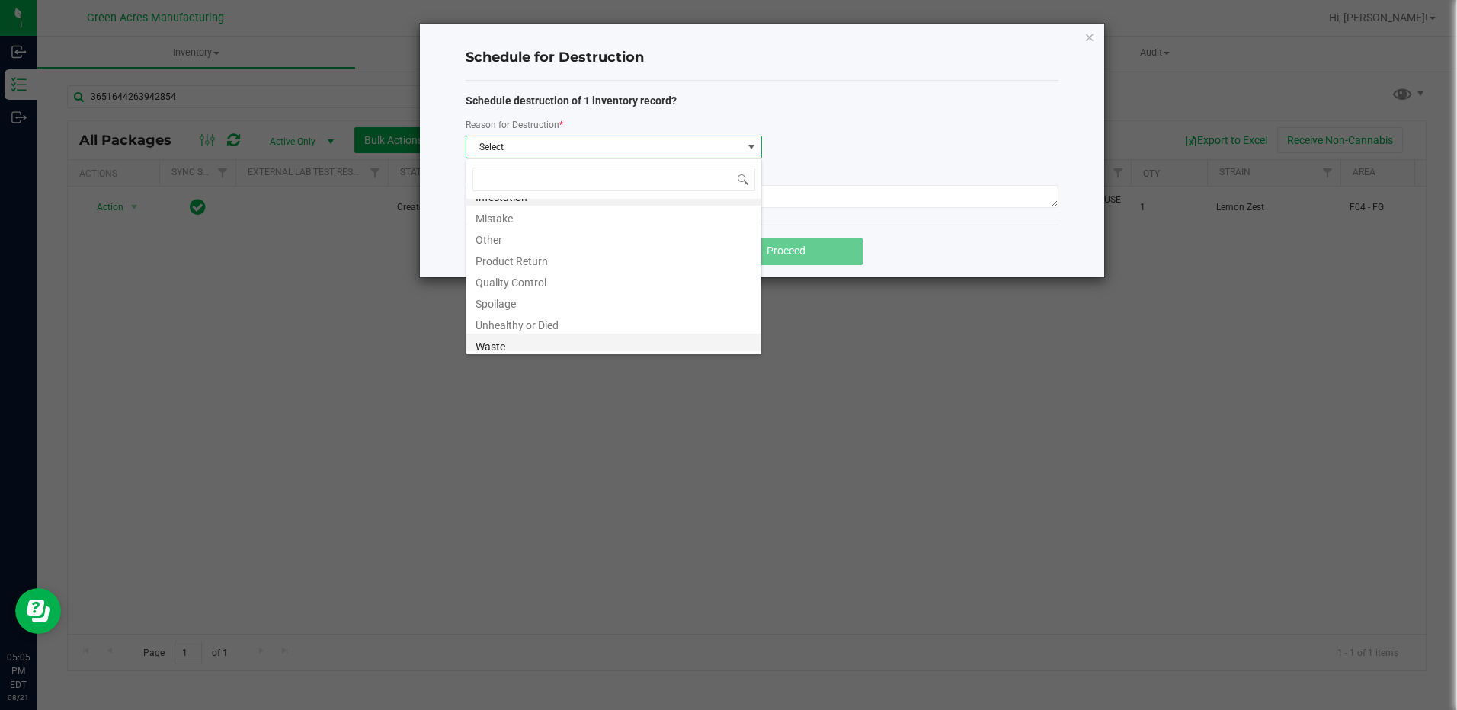
scroll to position [18, 0]
click at [536, 338] on li "Waste" at bounding box center [613, 340] width 295 height 21
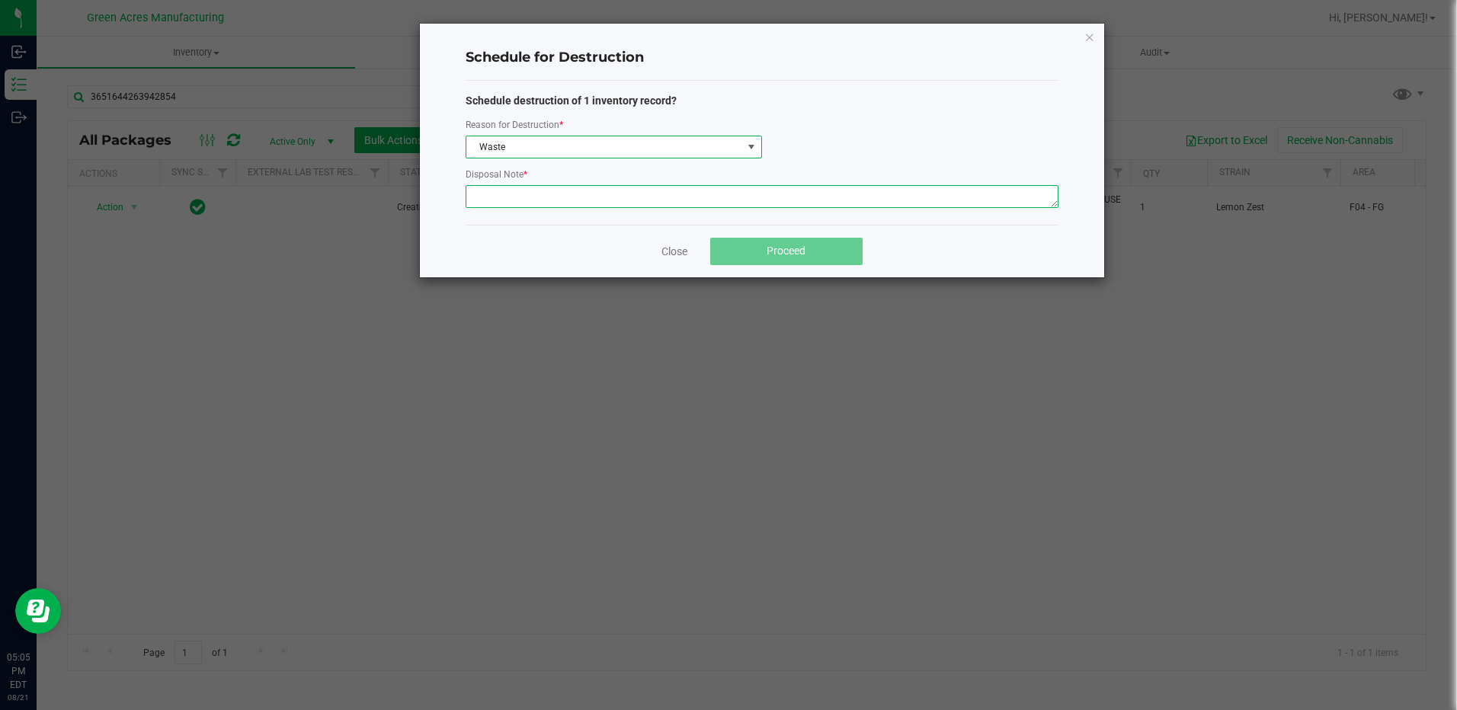
drag, startPoint x: 530, startPoint y: 203, endPoint x: 546, endPoint y: 181, distance: 27.3
click at [530, 201] on textarea at bounding box center [762, 196] width 593 height 23
click at [564, 200] on textarea at bounding box center [762, 196] width 593 height 23
paste textarea "WASTE FROM WHOLE FLOWER PACKING PROCESS"
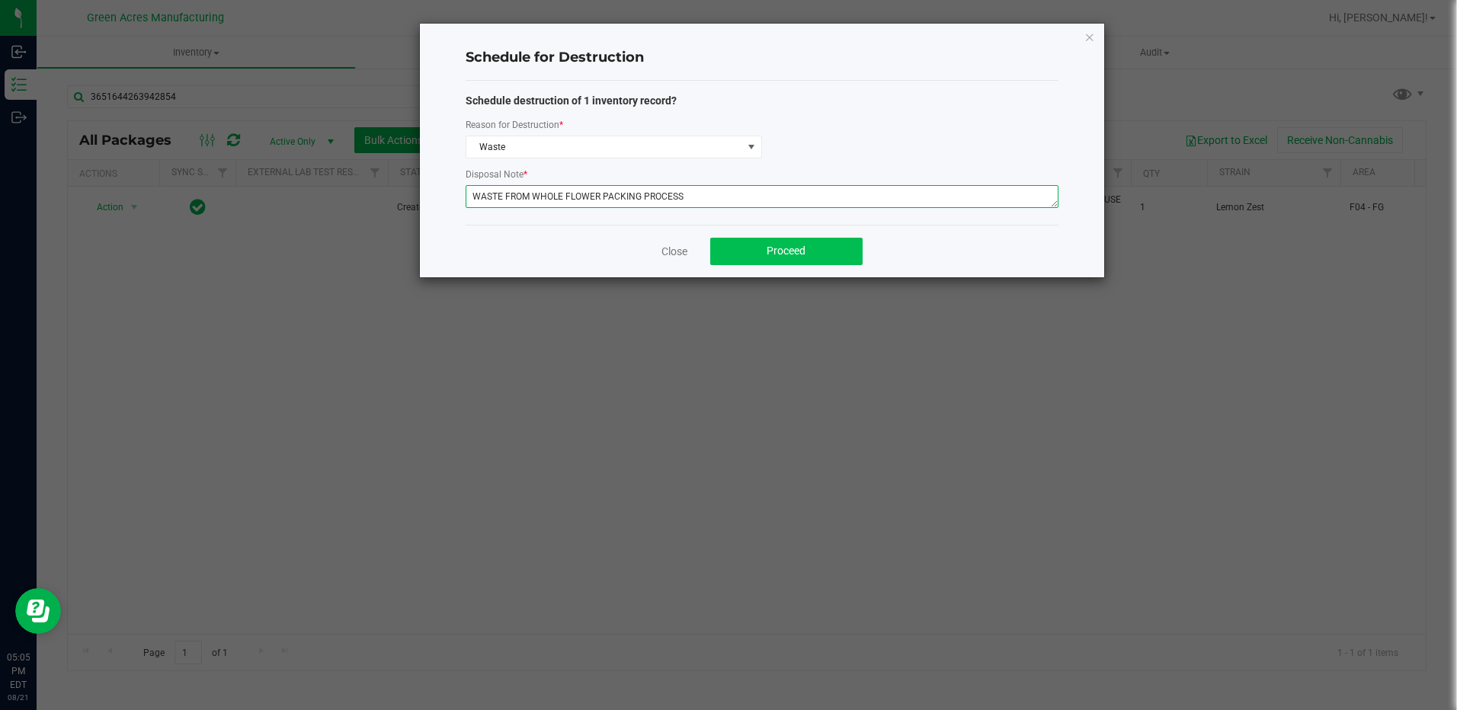
type textarea "WASTE FROM WHOLE FLOWER PACKING PROCESS"
click at [828, 255] on button "Proceed" at bounding box center [786, 251] width 152 height 27
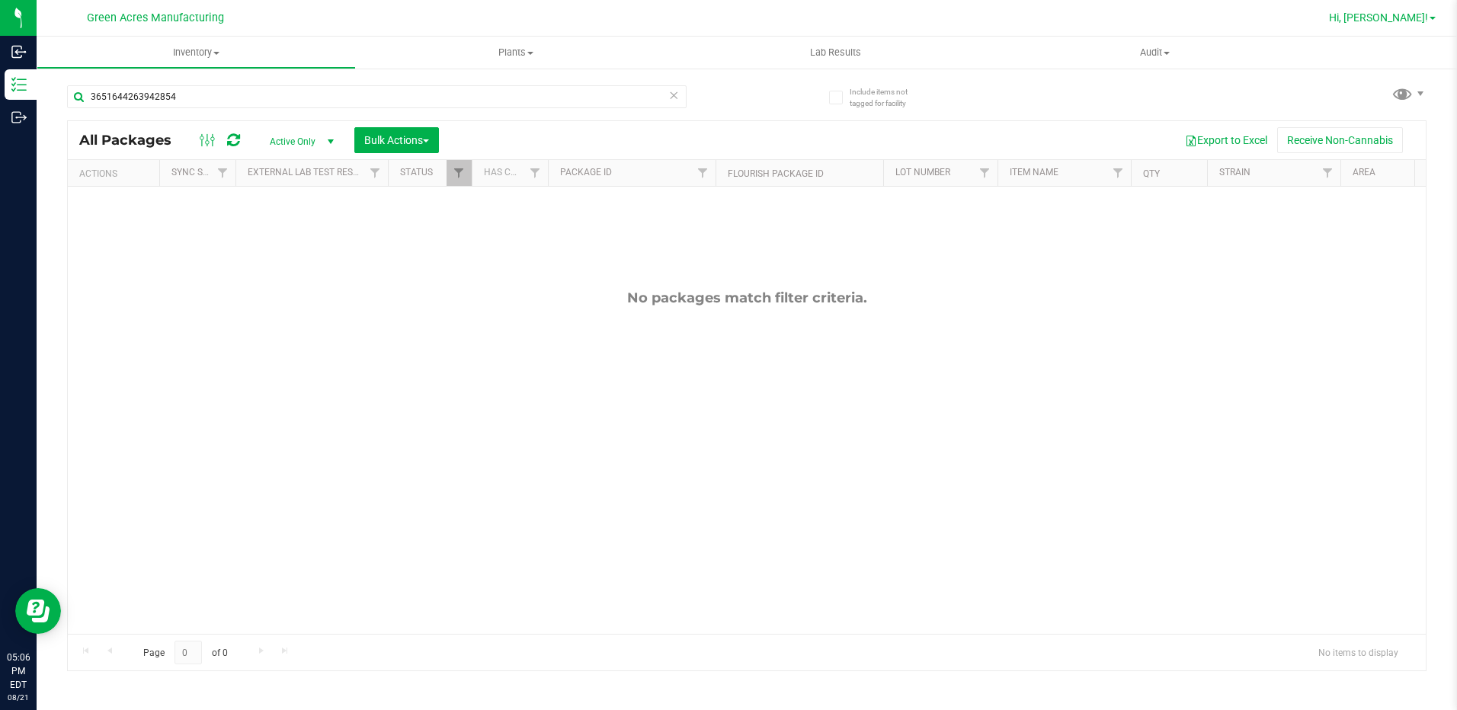
click at [1419, 11] on span "Hi, [PERSON_NAME]!" at bounding box center [1378, 17] width 99 height 12
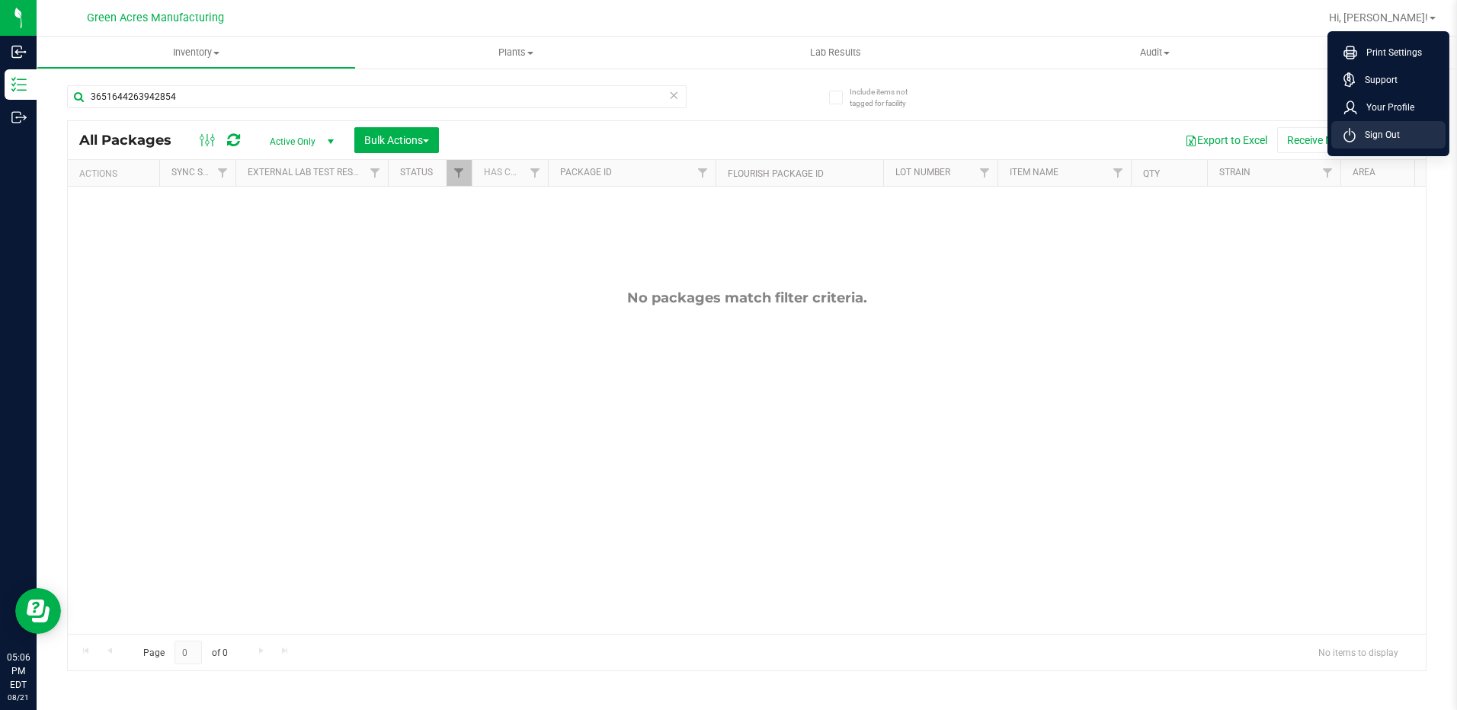
click at [1373, 135] on span "Sign Out" at bounding box center [1378, 134] width 44 height 15
